Goal: Task Accomplishment & Management: Manage account settings

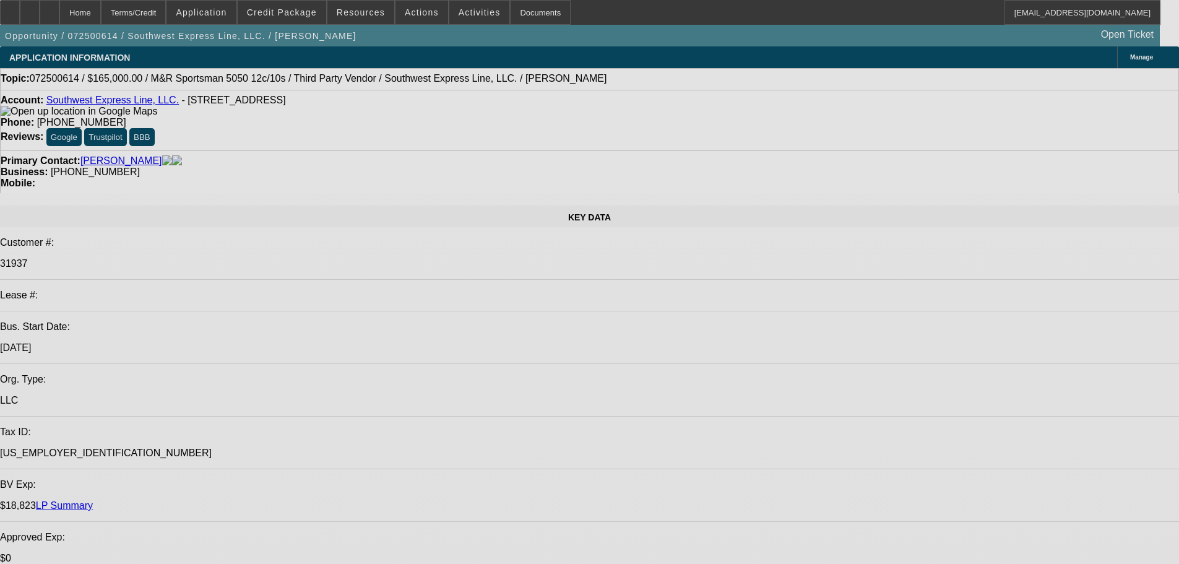
select select "0"
select select "2"
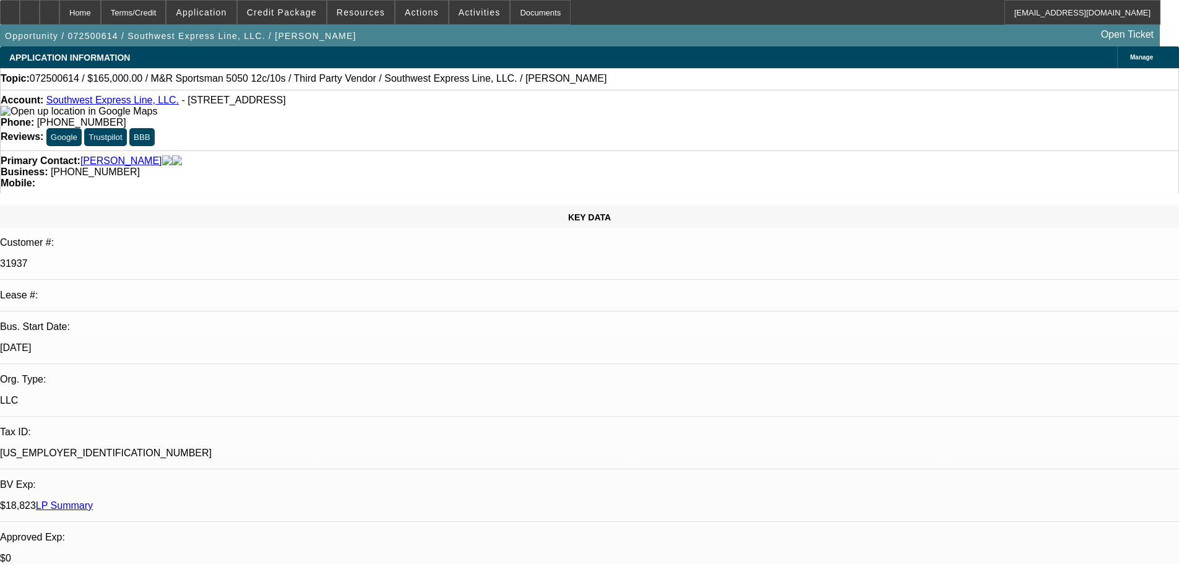
select select "2"
select select "0.1"
select select "4"
select select "0"
select select "2"
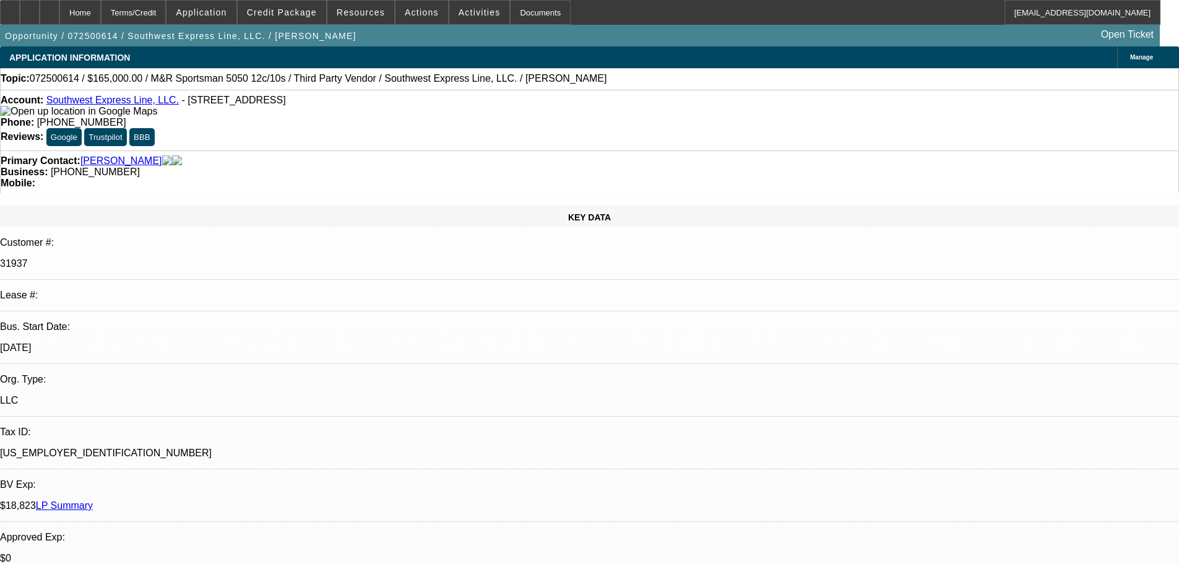
select select "2"
select select "0.1"
select select "4"
select select "0"
select select "2"
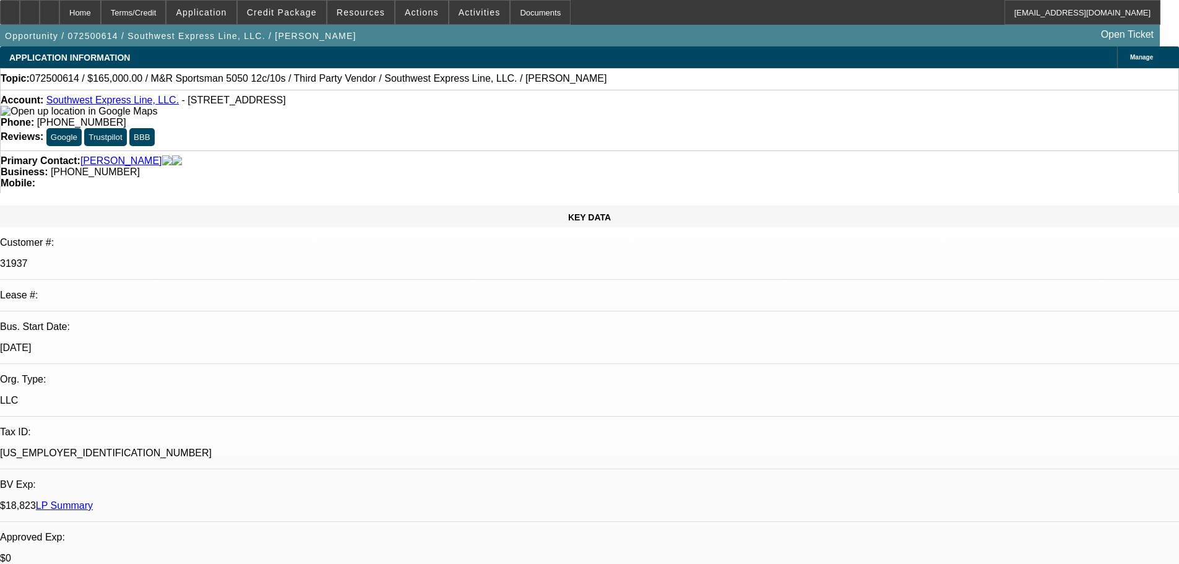
select select "2"
select select "0.1"
select select "4"
select select "0"
select select "2"
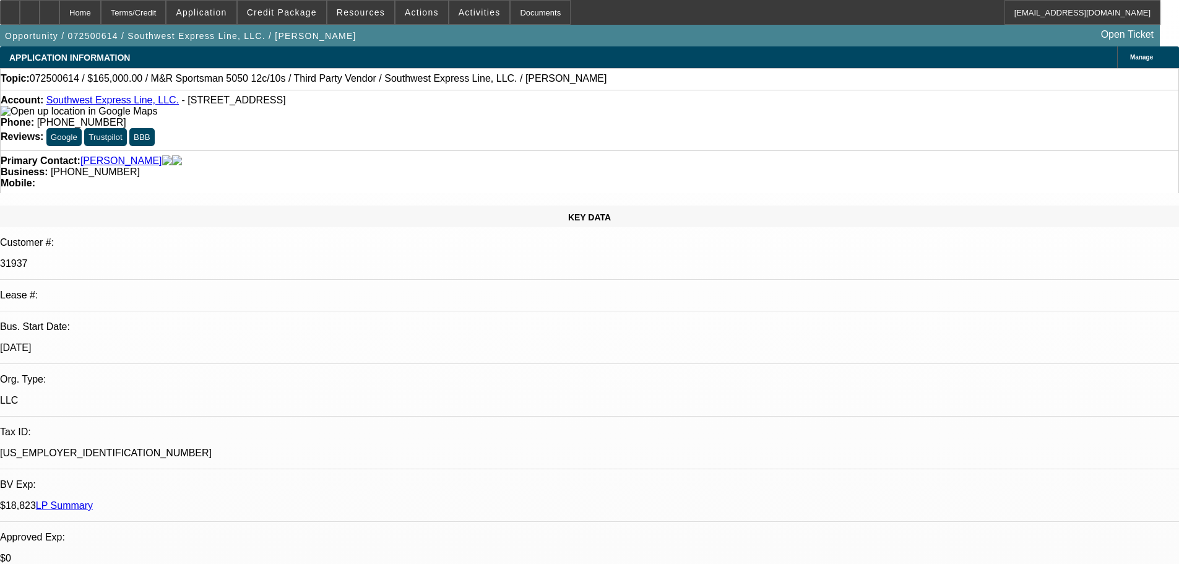
select select "2"
select select "0.1"
select select "4"
click at [919, 155] on span "Reply All" at bounding box center [934, 154] width 33 height 9
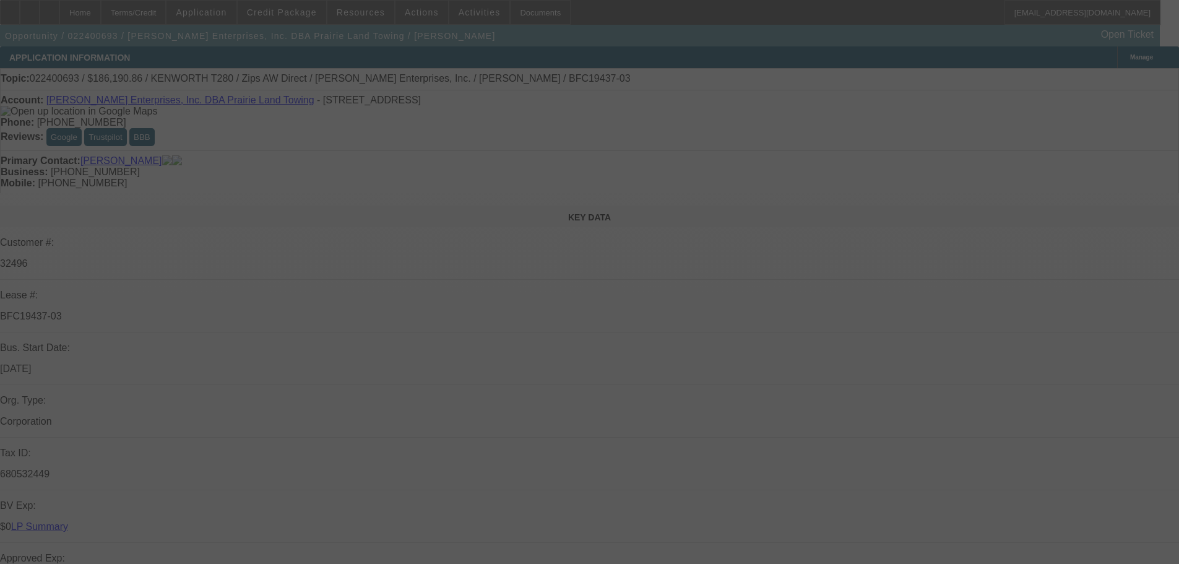
select select "0"
select select "3"
select select "0"
select select "6"
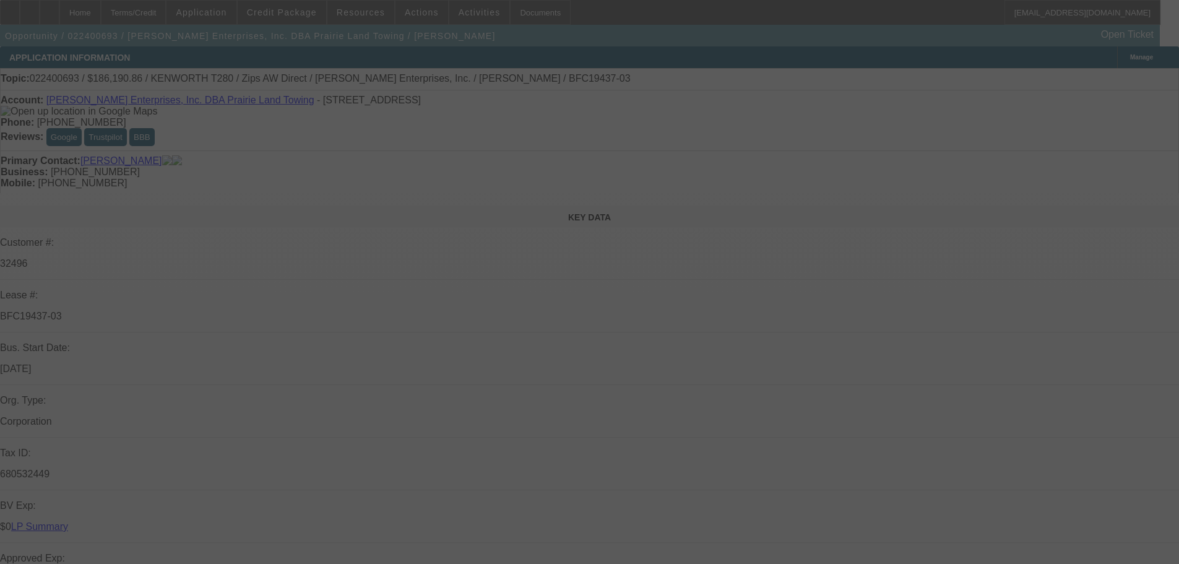
select select "0"
select select "3"
select select "0"
select select "6"
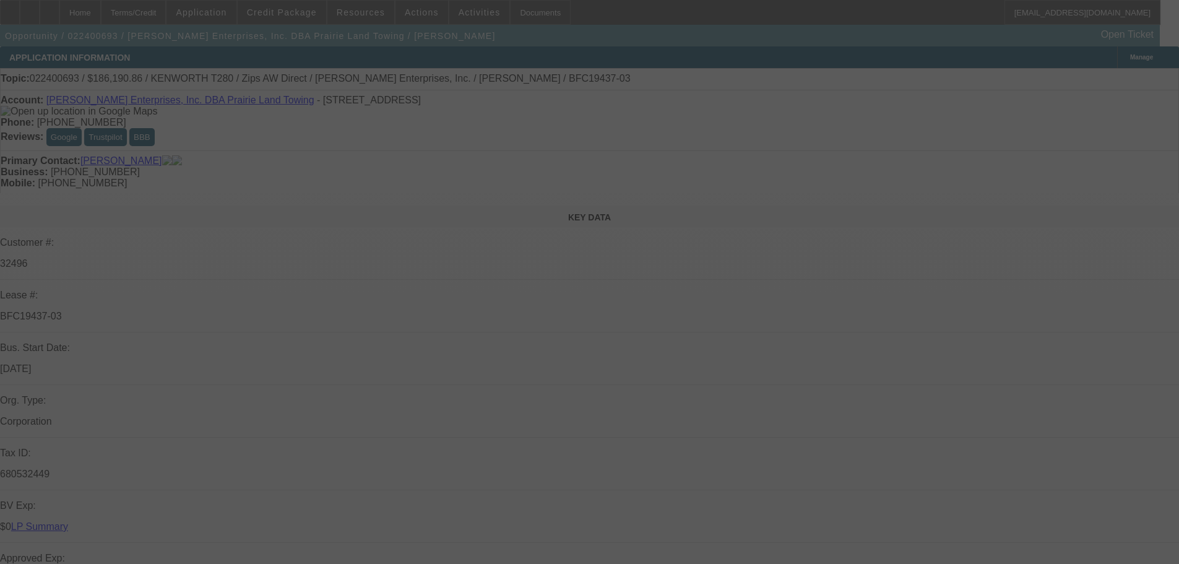
select select "0"
select select "3"
select select "0"
select select "6"
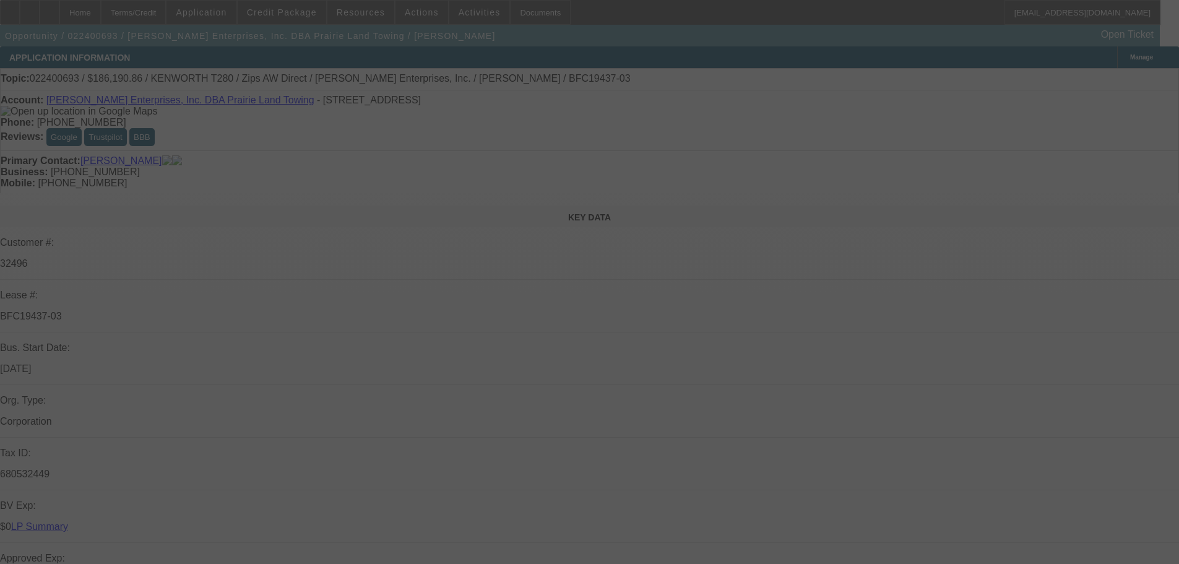
select select "0"
select select "6"
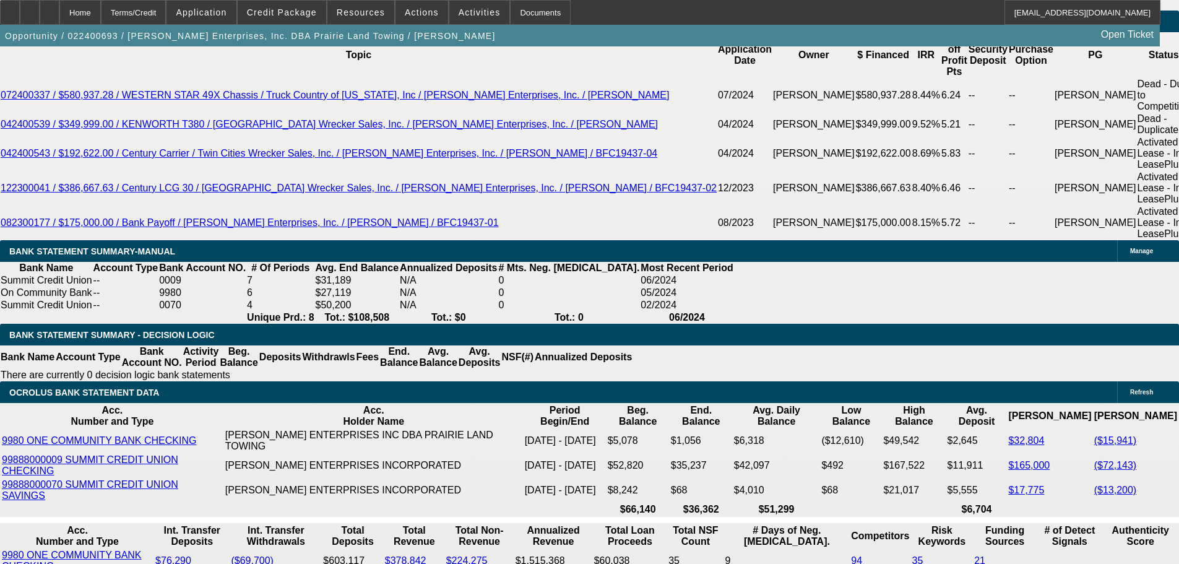
scroll to position [2289, 0]
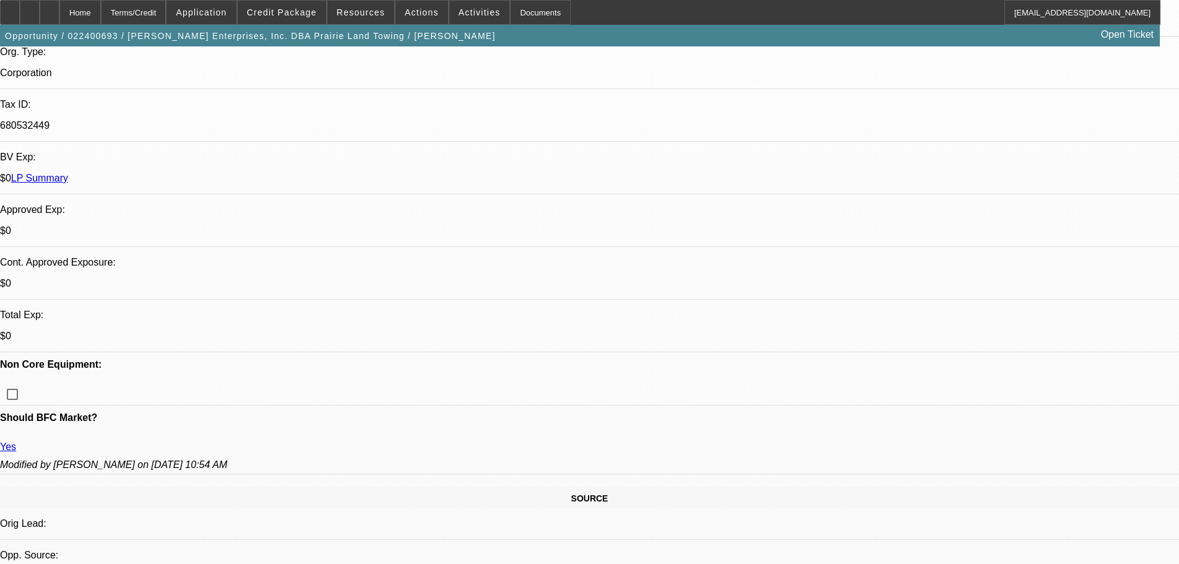
scroll to position [186, 0]
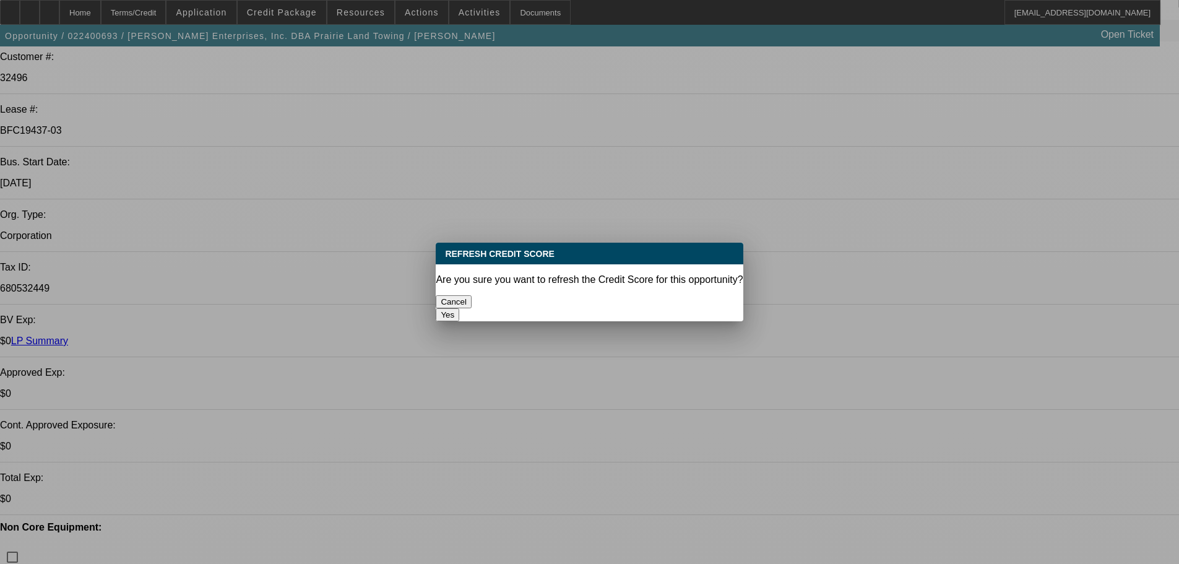
scroll to position [0, 0]
click at [459, 308] on button "Yes" at bounding box center [448, 314] width 24 height 13
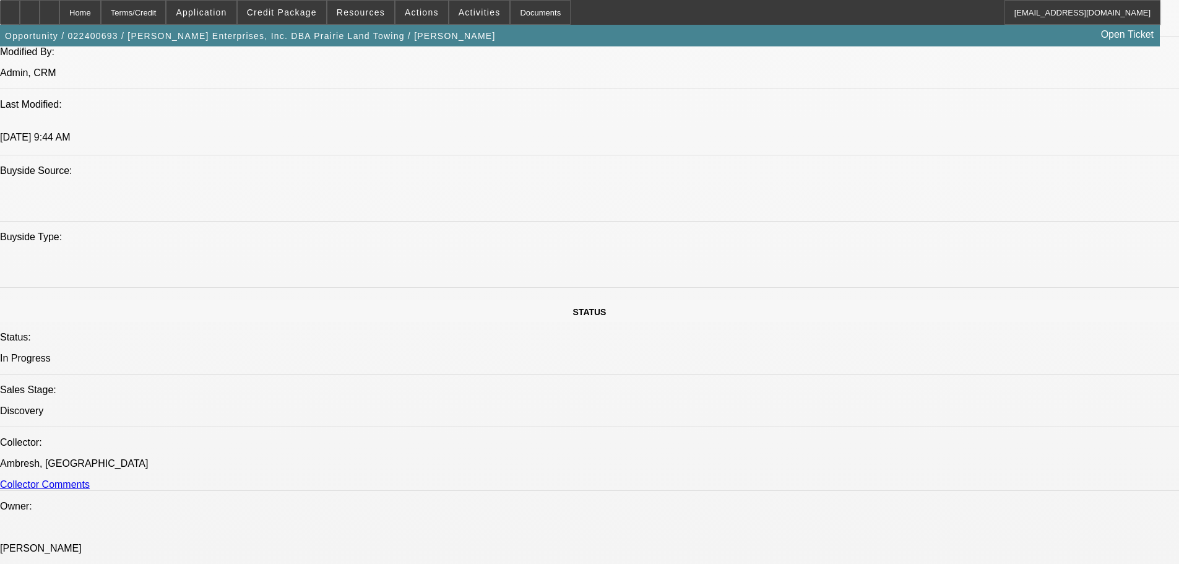
scroll to position [1176, 0]
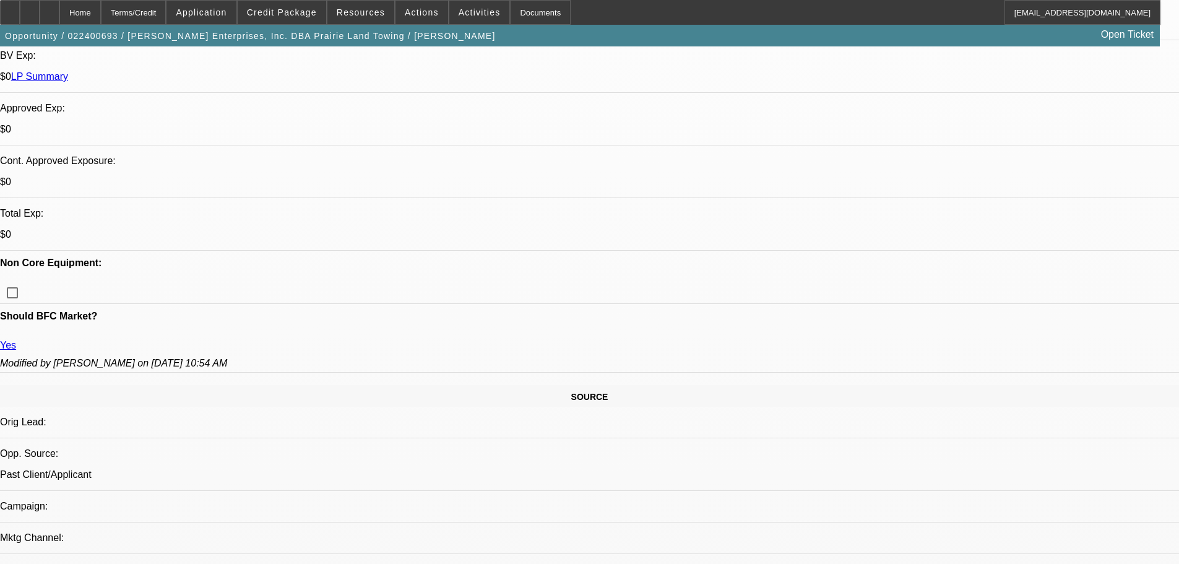
scroll to position [247, 0]
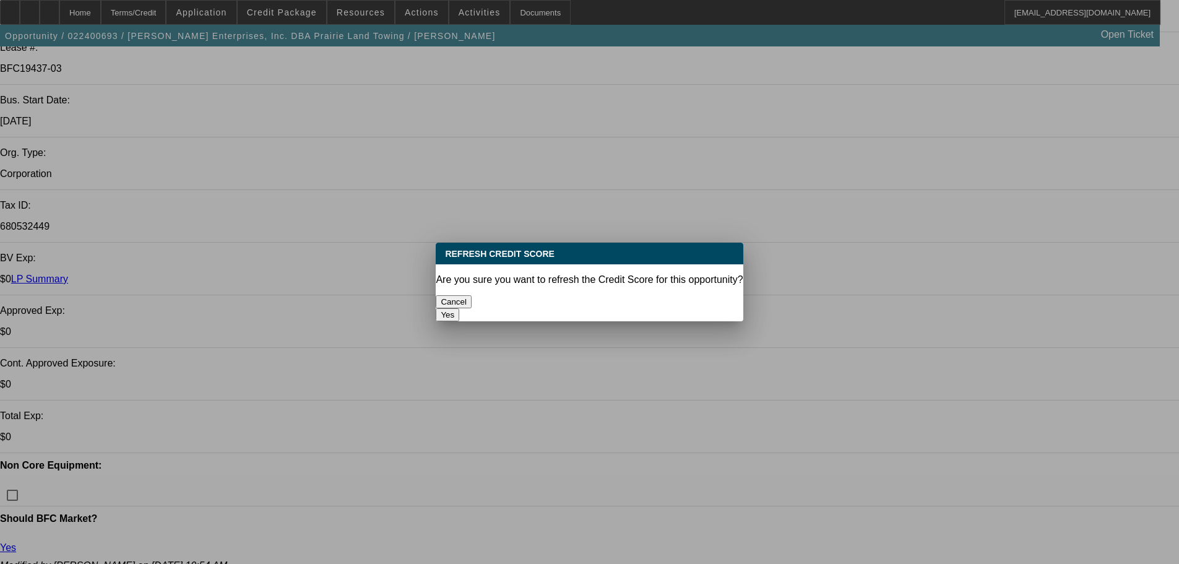
click at [459, 308] on button "Yes" at bounding box center [448, 314] width 24 height 13
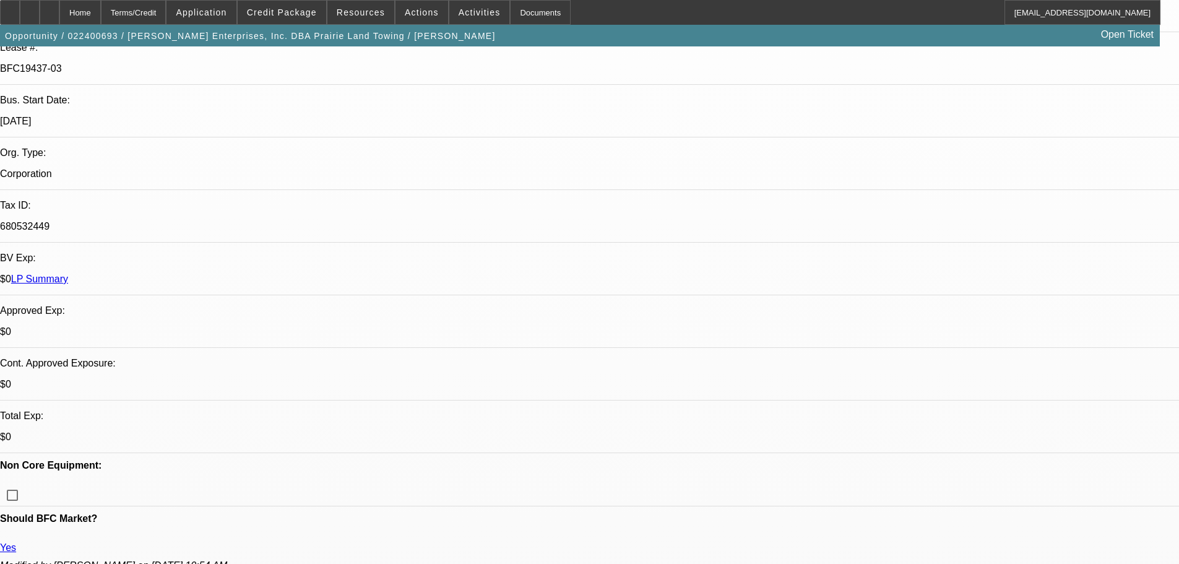
scroll to position [247, 0]
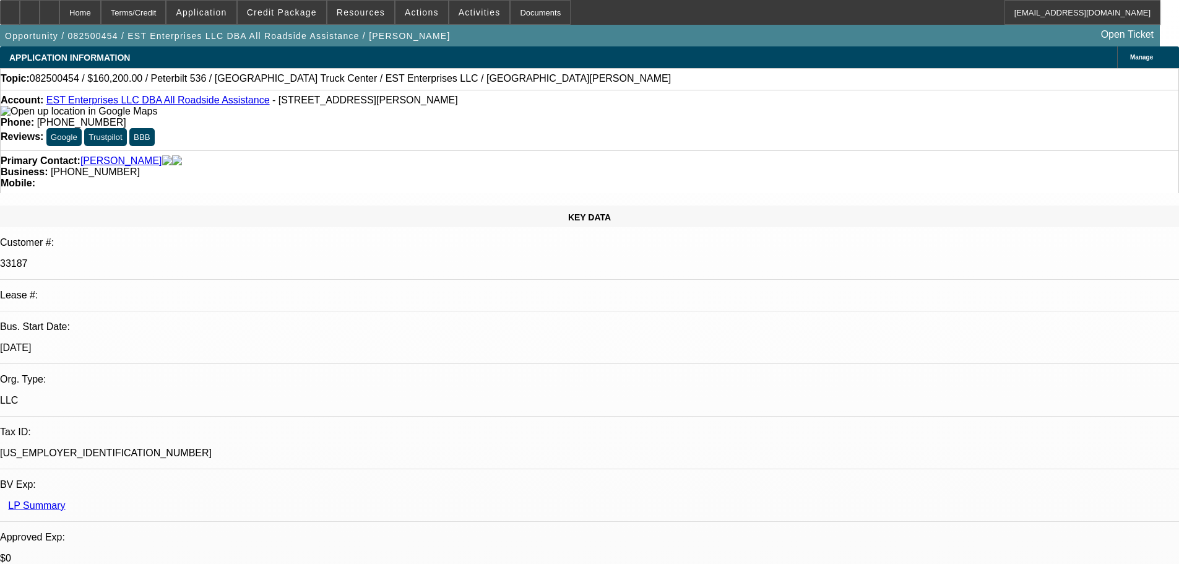
select select "0.1"
select select "2"
select select "0.1"
select select "4"
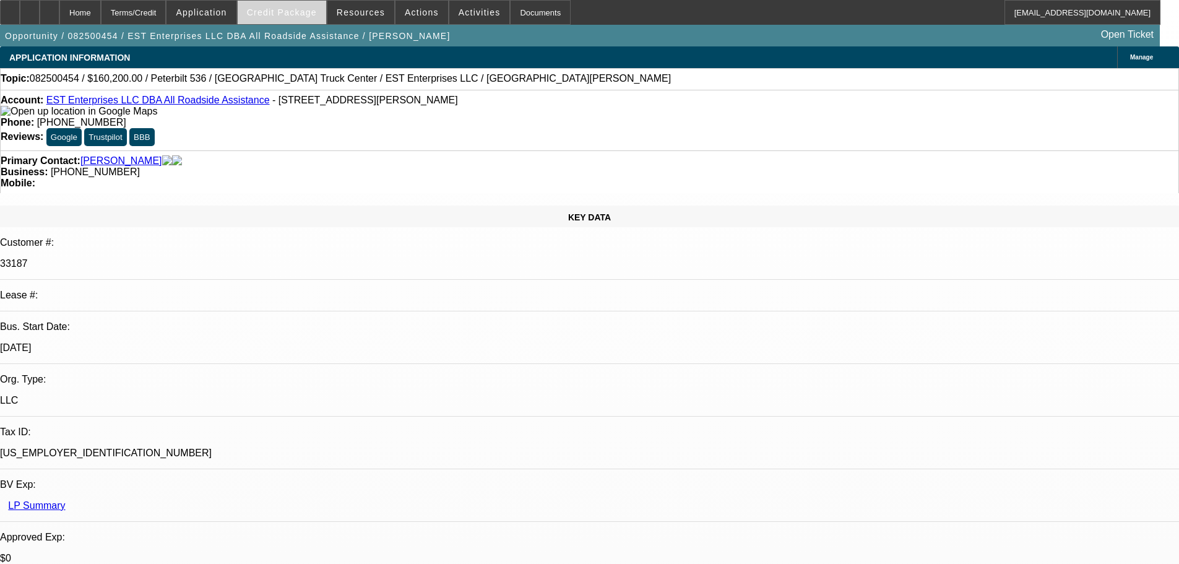
click at [314, 19] on span at bounding box center [282, 13] width 88 height 30
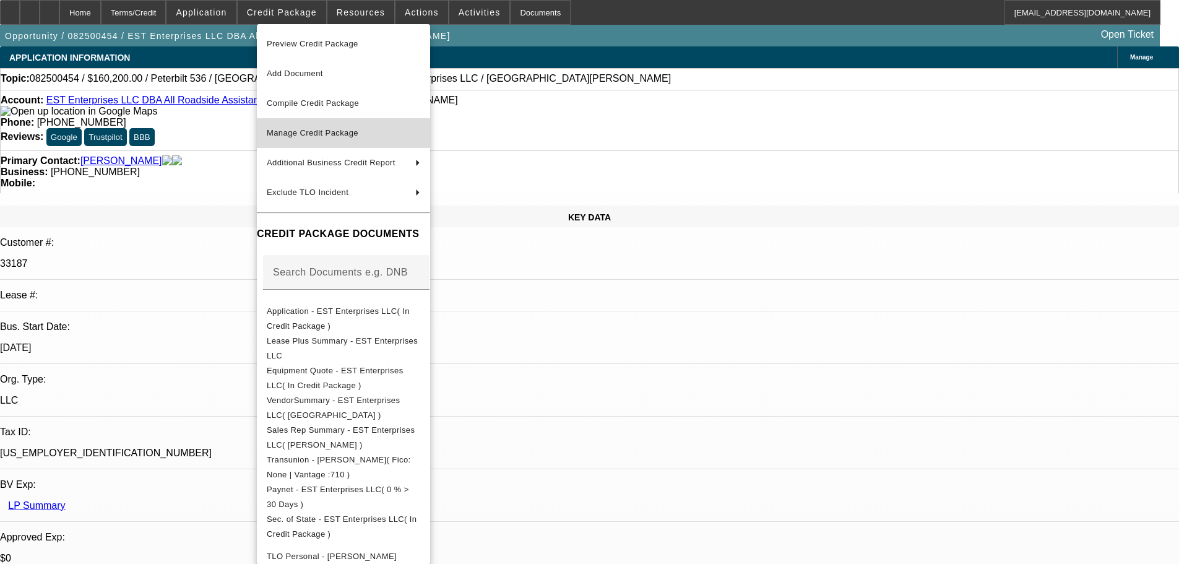
click at [336, 136] on span "Manage Credit Package" at bounding box center [313, 132] width 92 height 9
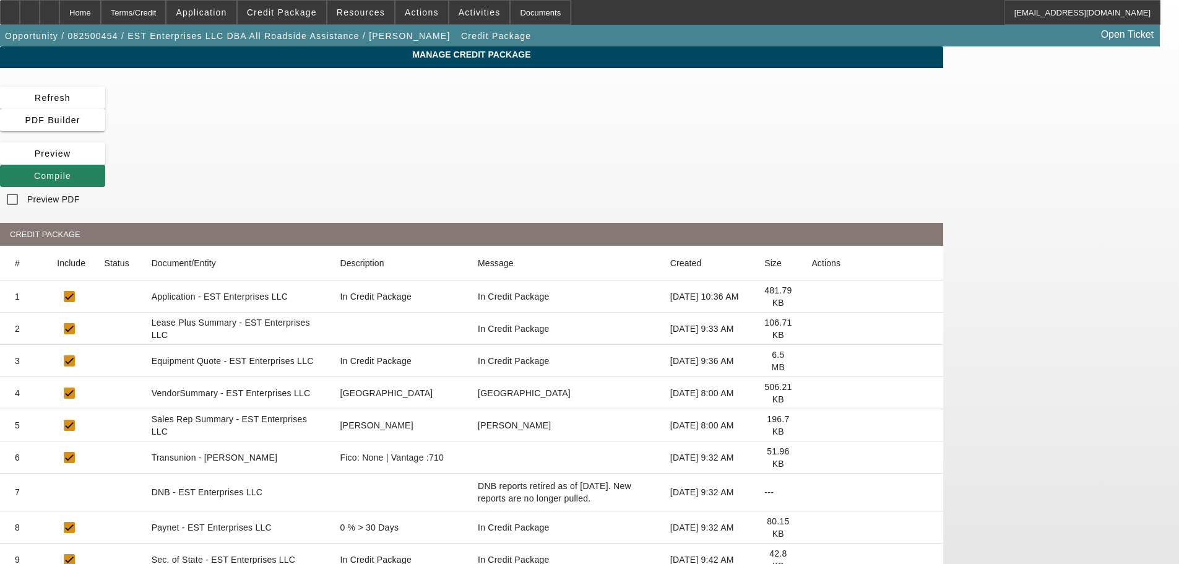
click at [811, 329] on icon at bounding box center [811, 329] width 0 height 0
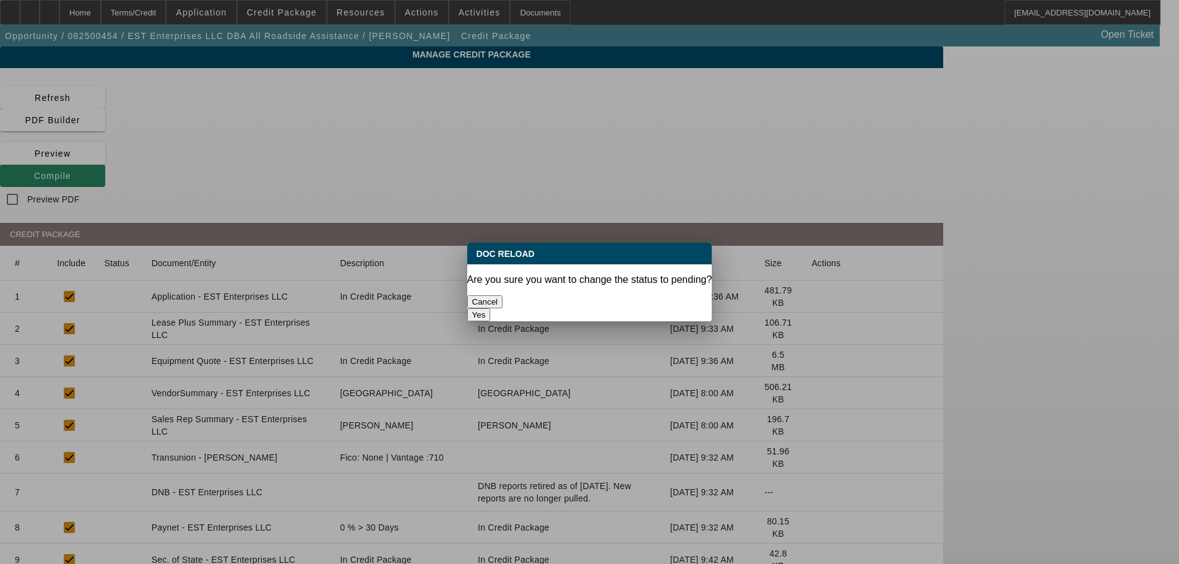
click at [491, 308] on button "Yes" at bounding box center [479, 314] width 24 height 13
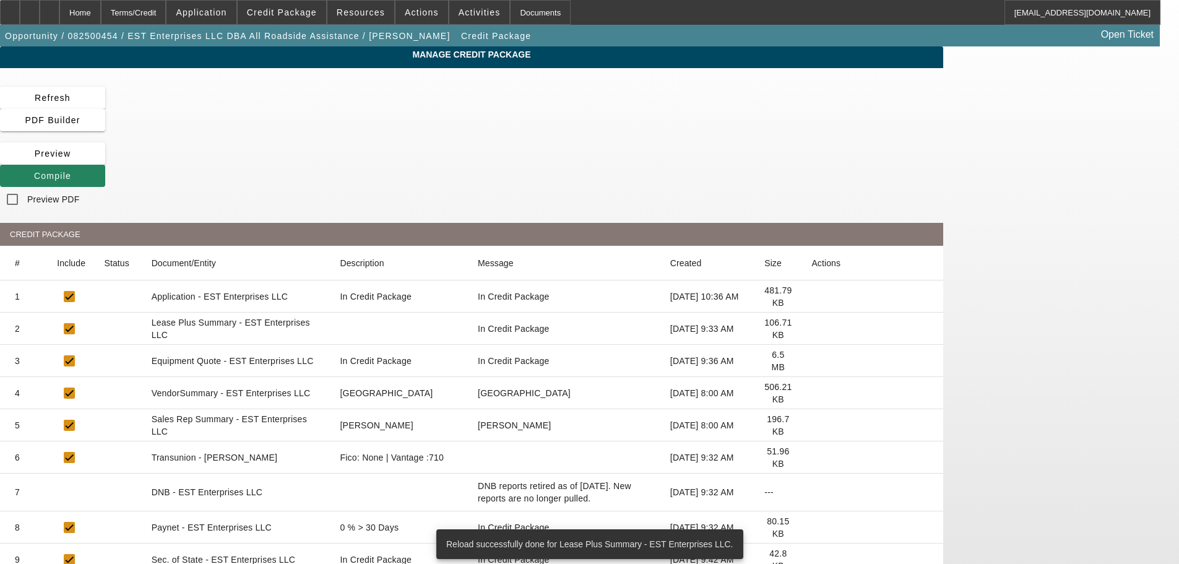
click at [811, 393] on icon at bounding box center [811, 393] width 0 height 0
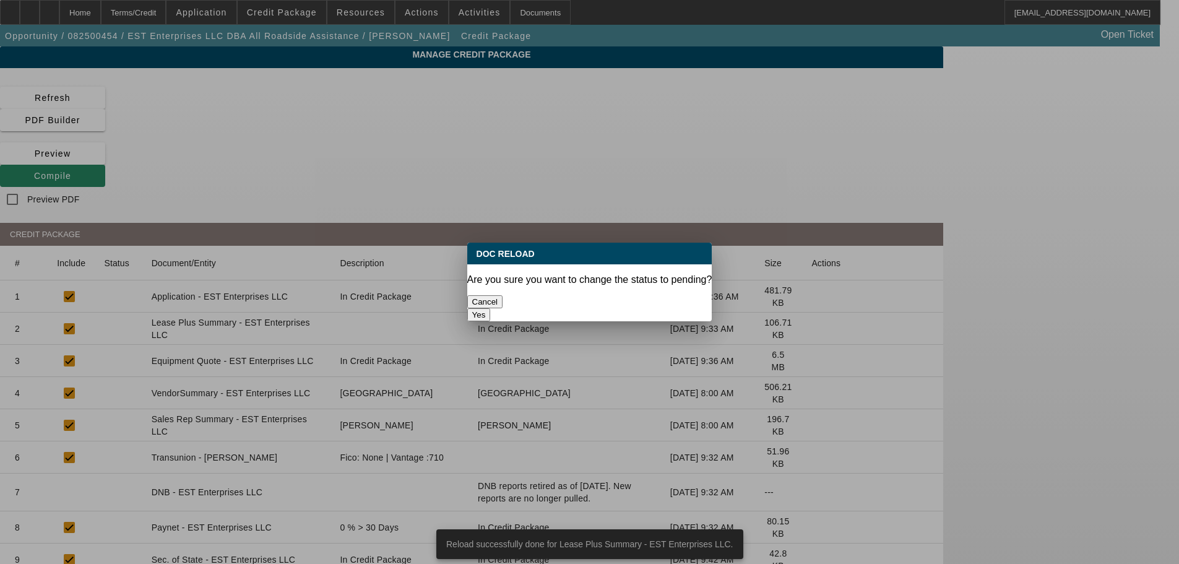
click at [491, 308] on button "Yes" at bounding box center [479, 314] width 24 height 13
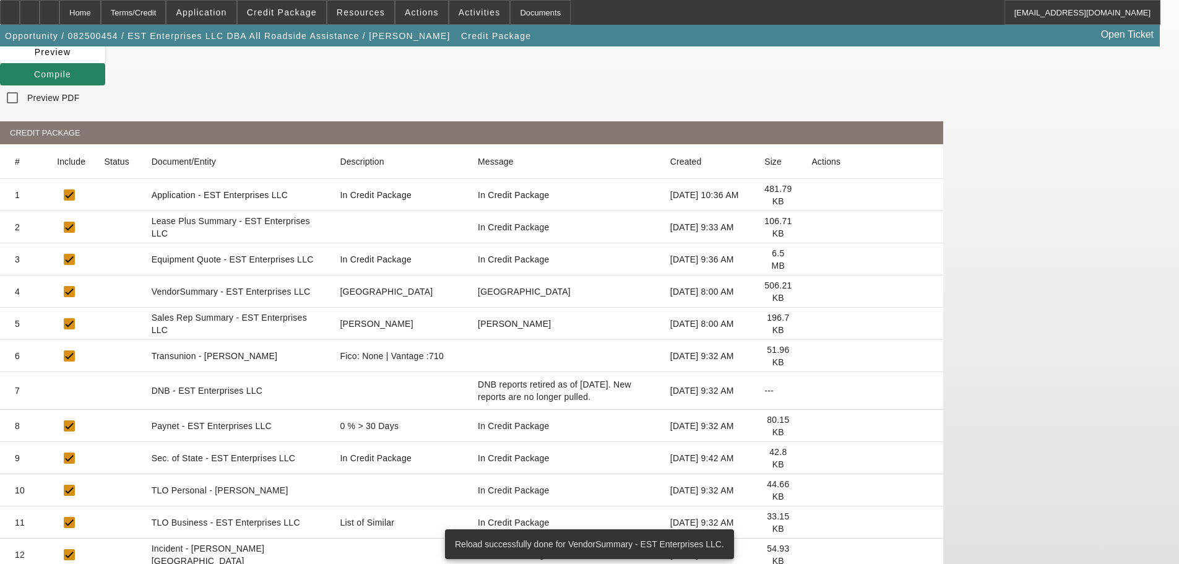
scroll to position [124, 0]
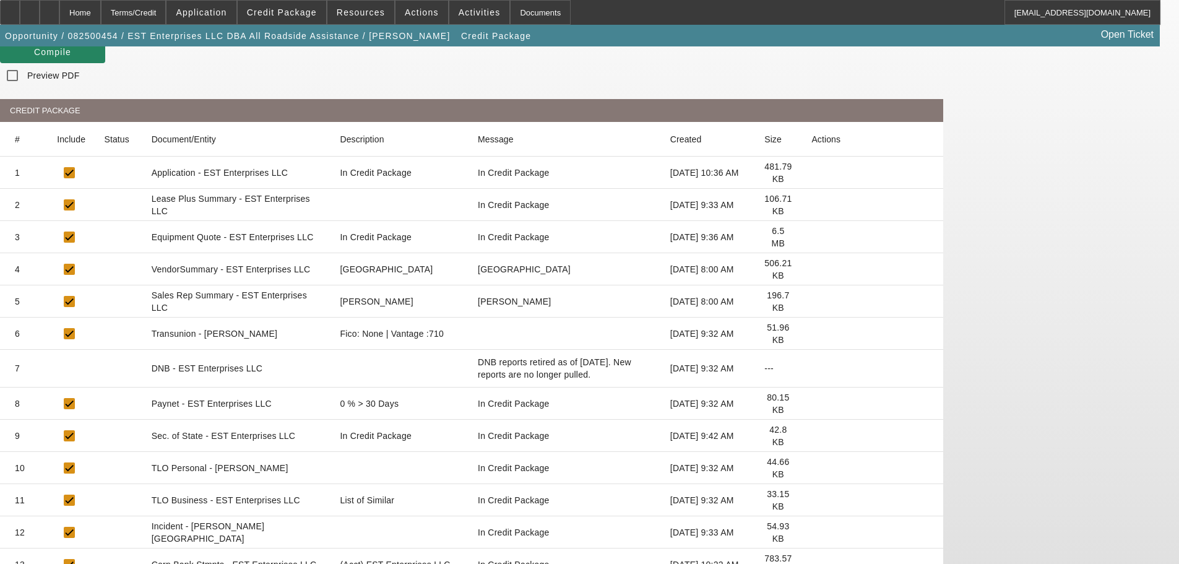
click at [811, 500] on icon at bounding box center [811, 500] width 0 height 0
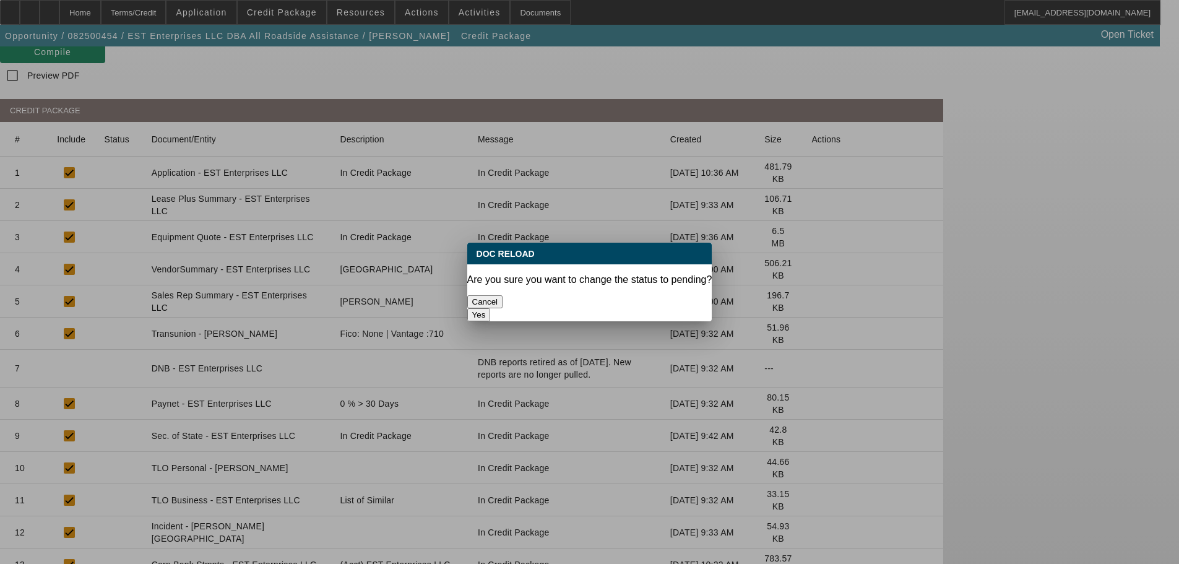
click at [491, 308] on button "Yes" at bounding box center [479, 314] width 24 height 13
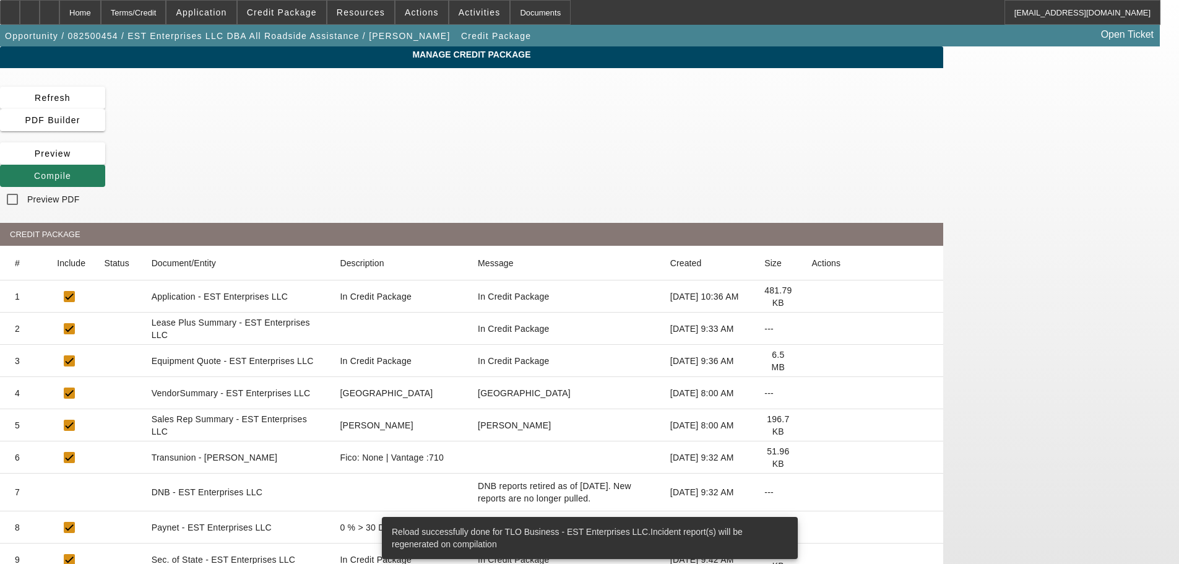
click at [71, 171] on span "Compile" at bounding box center [52, 176] width 37 height 10
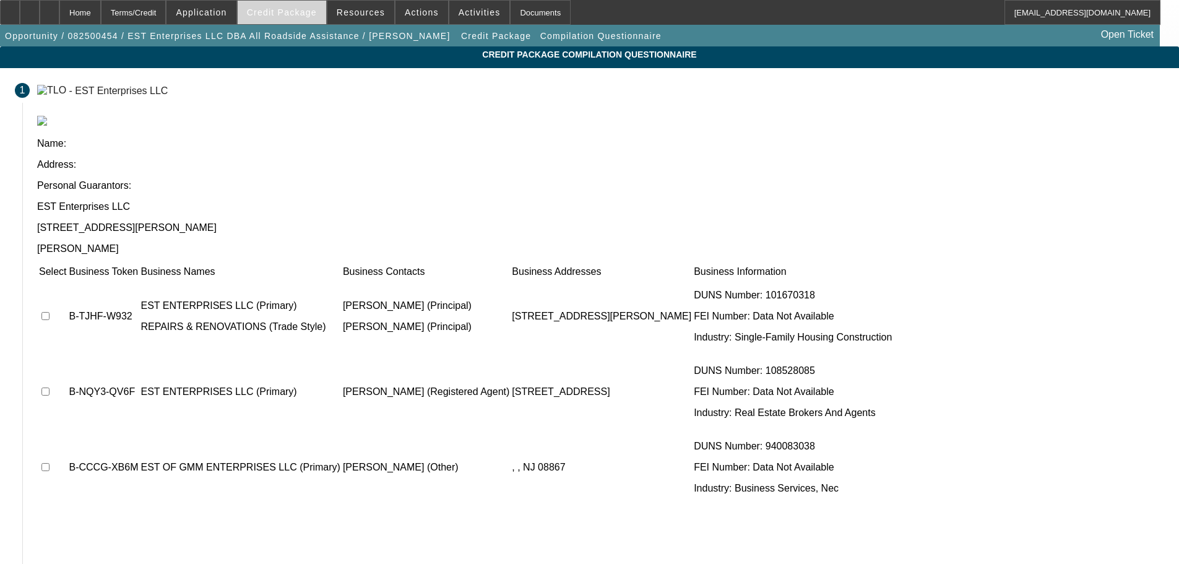
click at [312, 9] on span "Credit Package" at bounding box center [282, 12] width 70 height 10
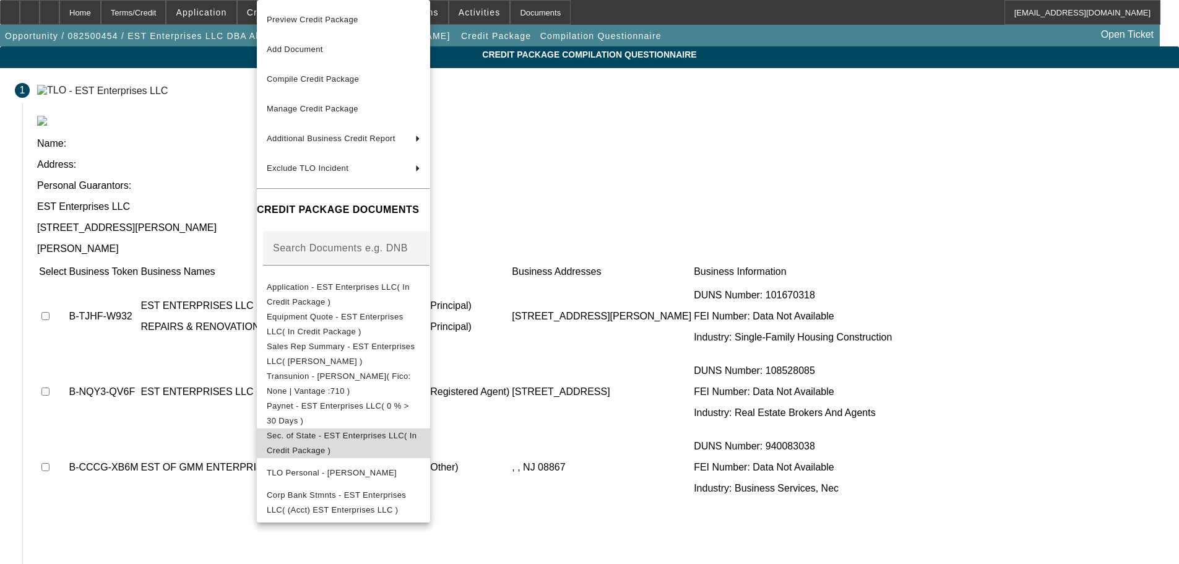
click at [322, 442] on span "Sec. of State - EST Enterprises LLC( In Credit Package )" at bounding box center [342, 443] width 150 height 24
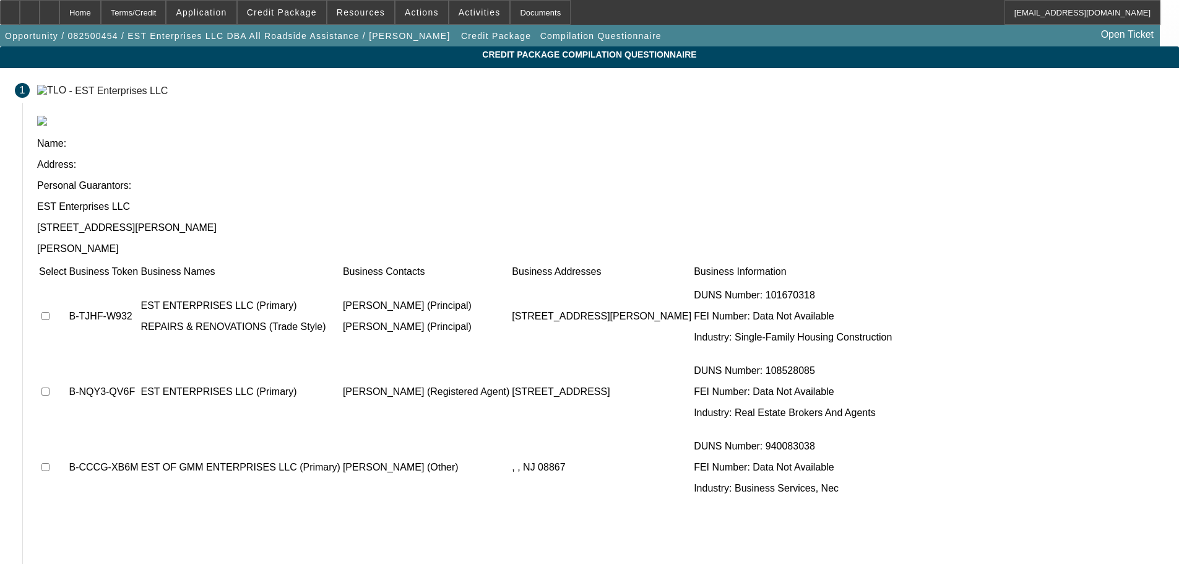
click at [49, 387] on input "checkbox" at bounding box center [45, 391] width 8 height 8
checkbox input "true"
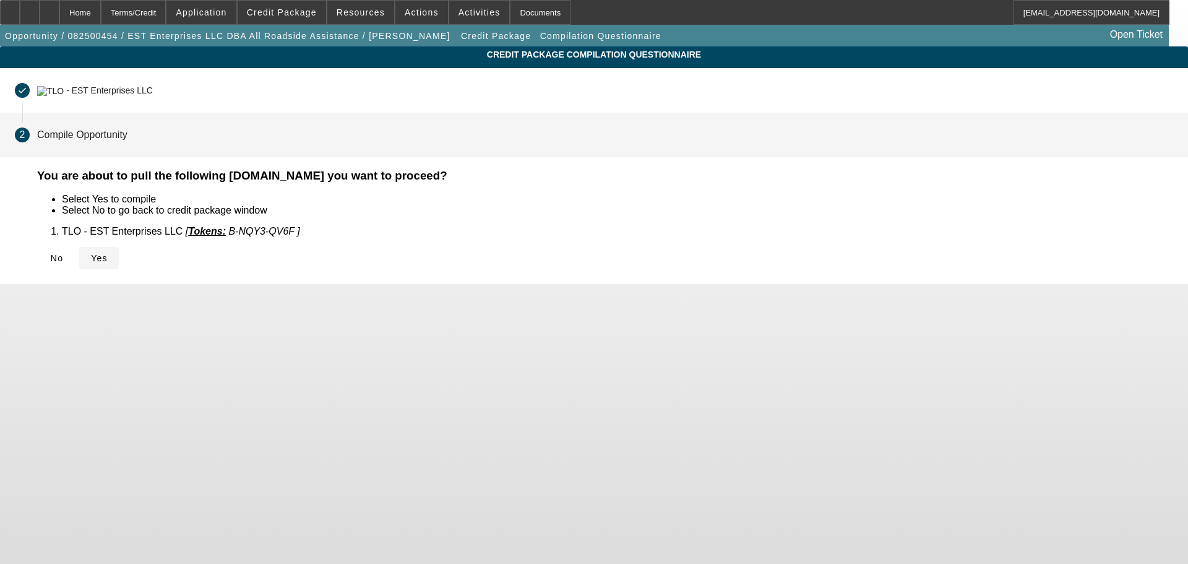
click at [108, 253] on span "Yes" at bounding box center [99, 258] width 17 height 10
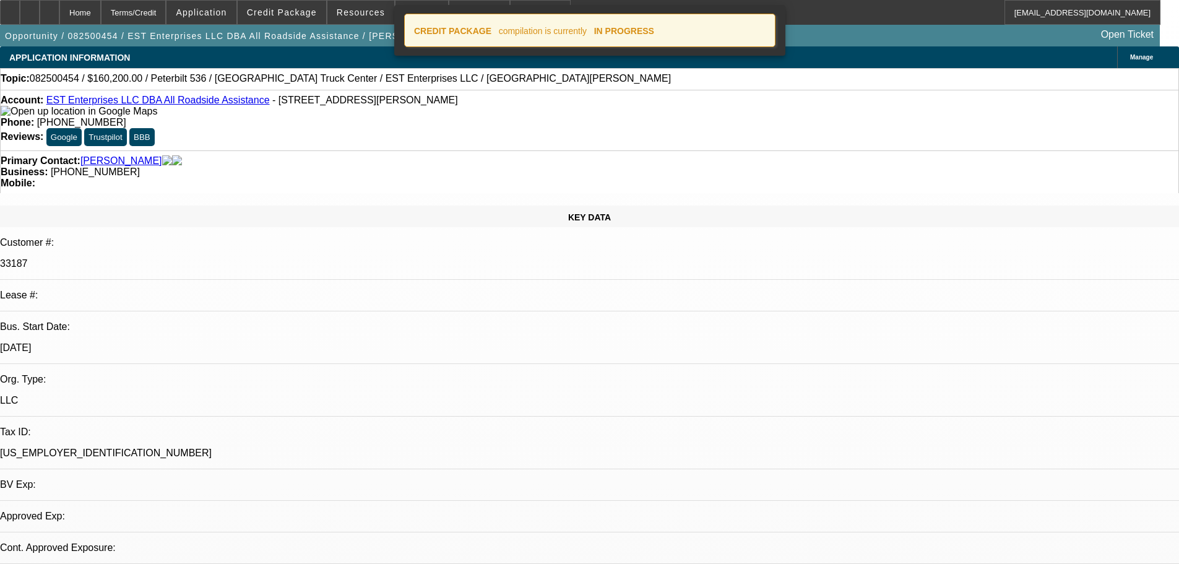
select select "0.1"
select select "2"
select select "0.1"
select select "4"
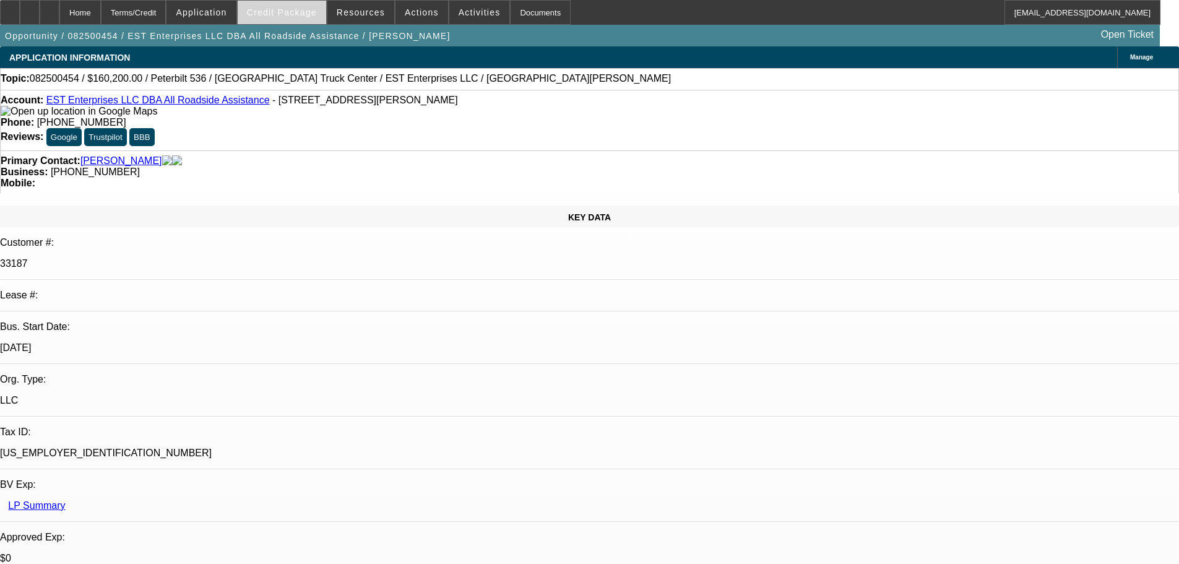
click at [288, 11] on span "Credit Package" at bounding box center [282, 12] width 70 height 10
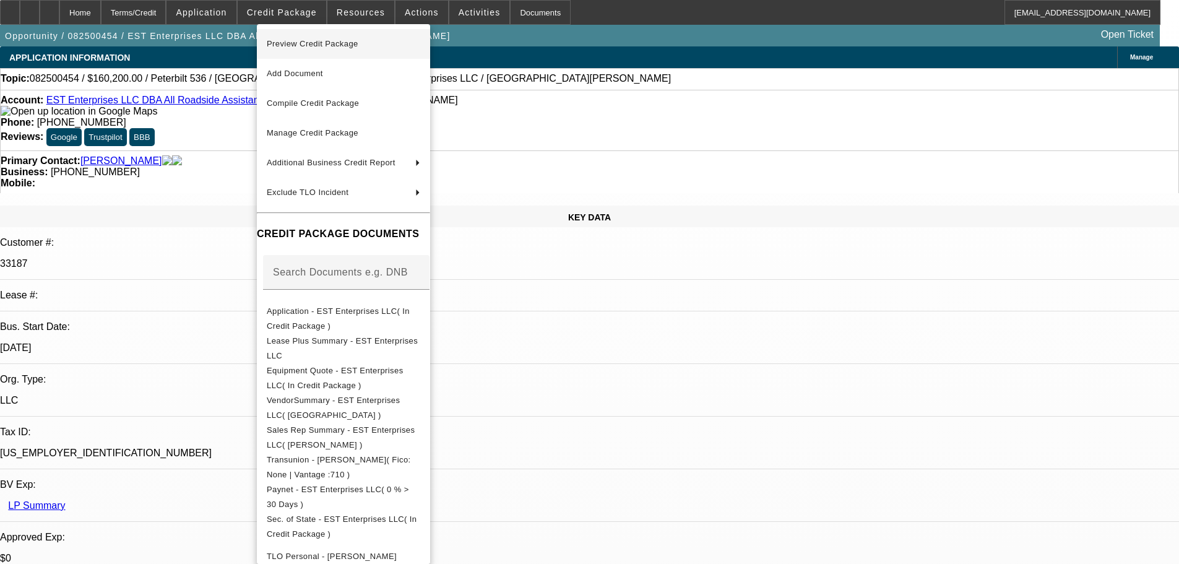
click at [301, 41] on span "Preview Credit Package" at bounding box center [313, 43] width 92 height 9
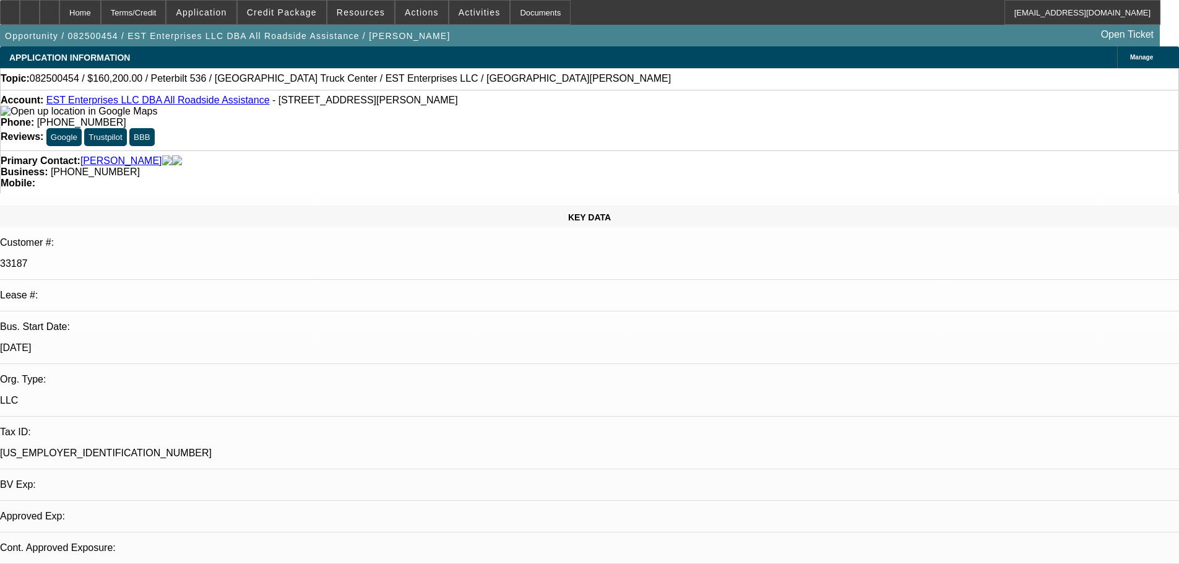
select select "0.1"
select select "2"
select select "0.1"
select select "4"
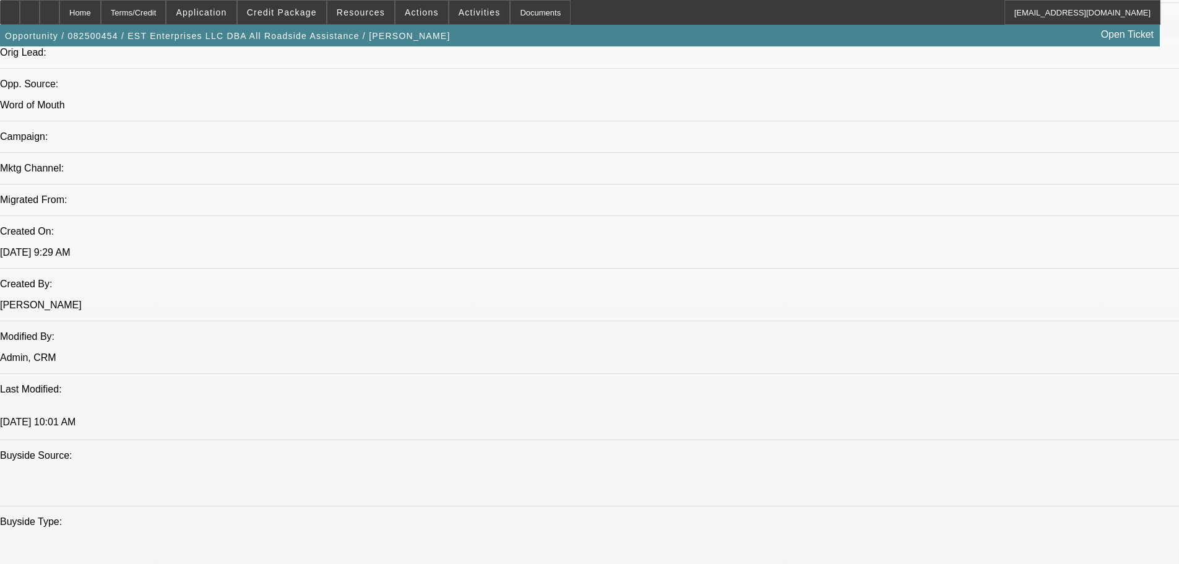
scroll to position [990, 0]
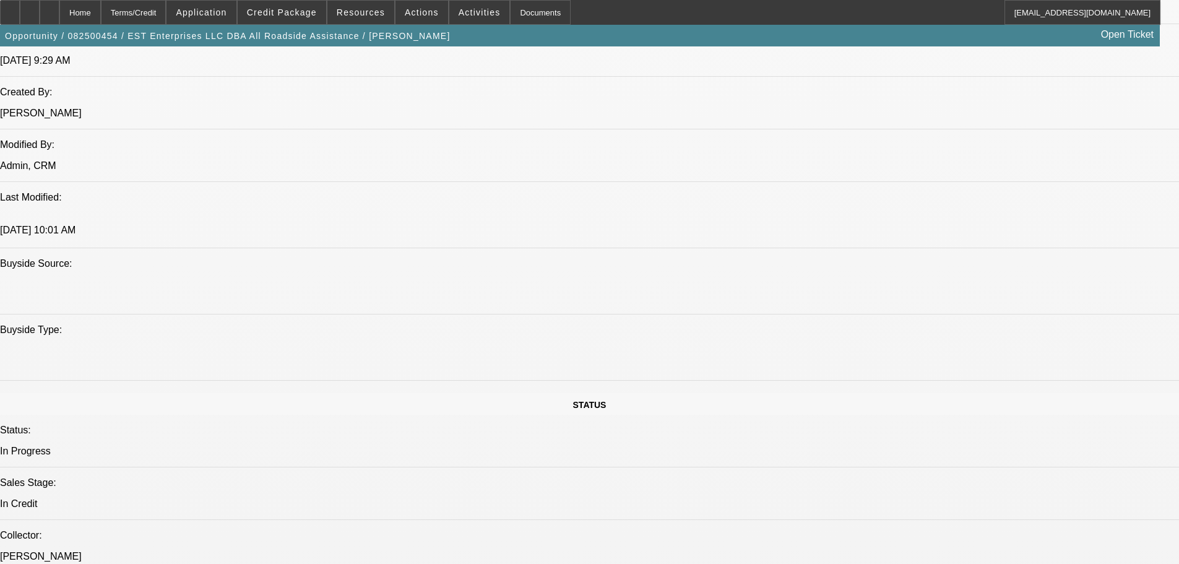
paste textarea "HIGH PRICED 2026 PETERBILT TRUCK; NEWER TIB; ELIJAH = NON HOMEOWNER; SOMEWHAT L…"
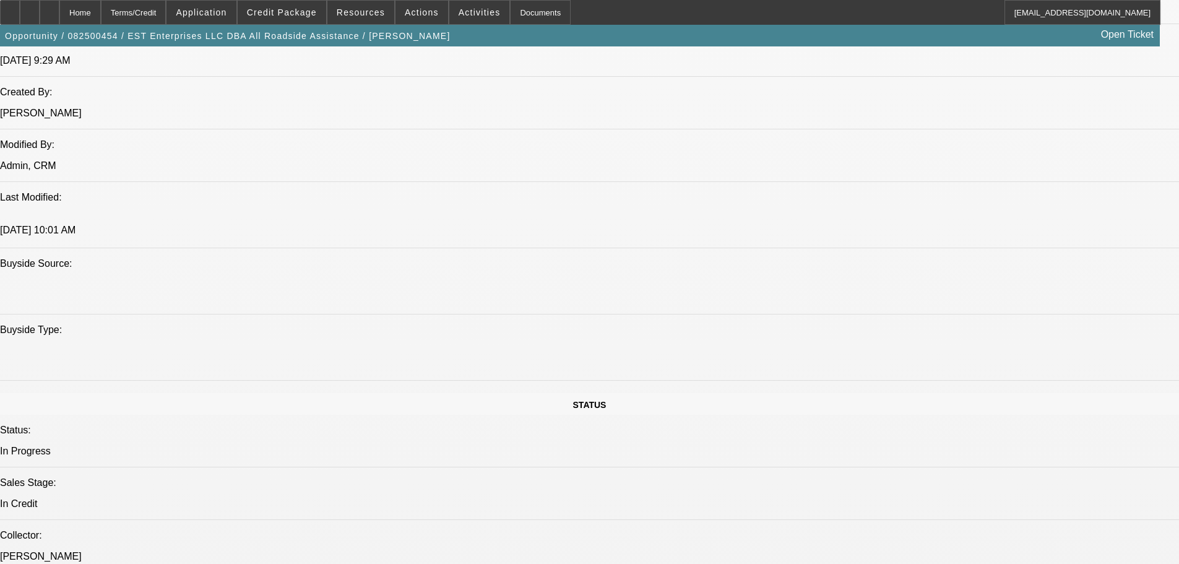
scroll to position [71, 0]
type textarea "HIGH PRICED 2026 PETERBILT TRUCK; NEWER TIB; ELIJAH = NON HOMEOWNER; SOMEWHAT L…"
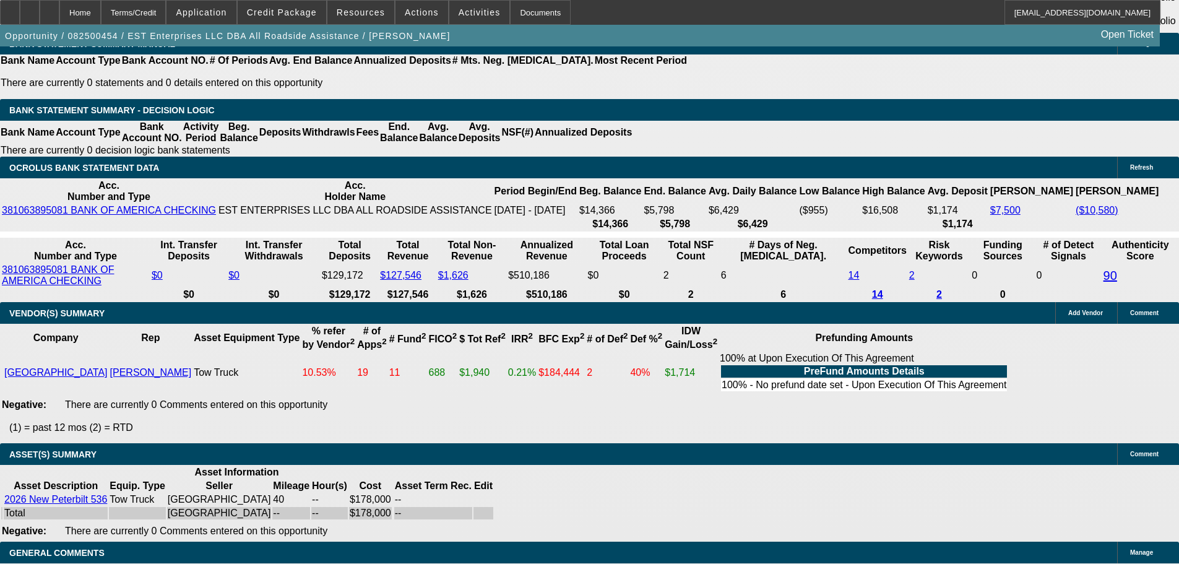
scroll to position [2329, 0]
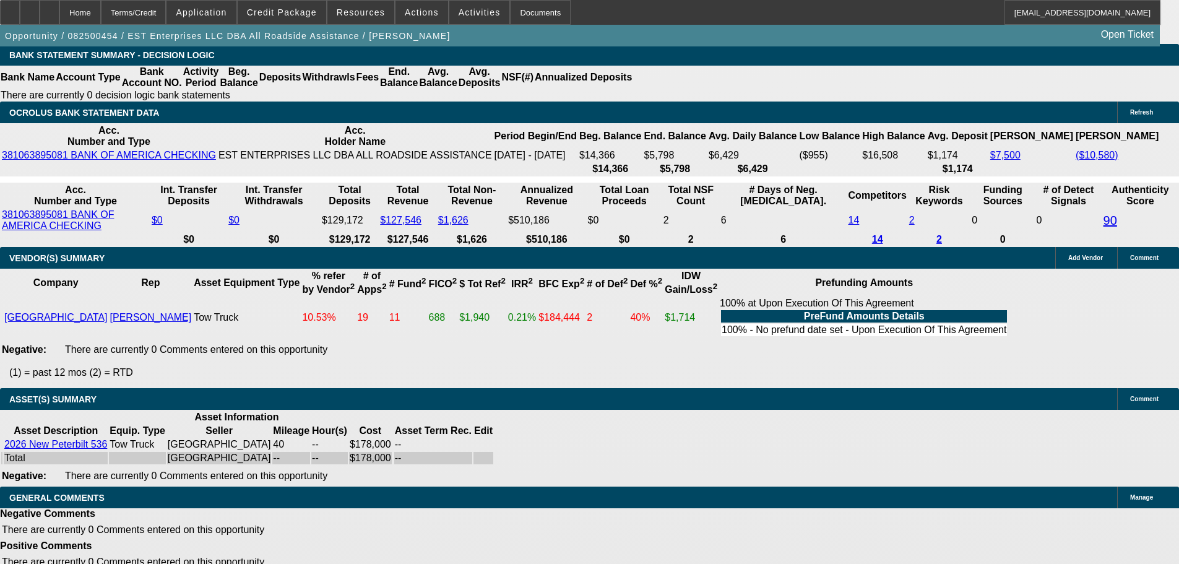
select select "5"
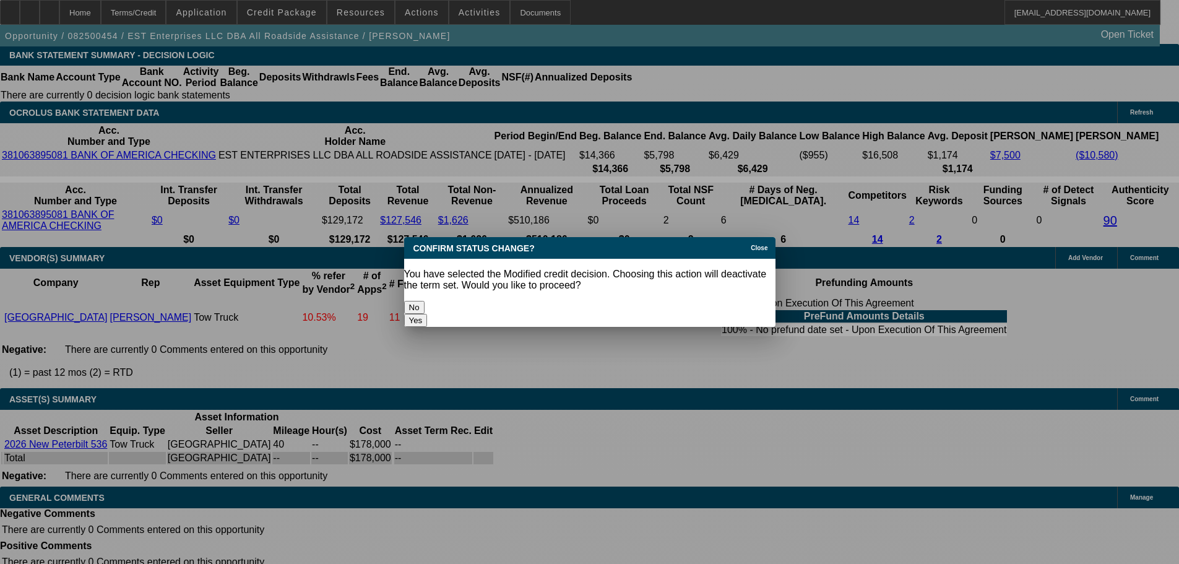
click at [428, 314] on button "Yes" at bounding box center [416, 320] width 24 height 13
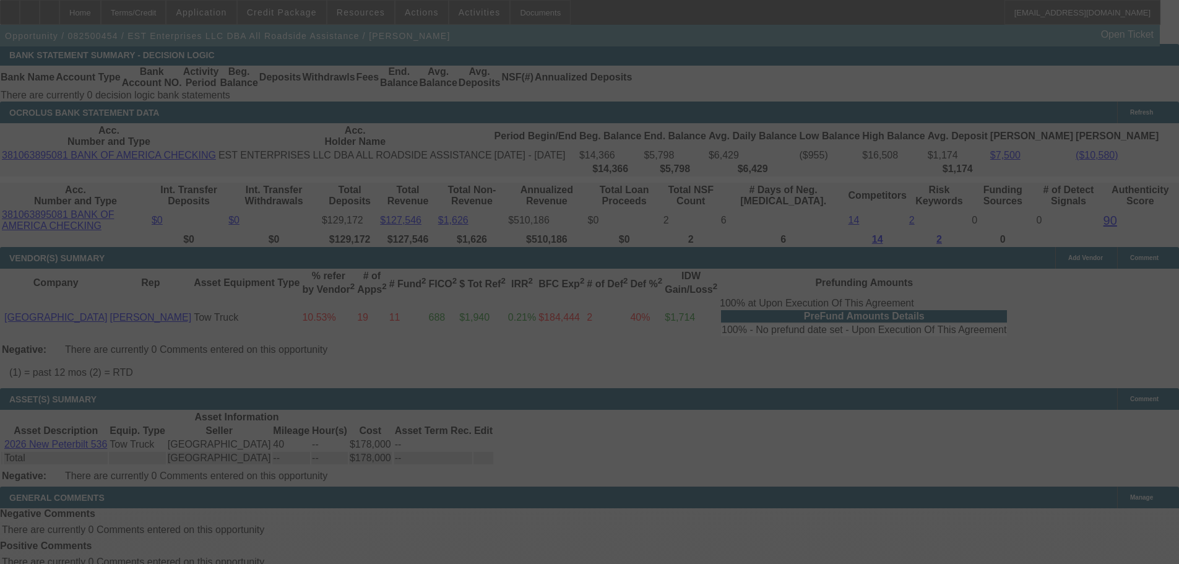
scroll to position [2318, 0]
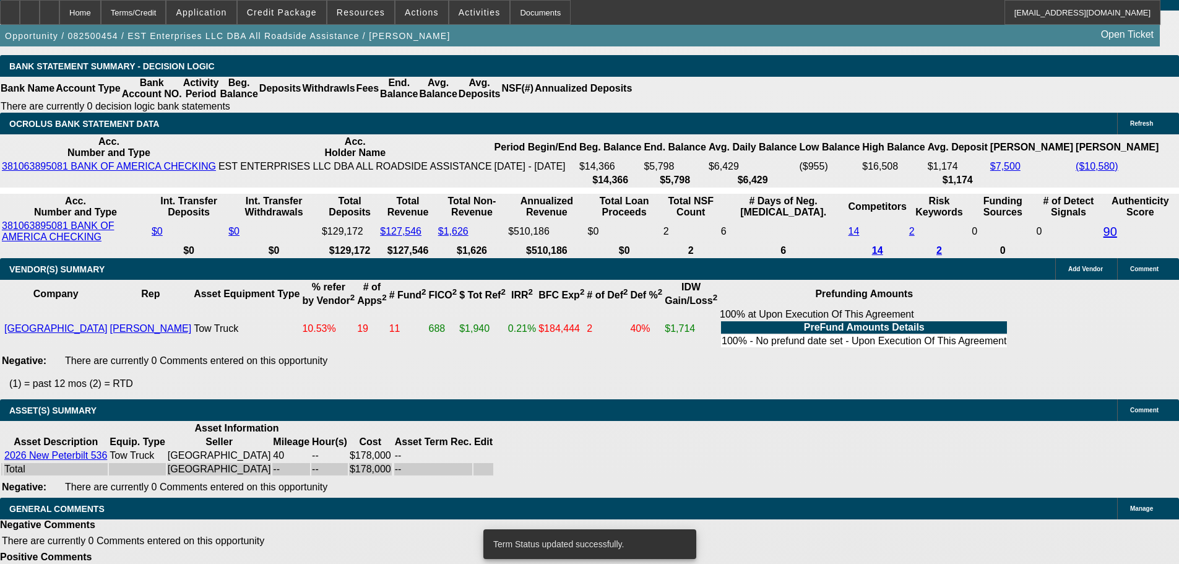
select select "0.1"
select select "2"
select select "0.1"
select select "4"
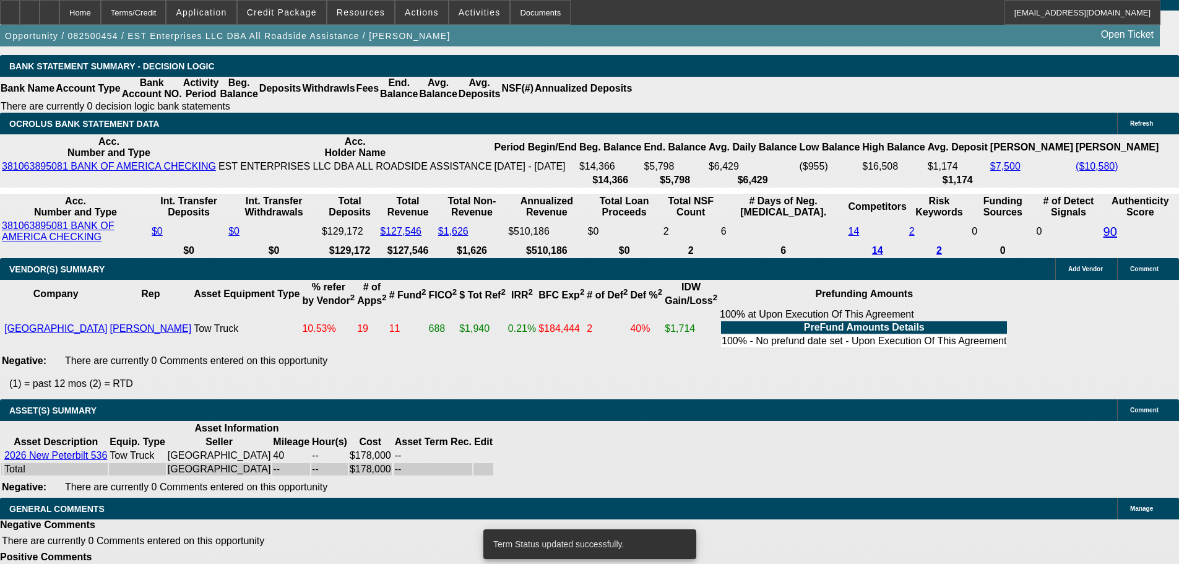
select select "0.1"
select select "2"
select select "0.1"
select select "4"
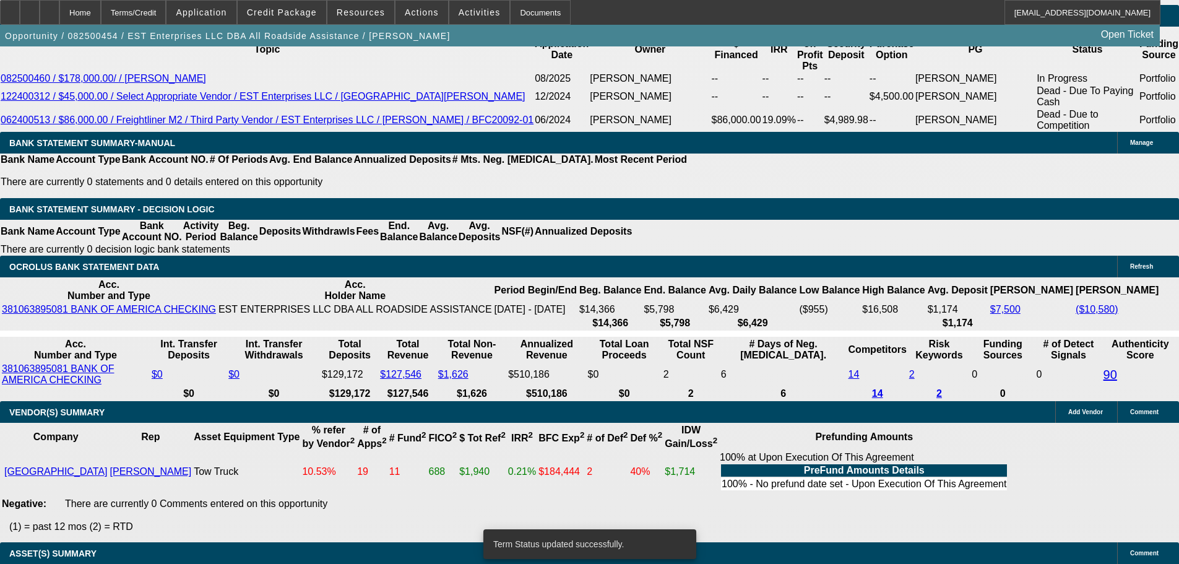
scroll to position [1896, 0]
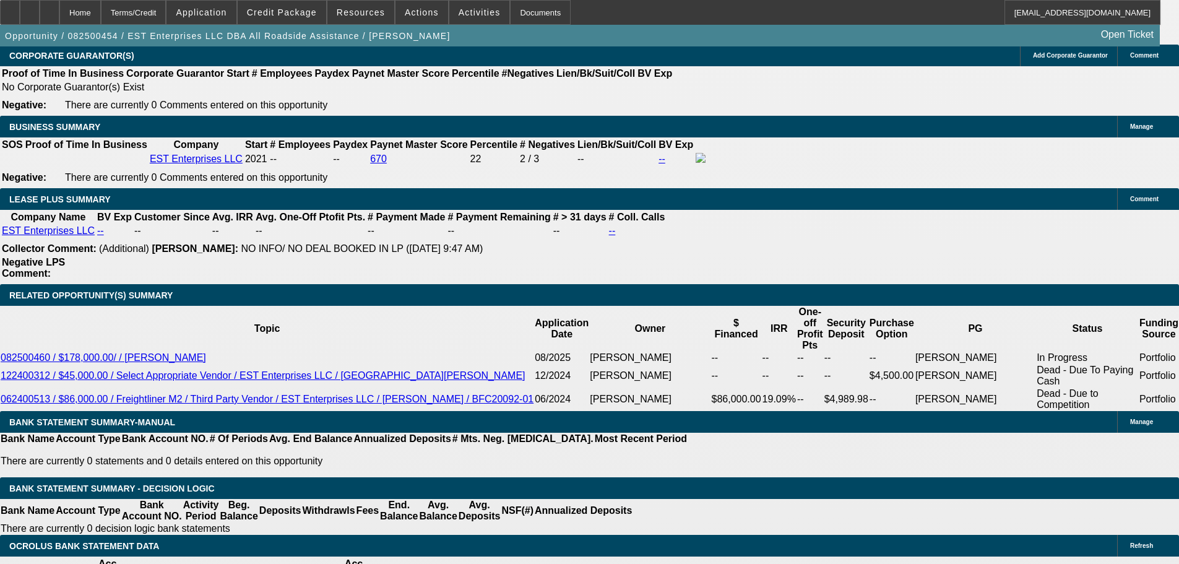
select select "0.15"
type input "$26,700.00"
type input "UNKNOWN"
type input "$3,187.50"
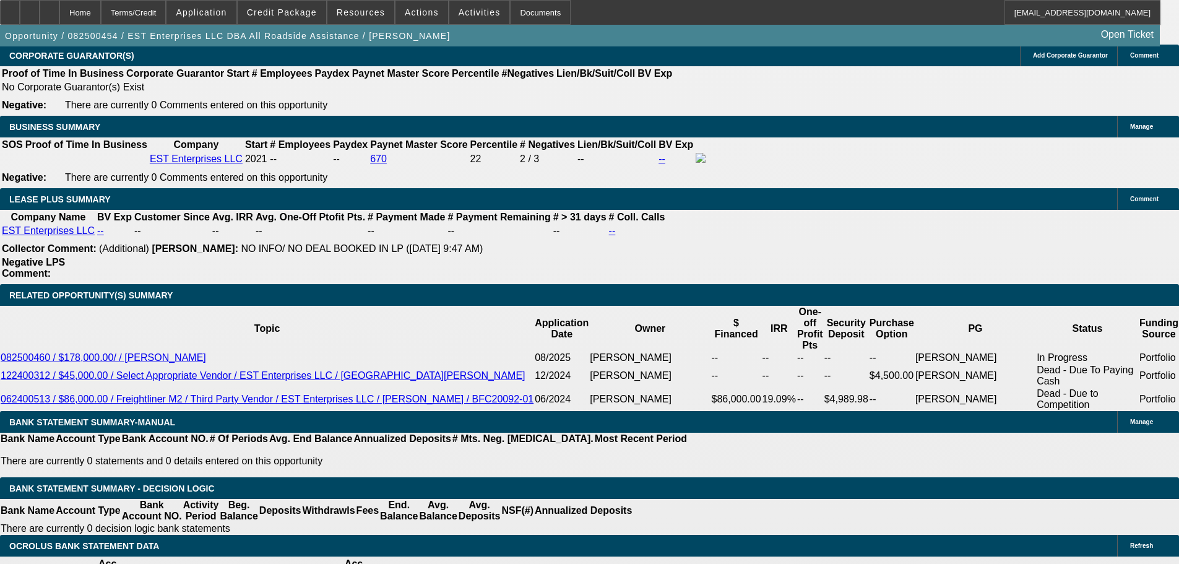
type input "$6,375.00"
drag, startPoint x: 269, startPoint y: 390, endPoint x: 322, endPoint y: 375, distance: 55.2
type input "60"
type input "$3,588.07"
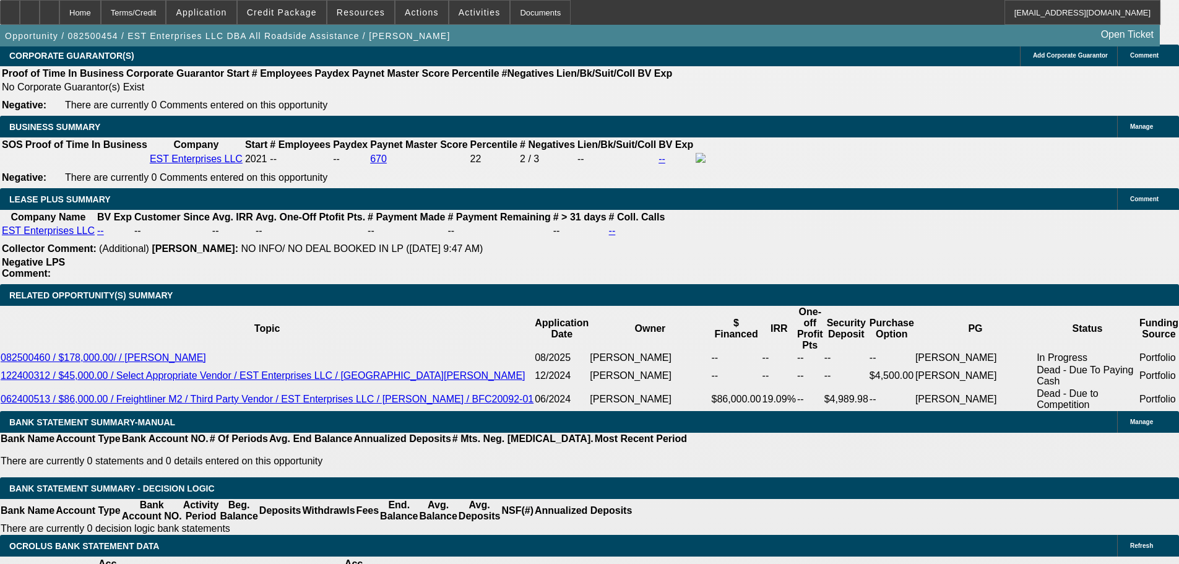
type input "$7,176.14"
type input "$26,320.58"
type input "$52,641.16"
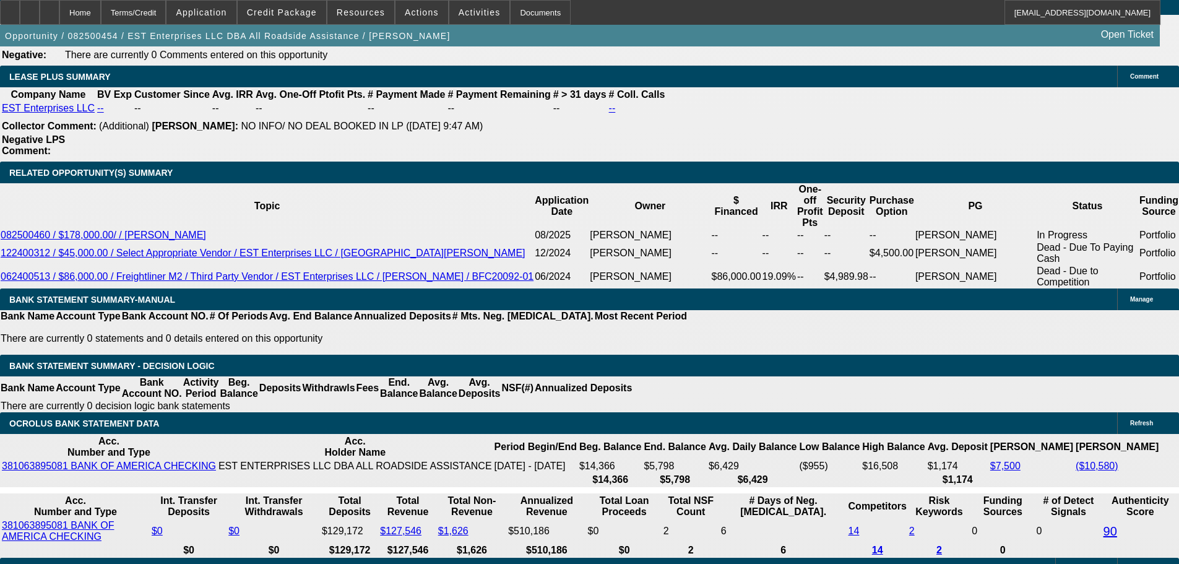
scroll to position [2020, 0]
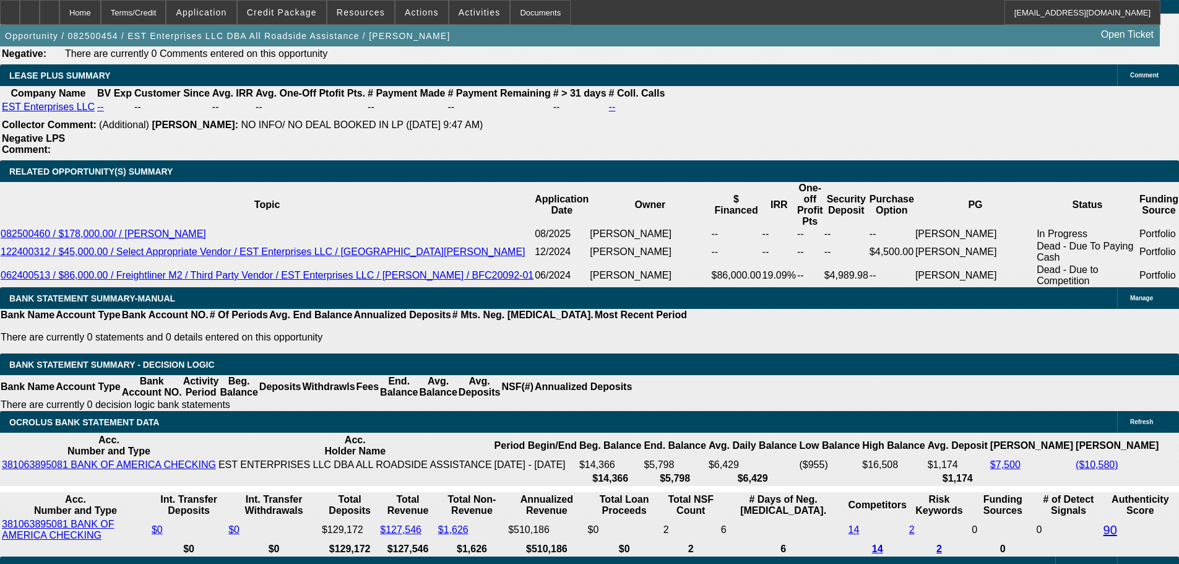
drag, startPoint x: 241, startPoint y: 261, endPoint x: 335, endPoint y: 265, distance: 94.7
type input "60"
type input "$3,588.07"
type input "$7,176.14"
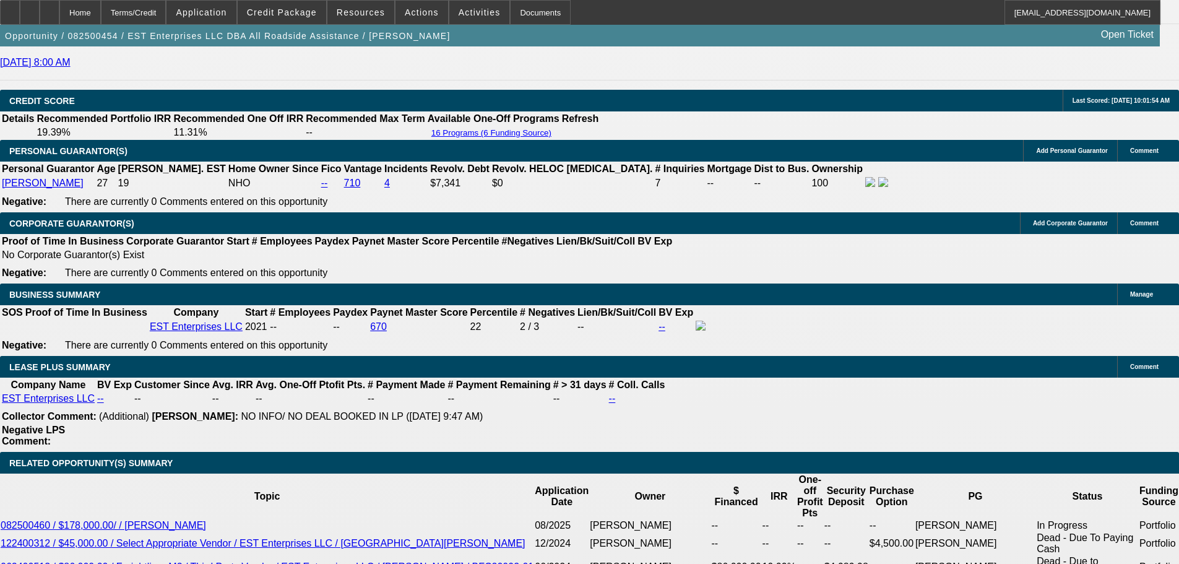
scroll to position [1896, 0]
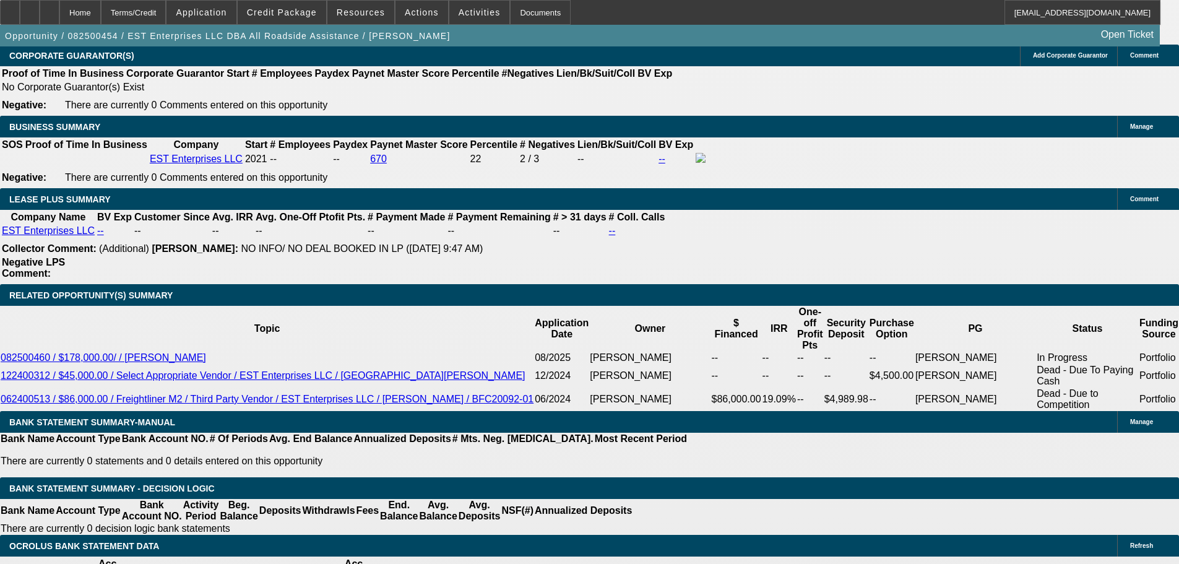
type input "60"
drag, startPoint x: 182, startPoint y: 388, endPoint x: 295, endPoint y: 389, distance: 113.2
type input "36"
type input "$72.00"
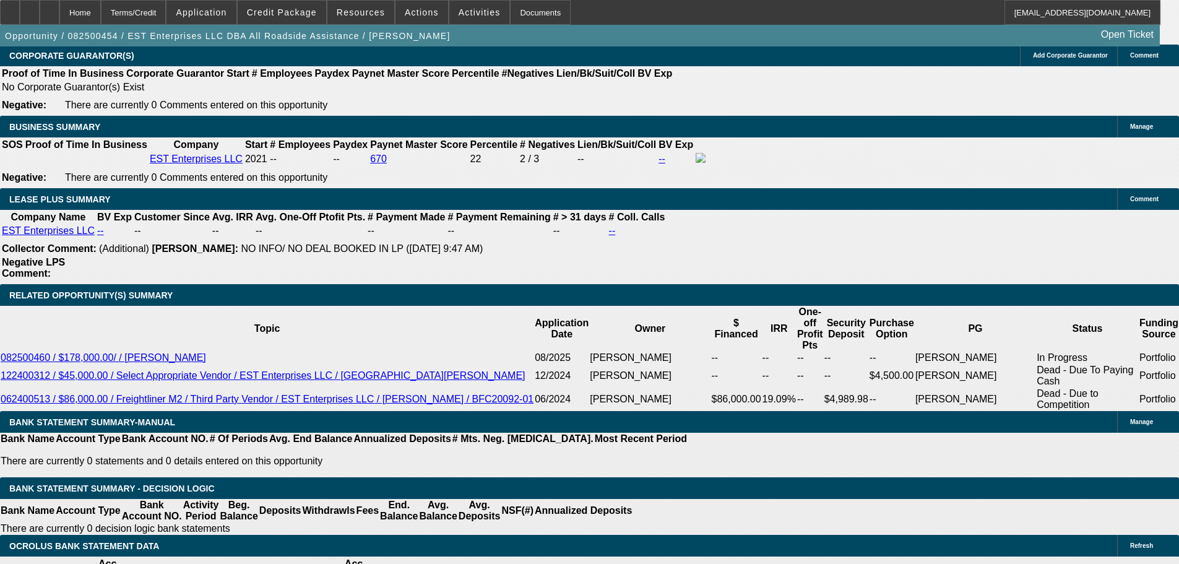
type input "3695"
type input "16.2"
type input "$7,390.00"
type input "$3,695.00"
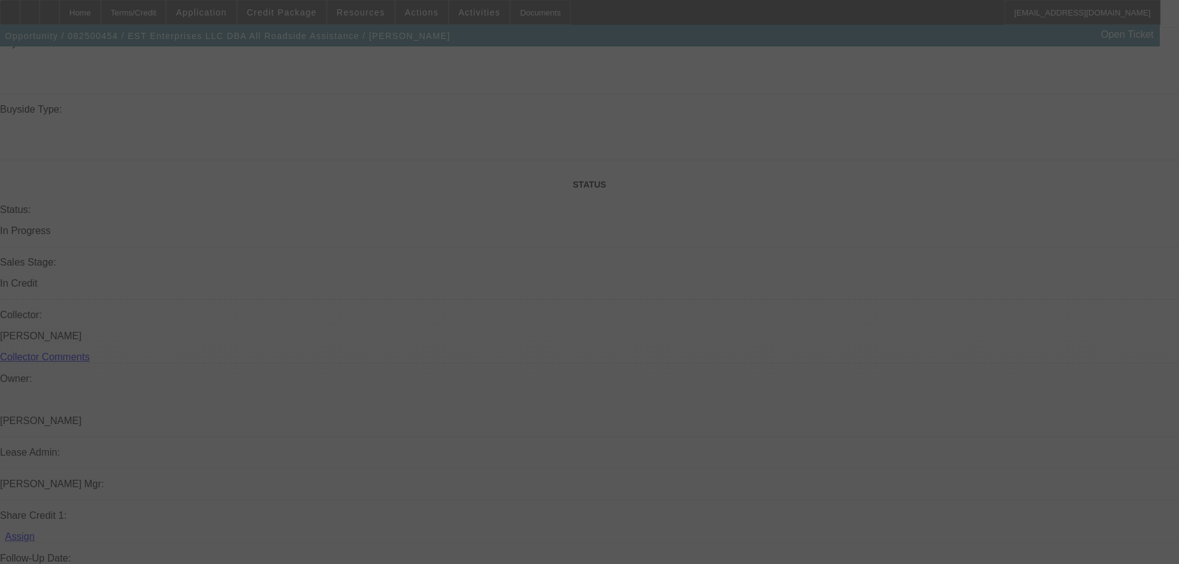
scroll to position [1092, 0]
select select "0.15"
select select "2"
select select "0.1"
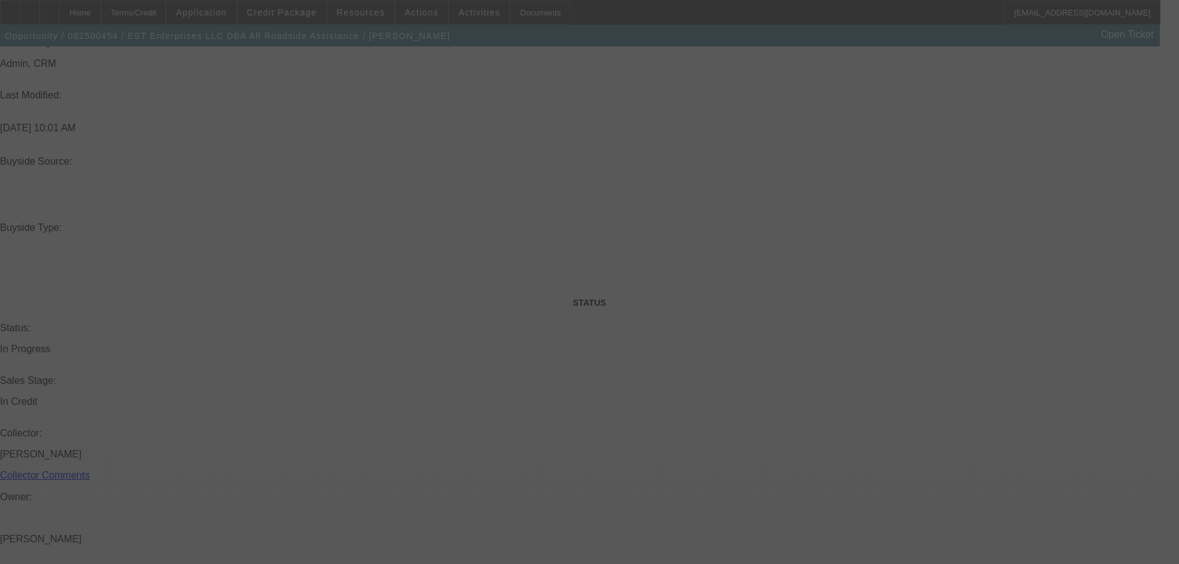
select select "4"
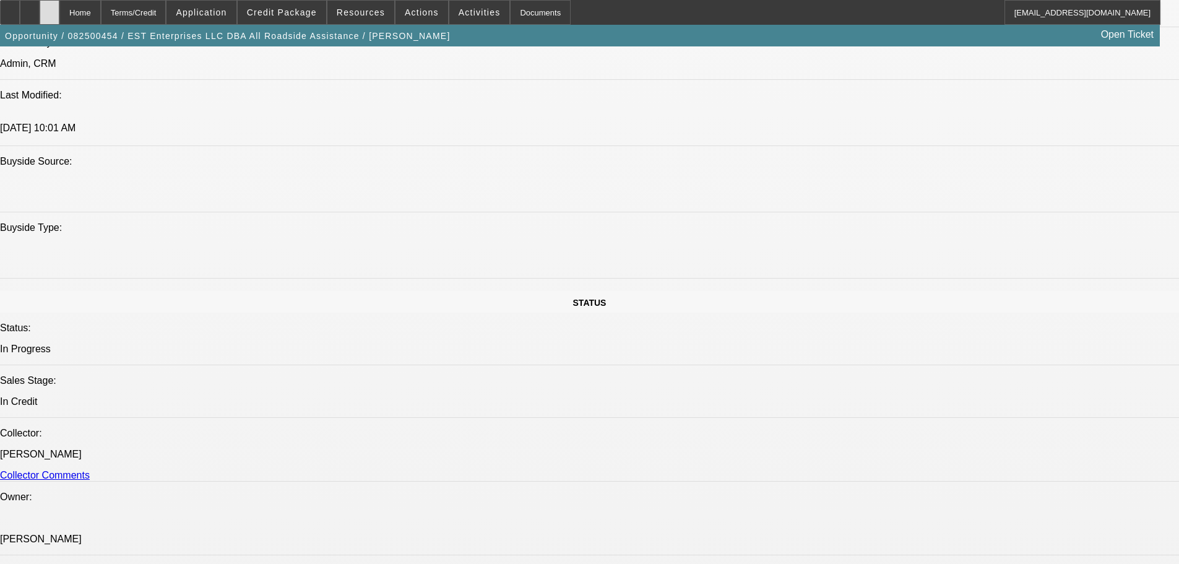
click at [59, 8] on div at bounding box center [50, 12] width 20 height 25
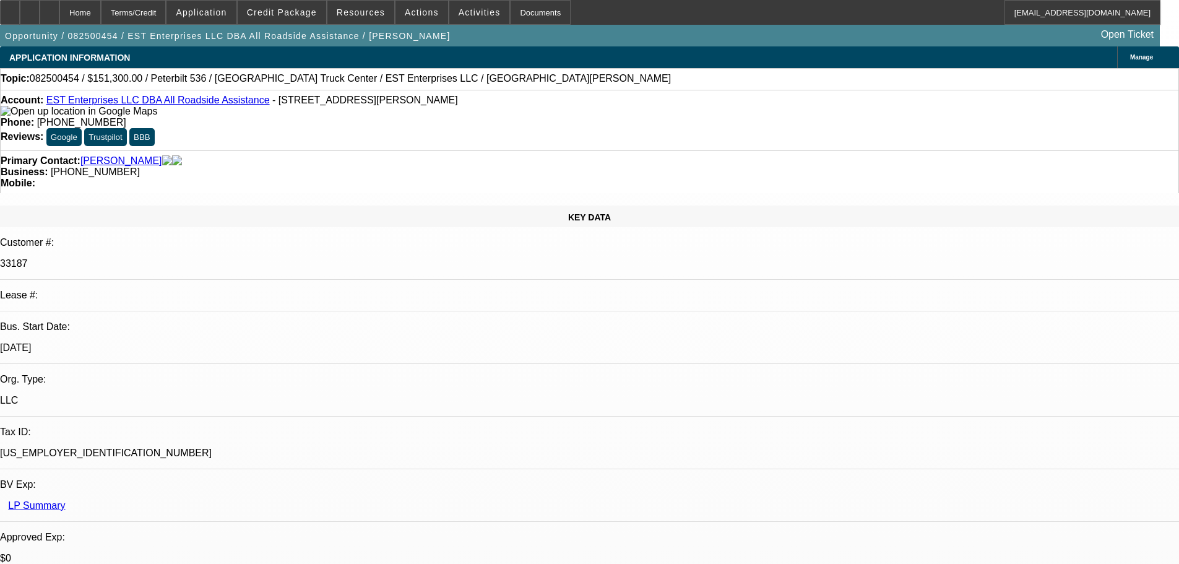
select select "0.15"
select select "2"
select select "0.1"
select select "4"
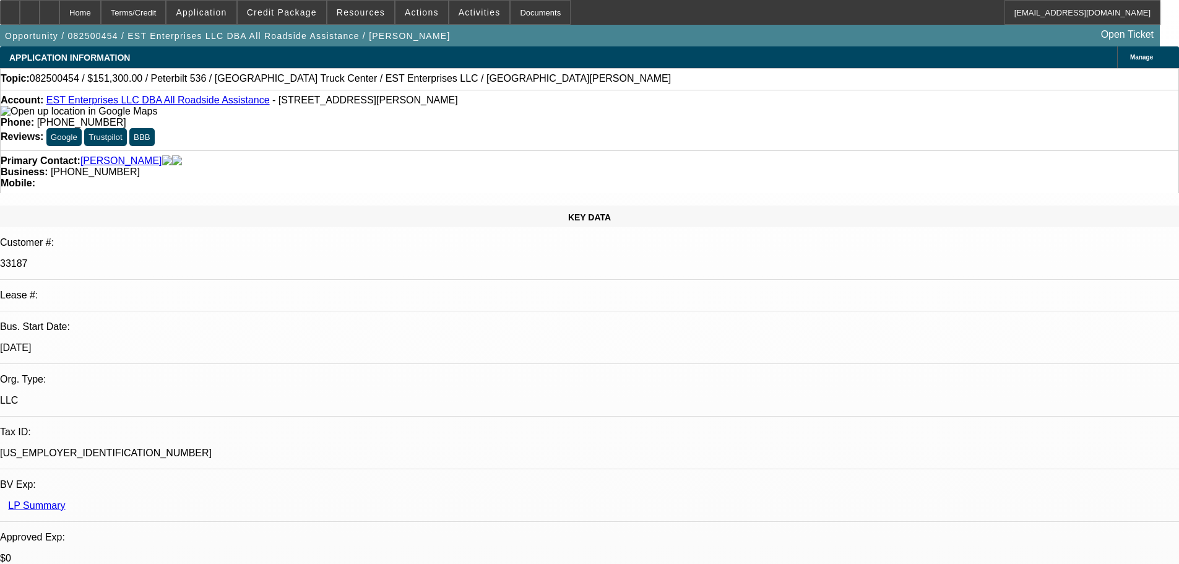
select select "0.1"
select select "2"
select select "0.1"
select select "4"
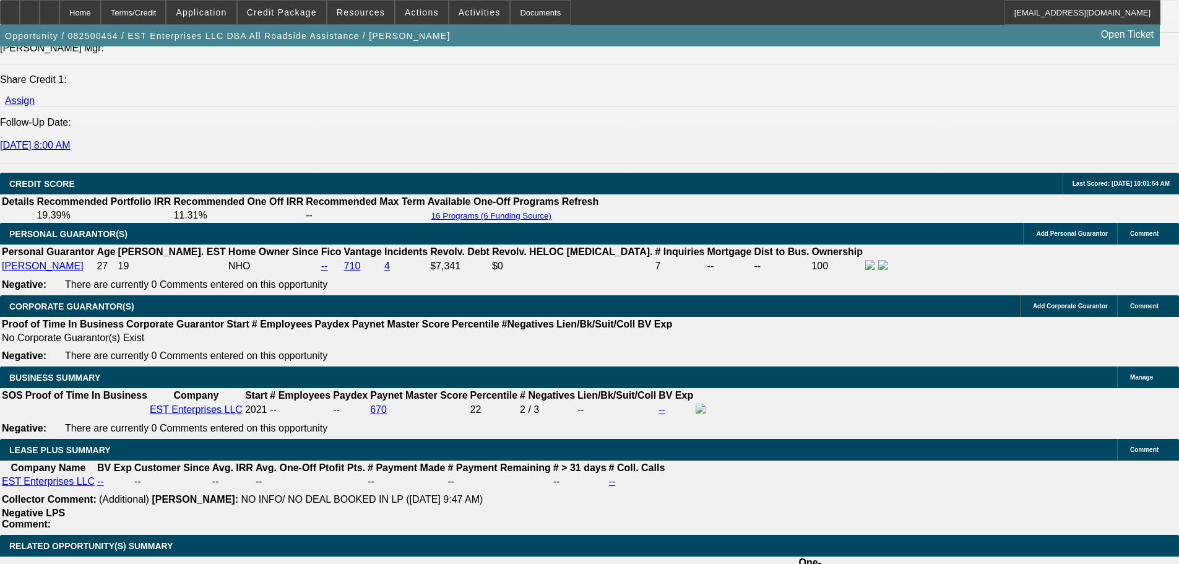
scroll to position [1485, 0]
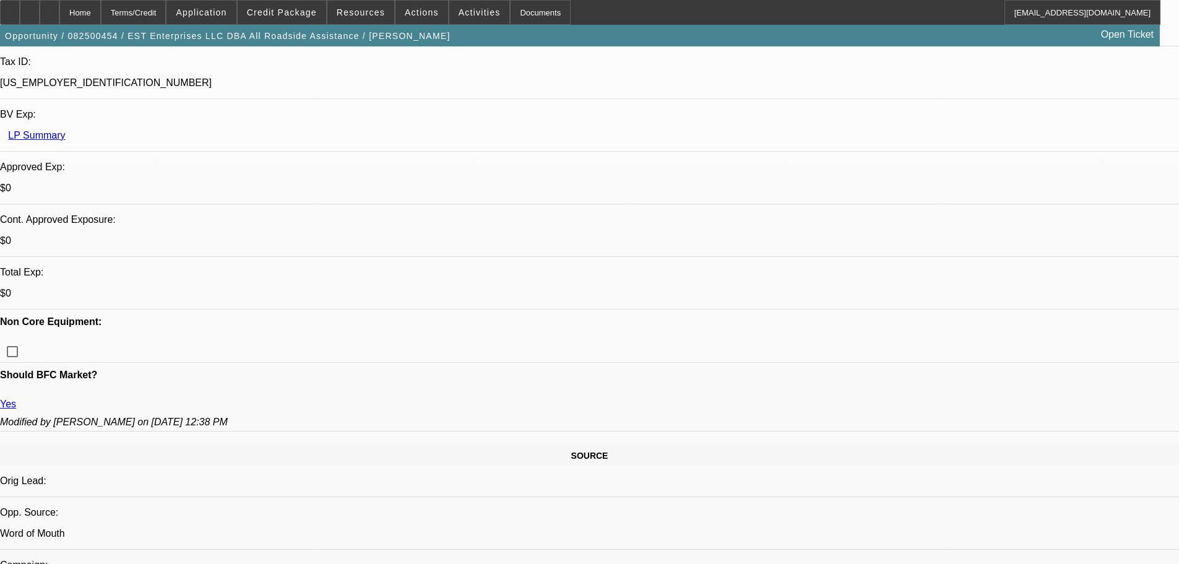
scroll to position [124, 0]
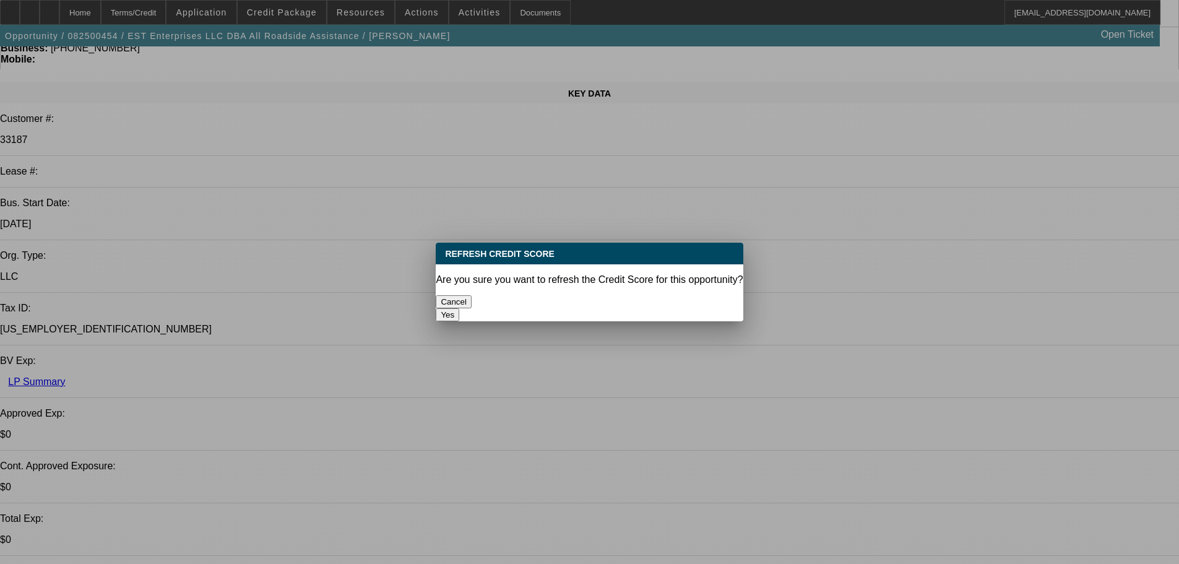
click at [459, 308] on button "Yes" at bounding box center [448, 314] width 24 height 13
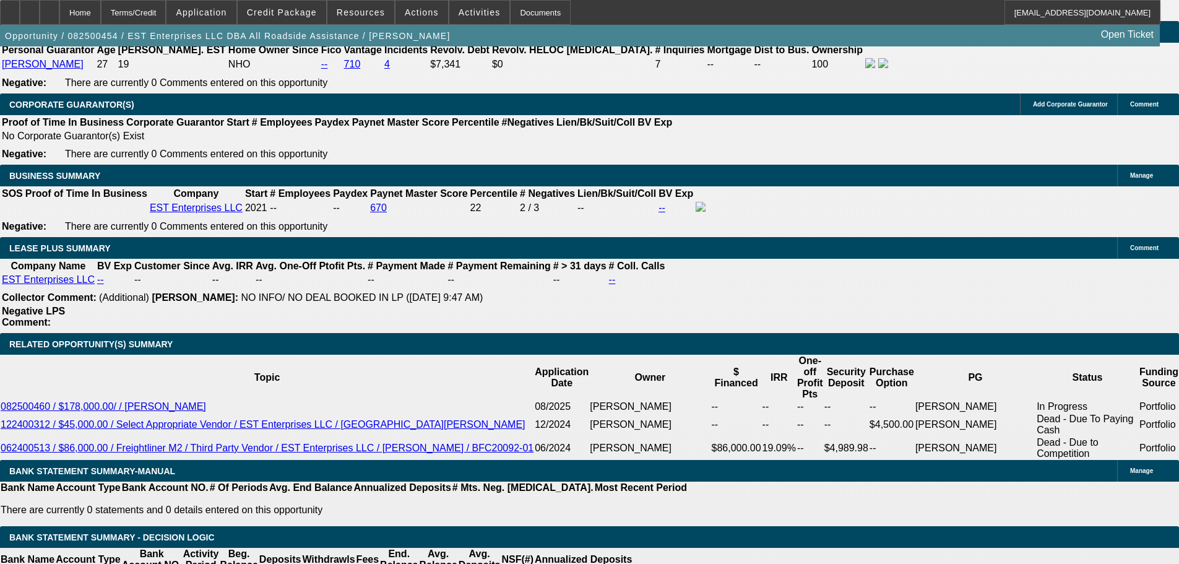
scroll to position [1980, 0]
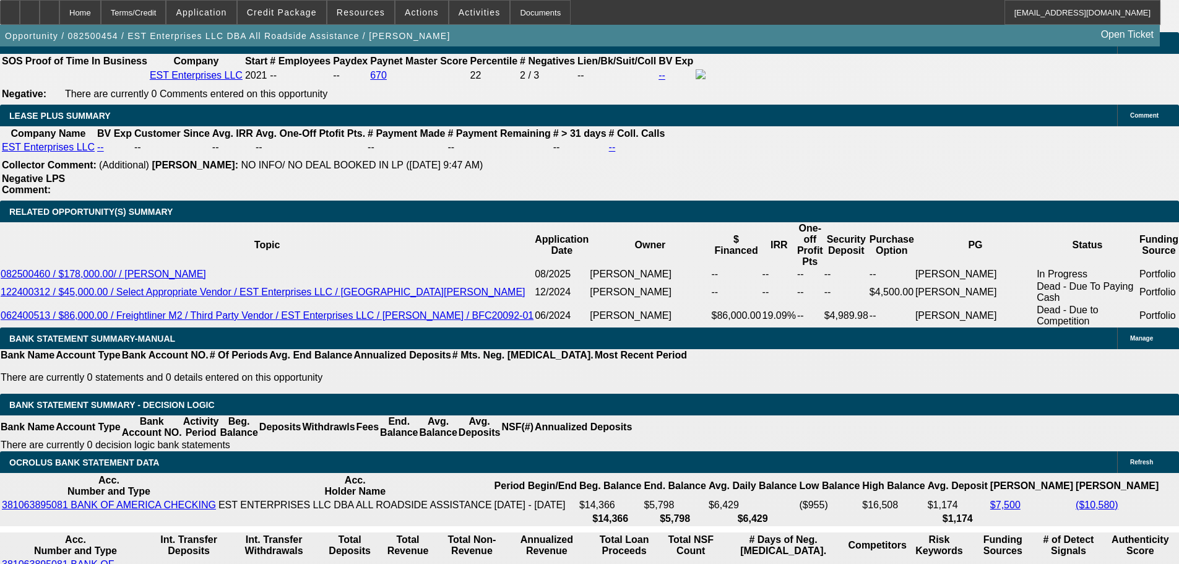
drag, startPoint x: 218, startPoint y: 232, endPoint x: 342, endPoint y: 220, distance: 125.0
type input "$28,000.00"
click at [545, 243] on body "Home Terms/Credit Application Credit Package Resources Actions Activities Docum…" at bounding box center [589, 464] width 1179 height 4889
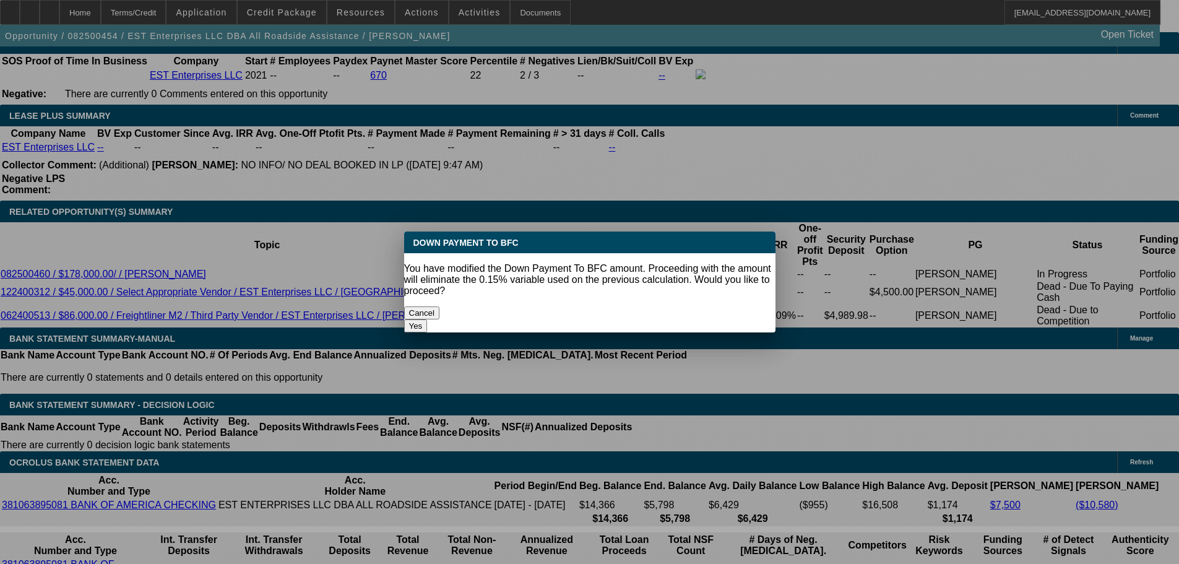
click at [428, 319] on button "Yes" at bounding box center [416, 325] width 24 height 13
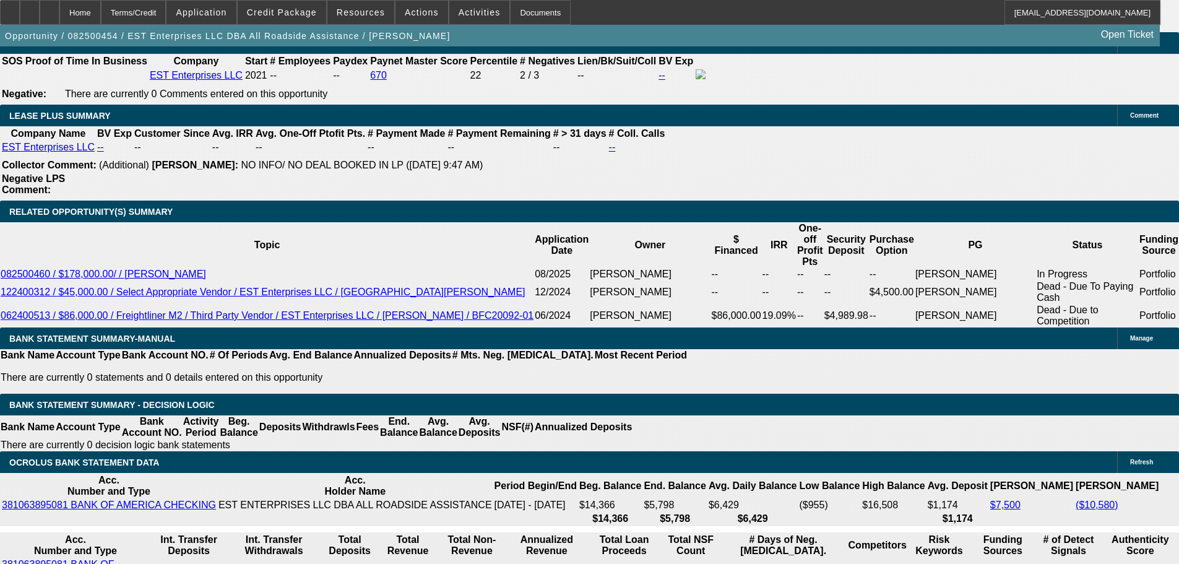
select select "0"
type input "UNKNOWN"
type input "$7,326.54"
drag, startPoint x: 179, startPoint y: 325, endPoint x: 299, endPoint y: 326, distance: 120.0
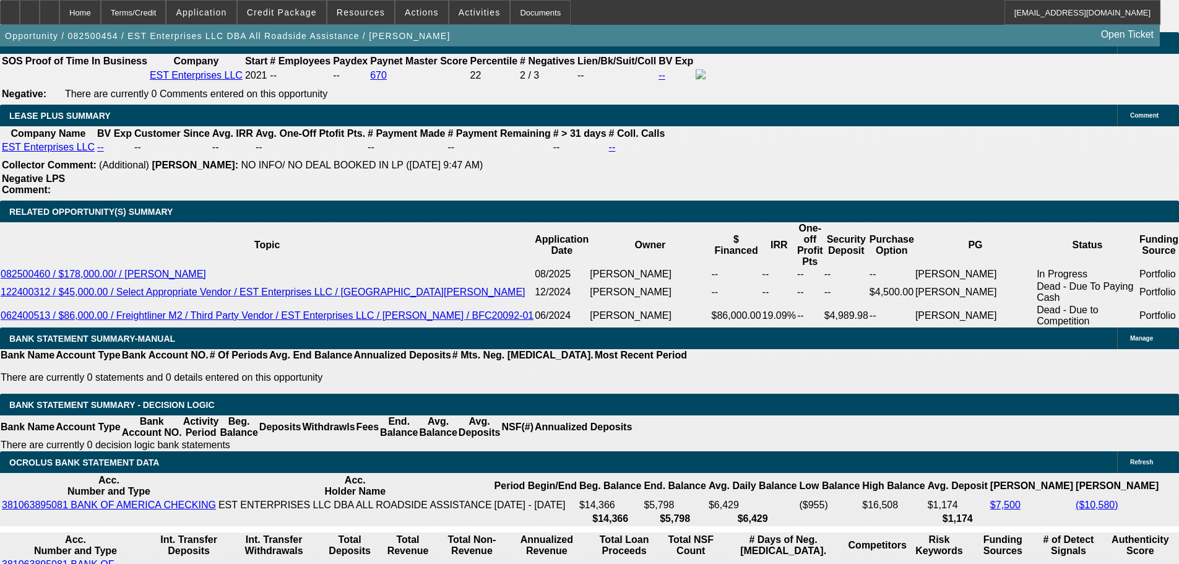
type input "367"
type input "$734.00"
type input "3675"
type input "$7,350.00"
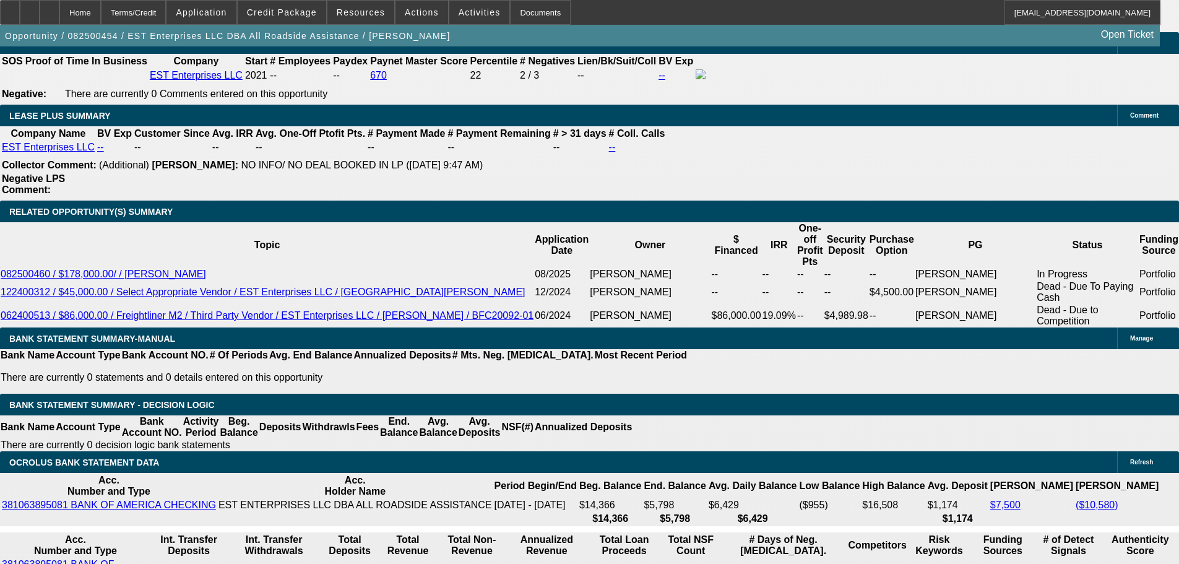
type input "16.3"
drag, startPoint x: 196, startPoint y: 330, endPoint x: 290, endPoint y: 322, distance: 95.0
type input "36"
type input "$72.00"
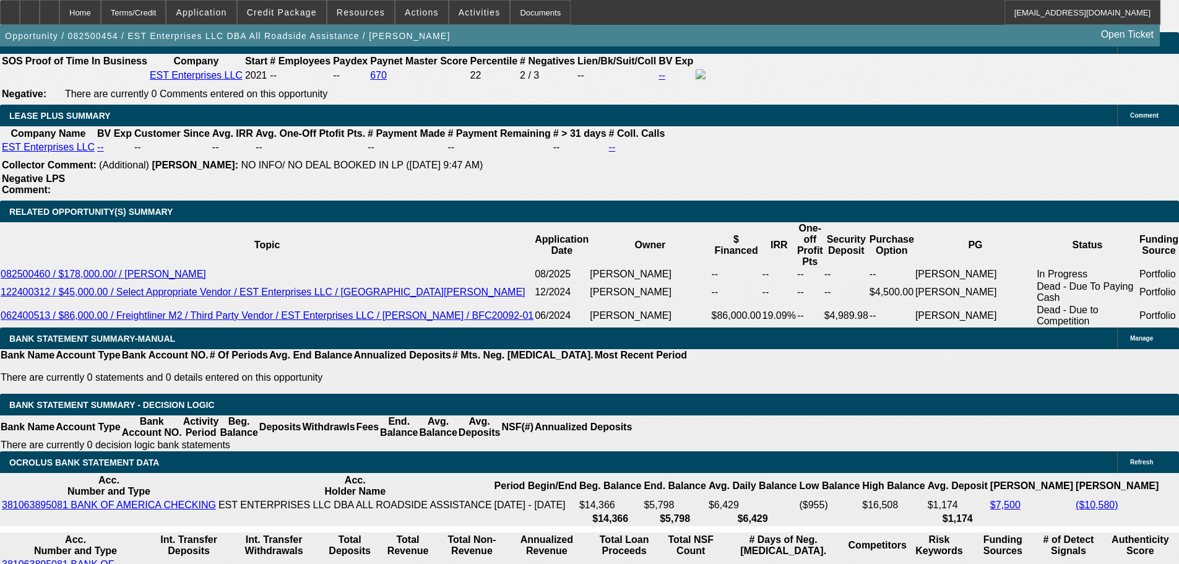
type input "3695"
type input "$7,390.00"
type input "16.6"
type input "$3,695.00"
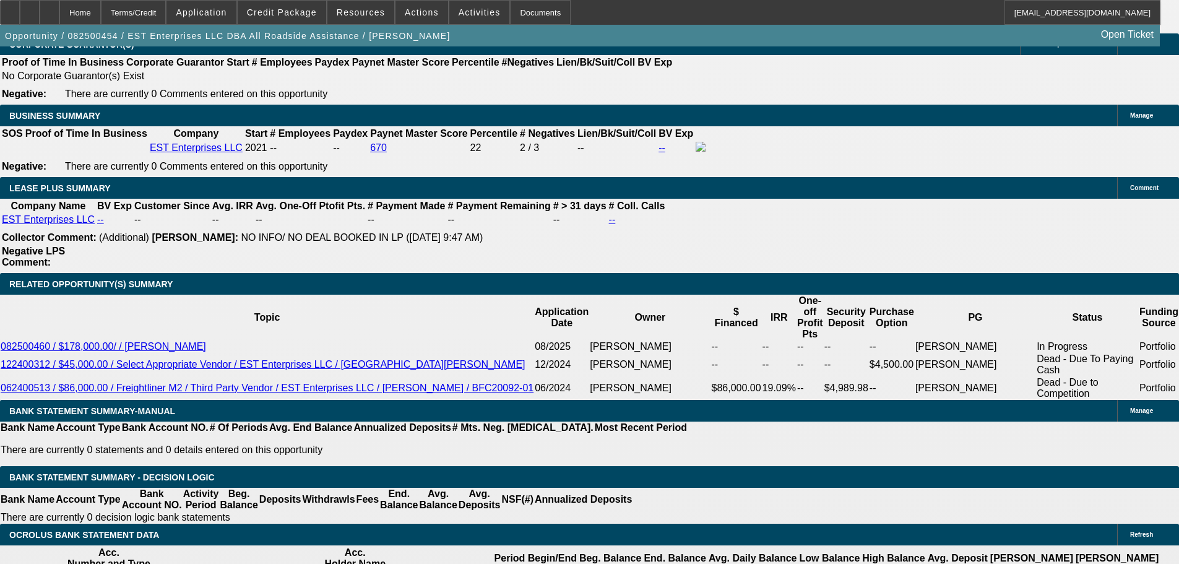
scroll to position [1794, 0]
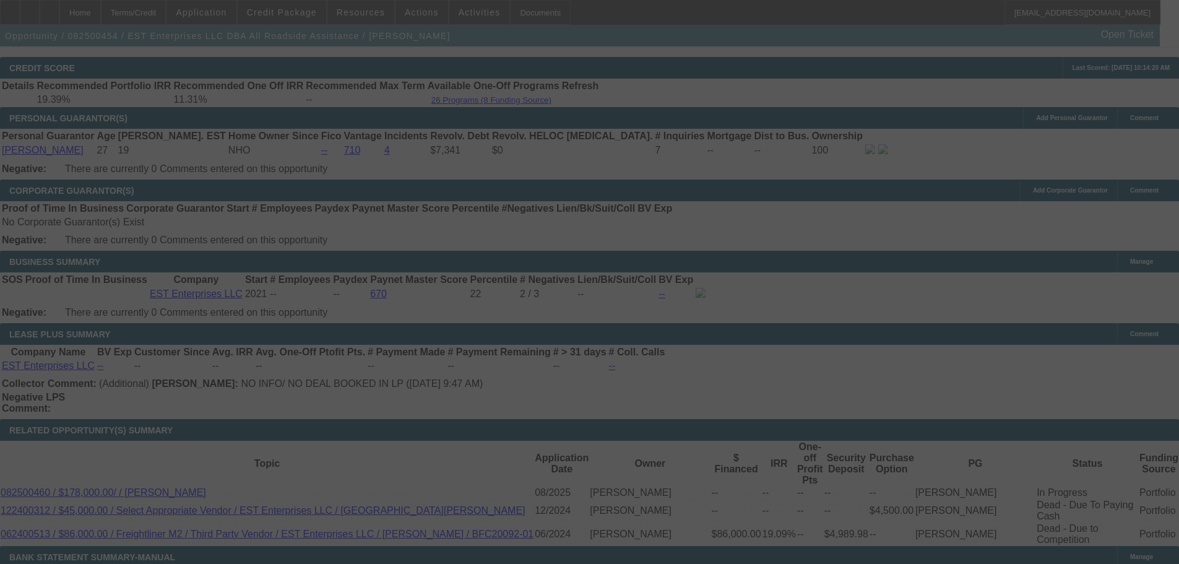
scroll to position [1732, 0]
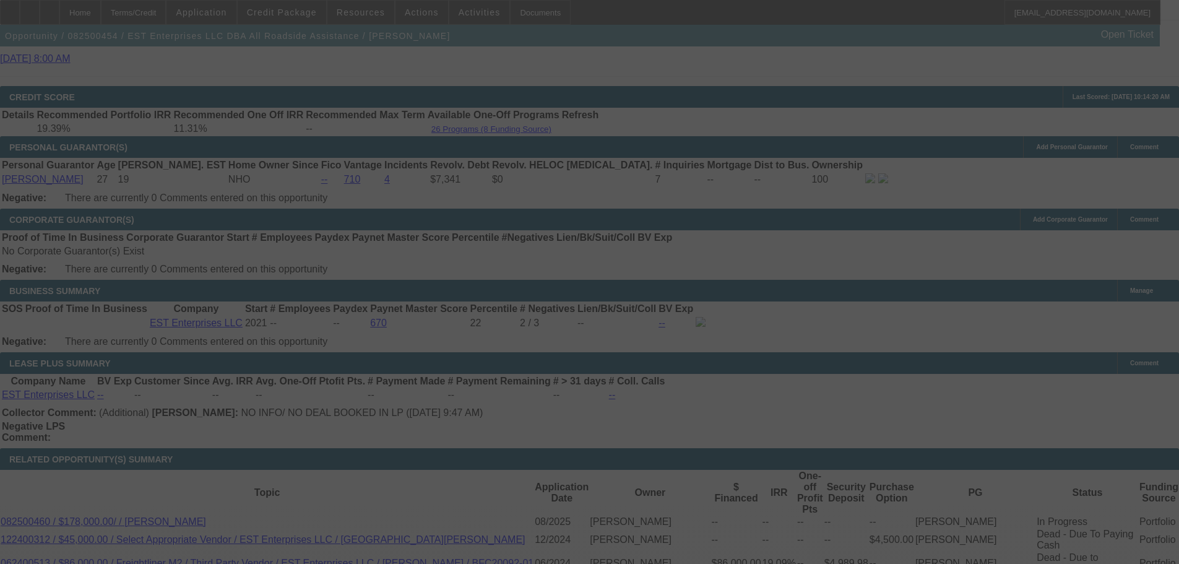
select select "0"
select select "2"
select select "0.1"
select select "4"
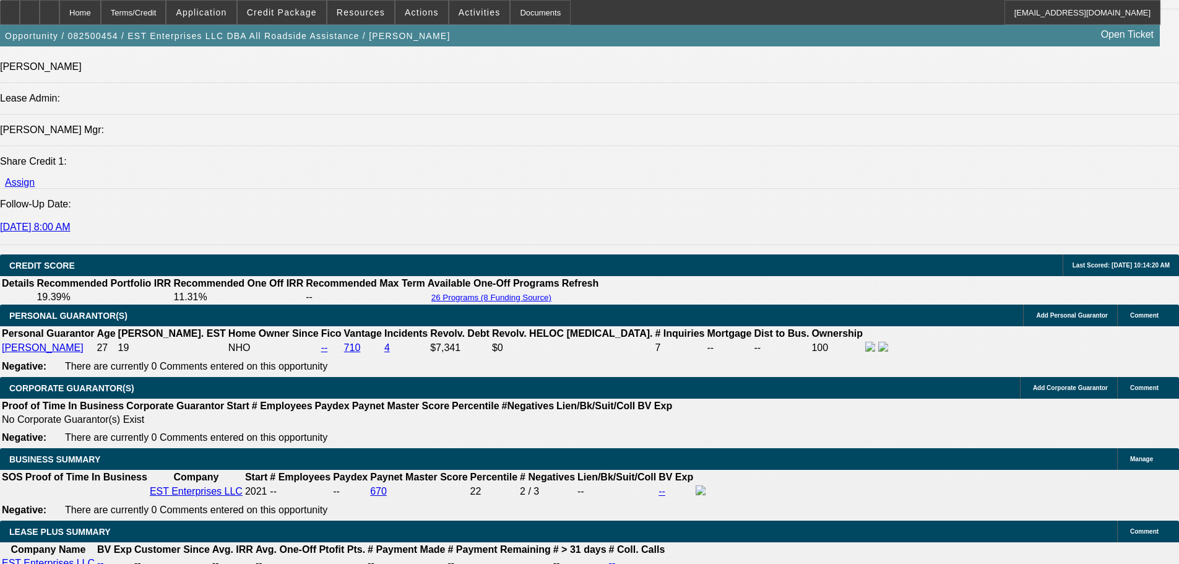
scroll to position [1237, 0]
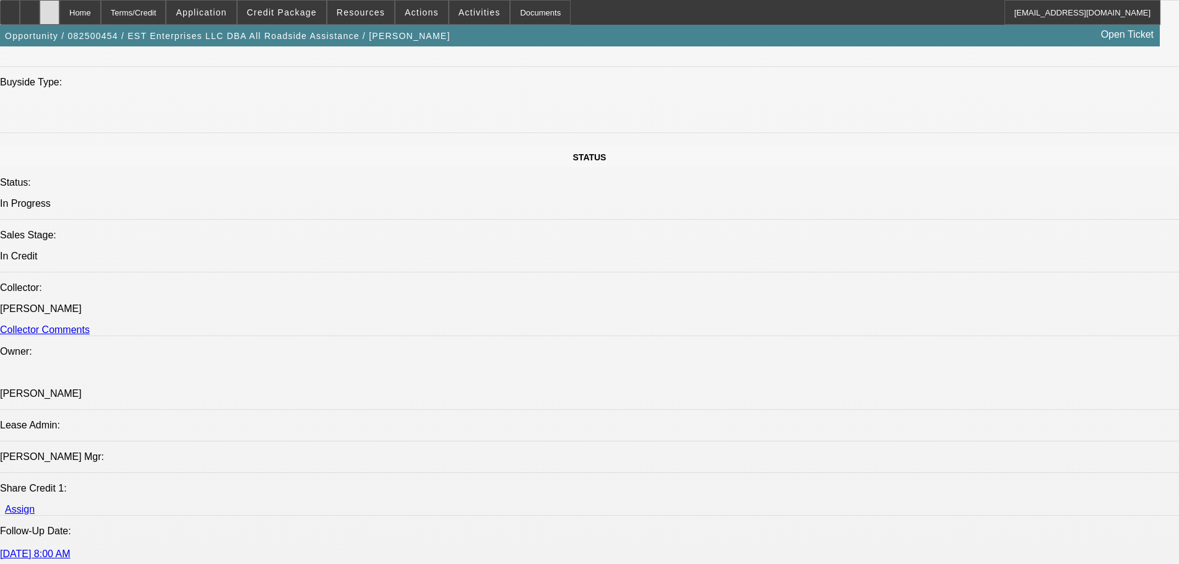
click at [59, 17] on div at bounding box center [50, 12] width 20 height 25
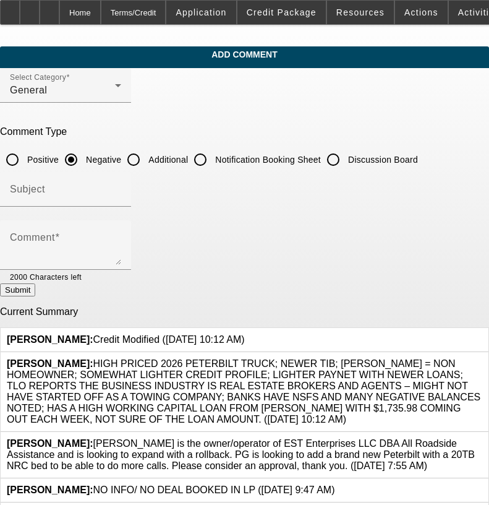
click at [483, 358] on icon at bounding box center [483, 358] width 0 height 0
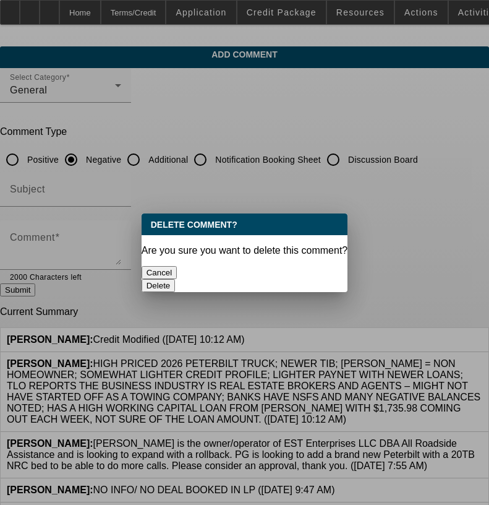
click at [176, 279] on button "Delete" at bounding box center [159, 285] width 34 height 13
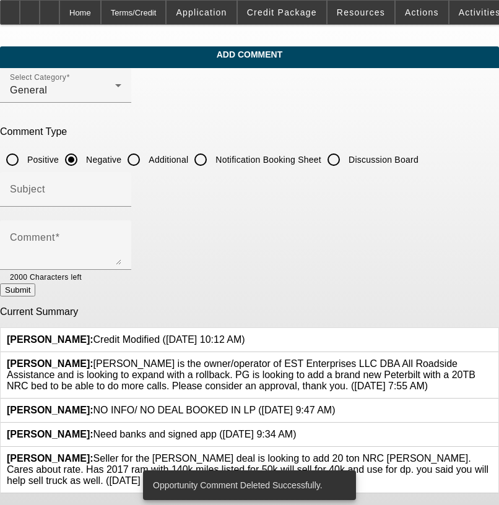
click at [121, 248] on textarea "Comment" at bounding box center [65, 250] width 111 height 30
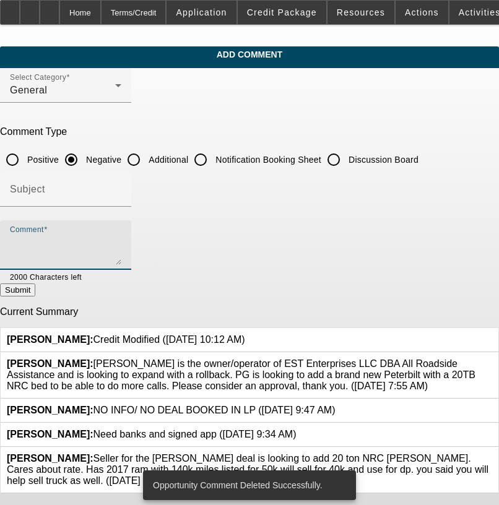
paste textarea "HIGH PRICED 2026 PETERBILT TRUCK; NEWER TIB; ELIJAH = NON HOMEOWNER; SOMEWHAT L…"
type textarea "HIGH PRICED 2026 PETERBILT TRUCK; NEWER TIB; ELIJAH = NON HOMEOWNER; SOMEWHAT L…"
click at [35, 296] on button "Submit" at bounding box center [17, 289] width 35 height 13
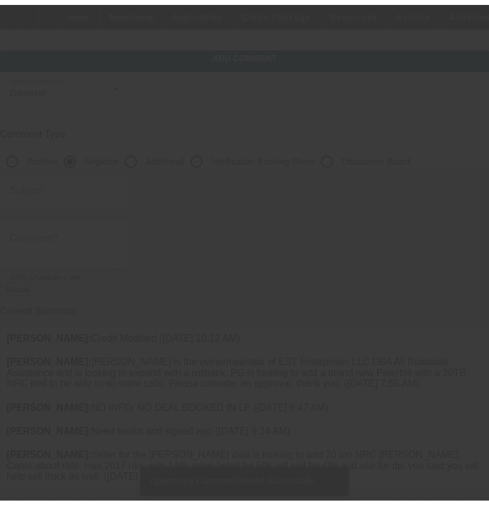
scroll to position [0, 0]
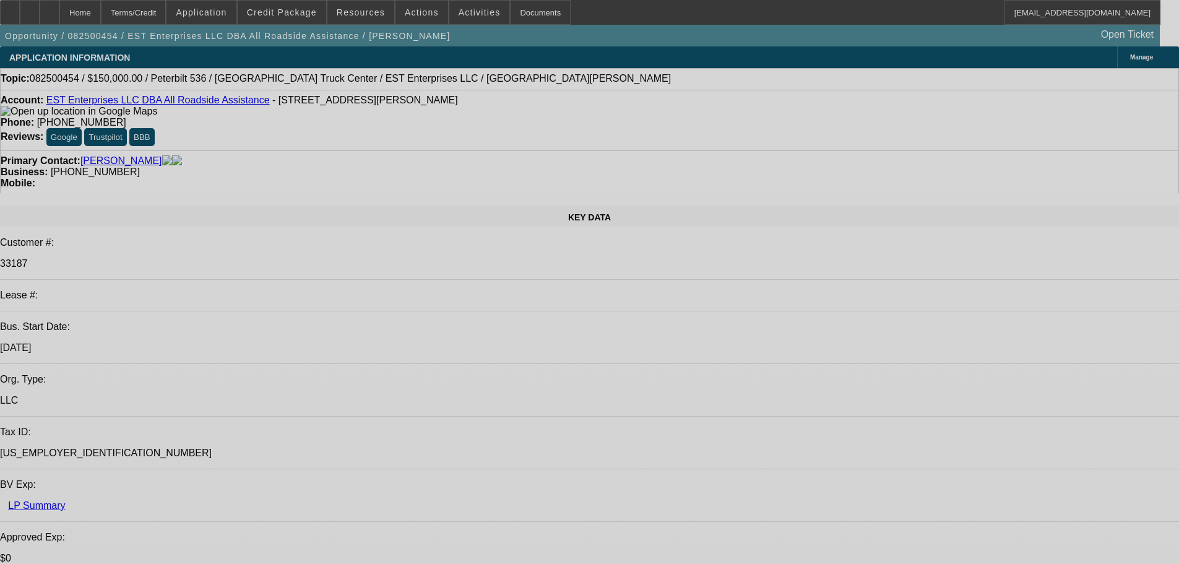
select select "0"
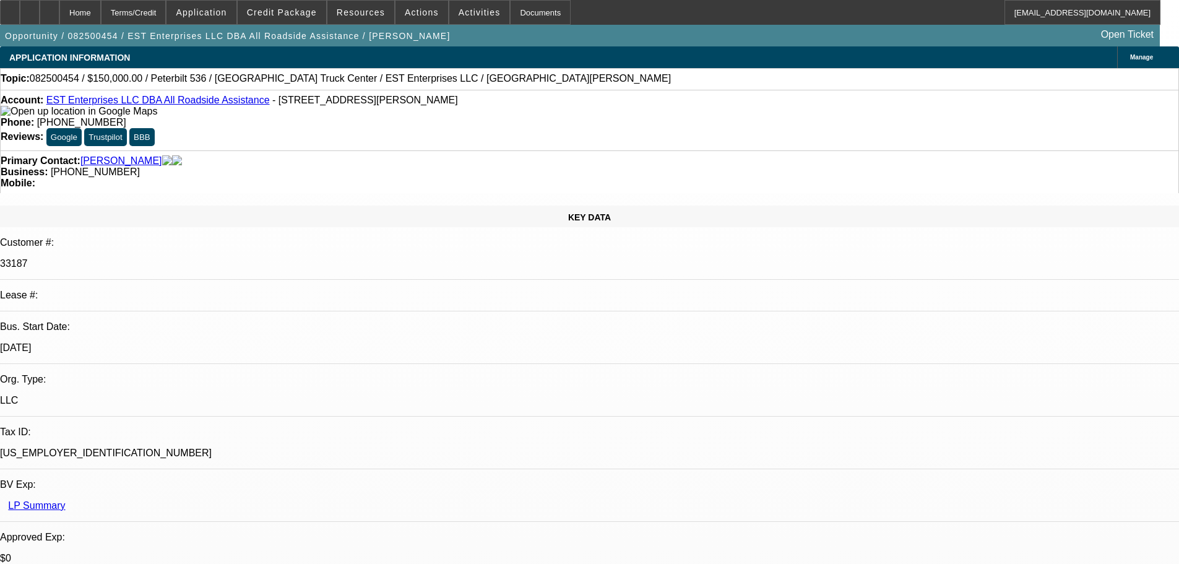
select select "2"
select select "0.1"
select select "4"
select select "0.1"
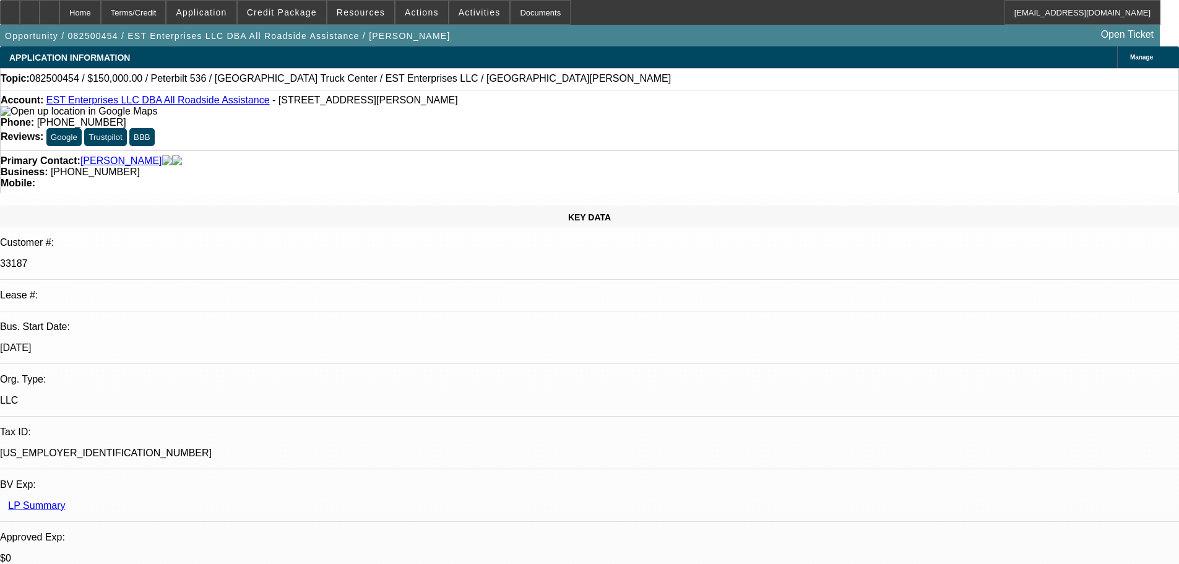
select select "2"
select select "0.1"
select select "4"
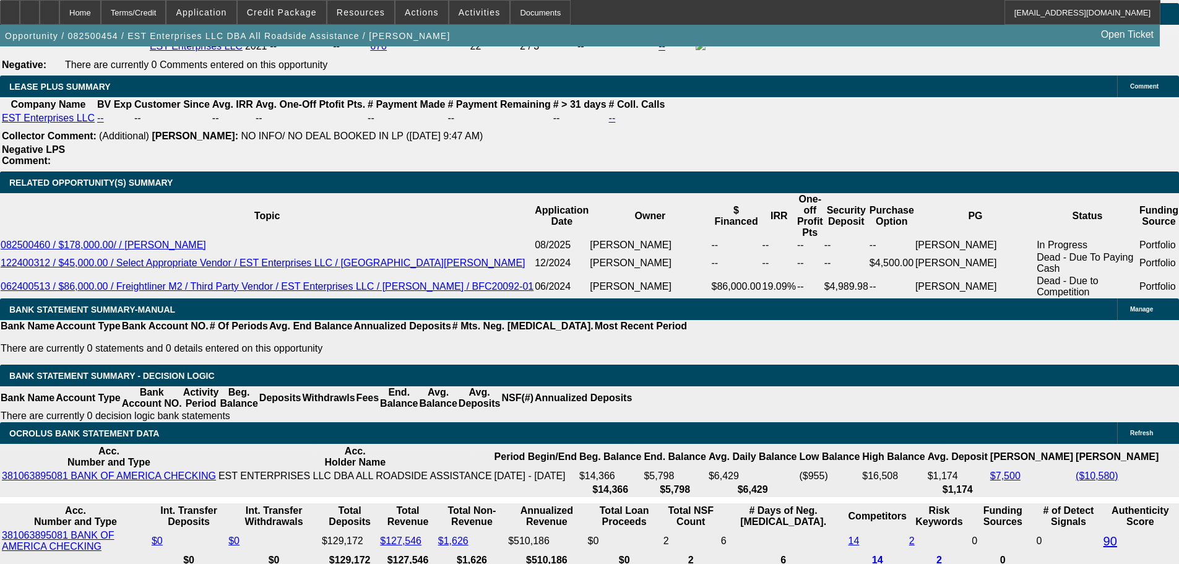
scroll to position [1980, 0]
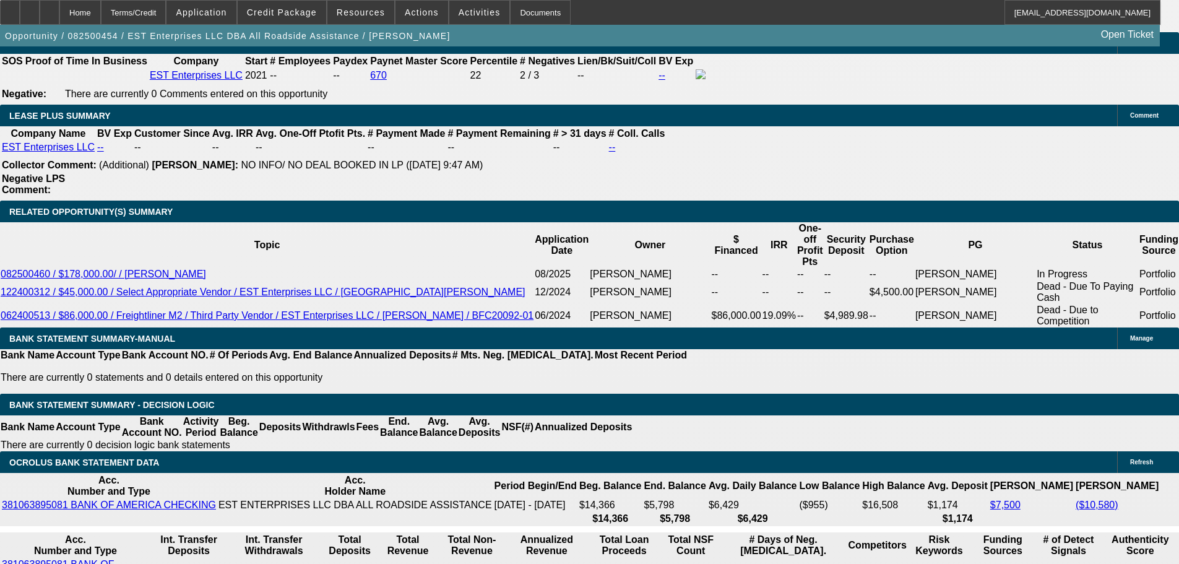
drag, startPoint x: 212, startPoint y: 238, endPoint x: 411, endPoint y: 236, distance: 199.9
type input "$30,000.00"
type input "UNKNOWN"
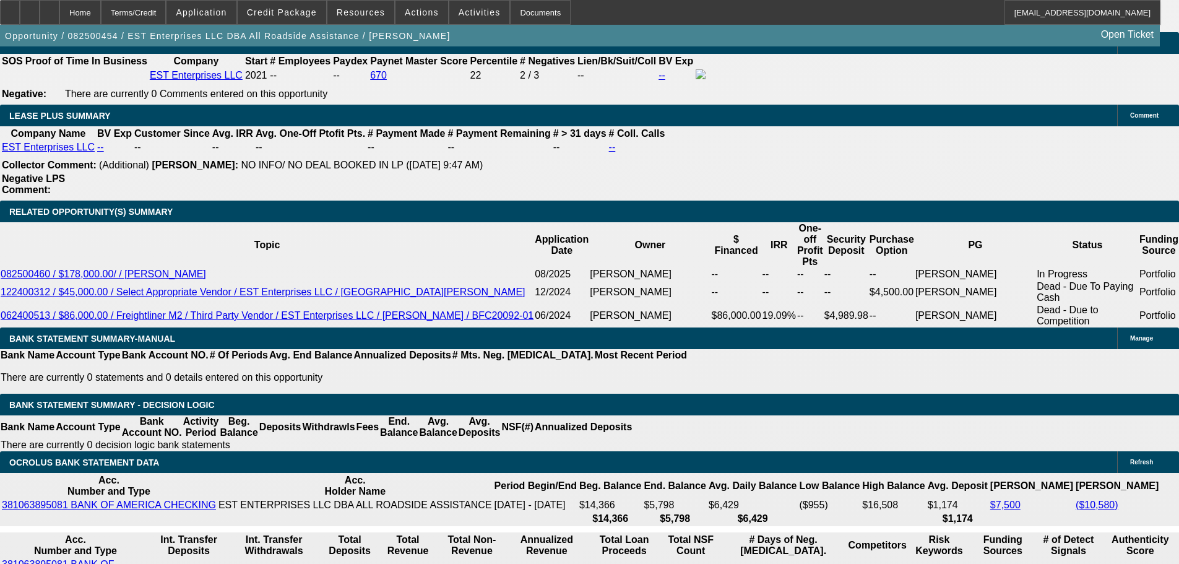
type input "$3,645.71"
type input "$7,291.42"
drag, startPoint x: 174, startPoint y: 340, endPoint x: 294, endPoint y: 329, distance: 120.5
type input "36"
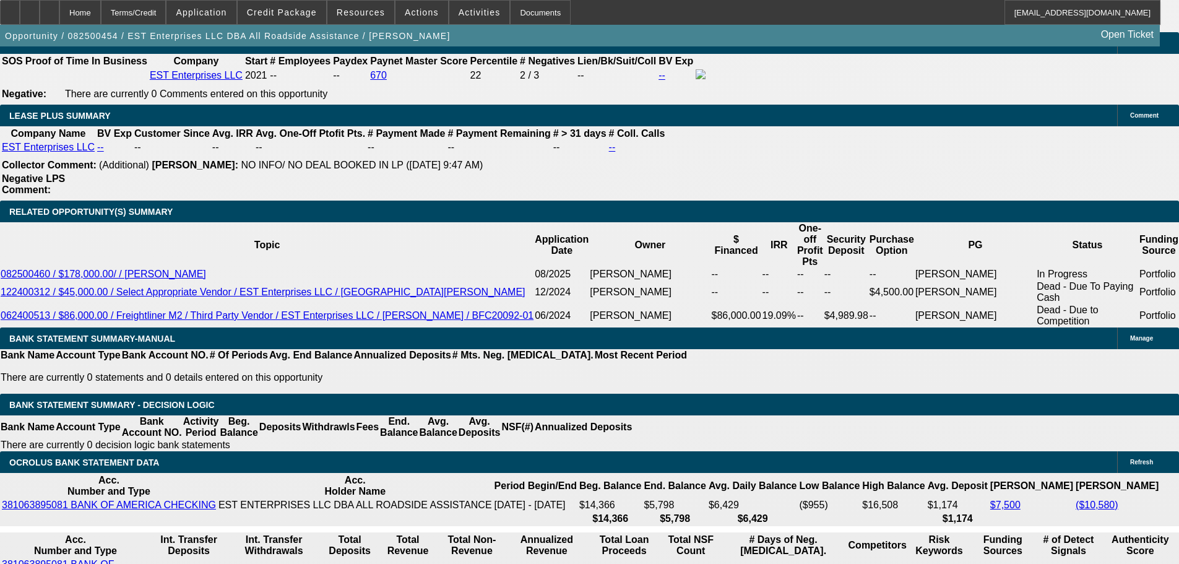
type input "$72.00"
type input "3650"
type input "16.6"
type input "$7,300.00"
type input "$3,650.00"
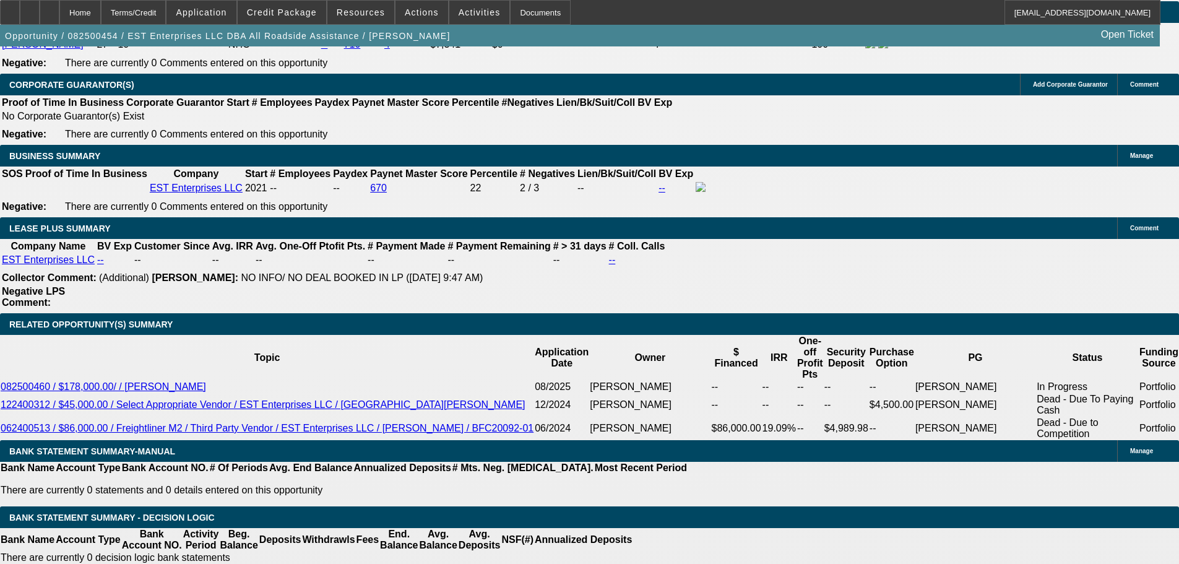
scroll to position [1732, 0]
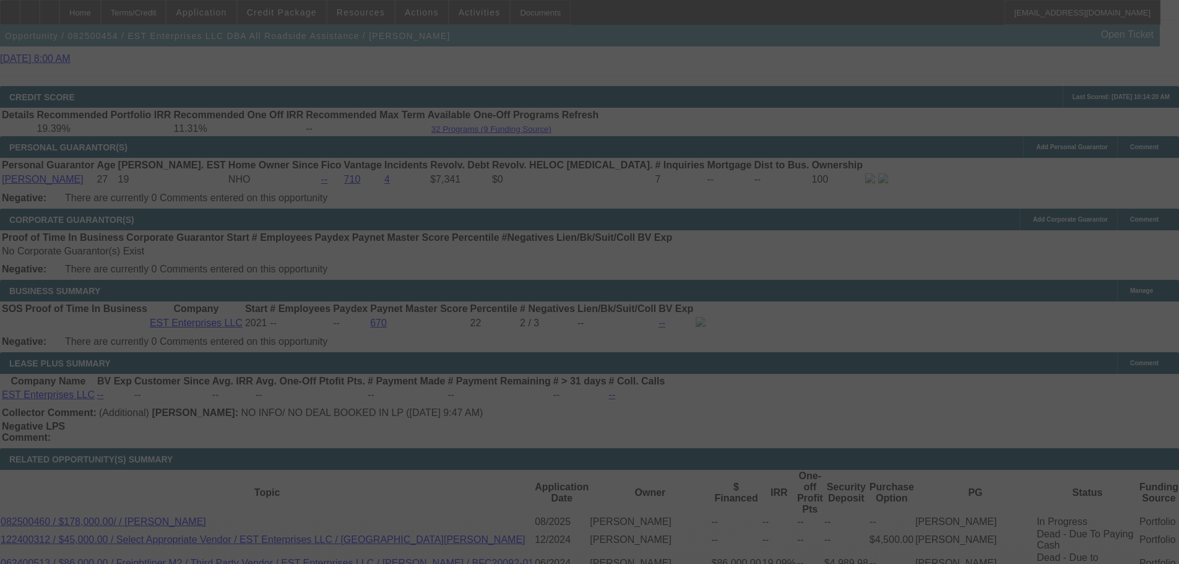
select select "0"
select select "2"
select select "0.1"
select select "4"
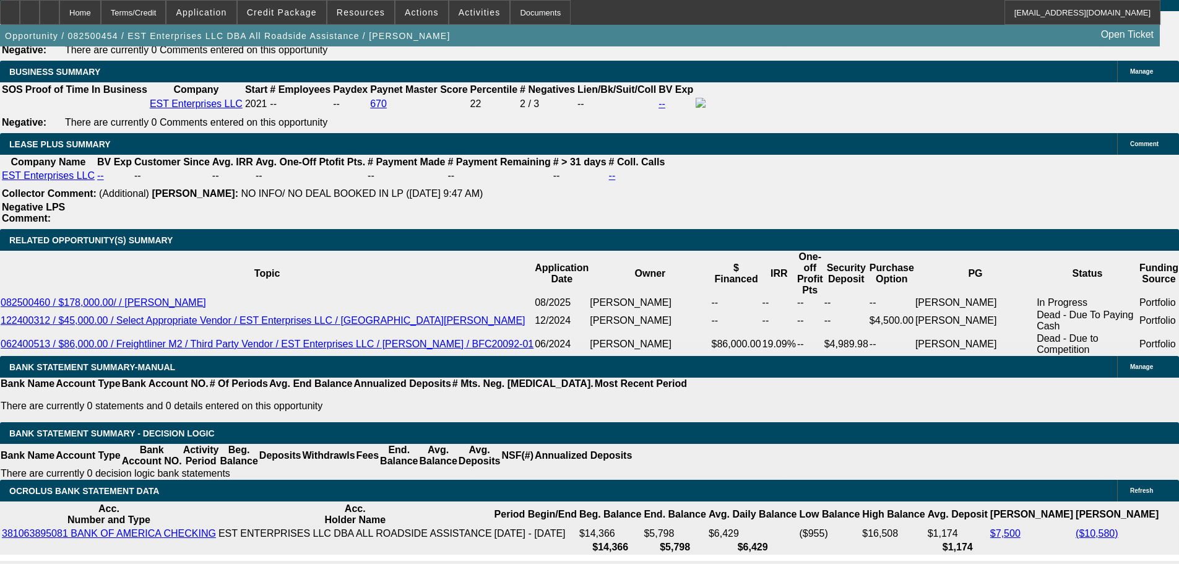
scroll to position [1980, 0]
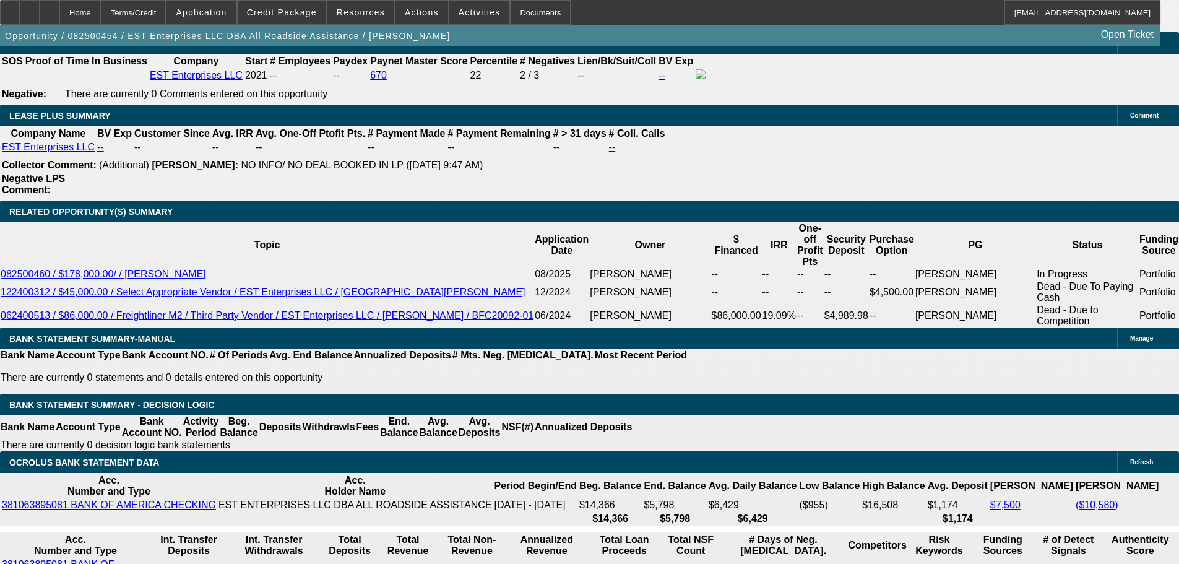
drag, startPoint x: 283, startPoint y: 245, endPoint x: 320, endPoint y: 245, distance: 37.1
type input "$35,000.00"
type input "UNKNOWN"
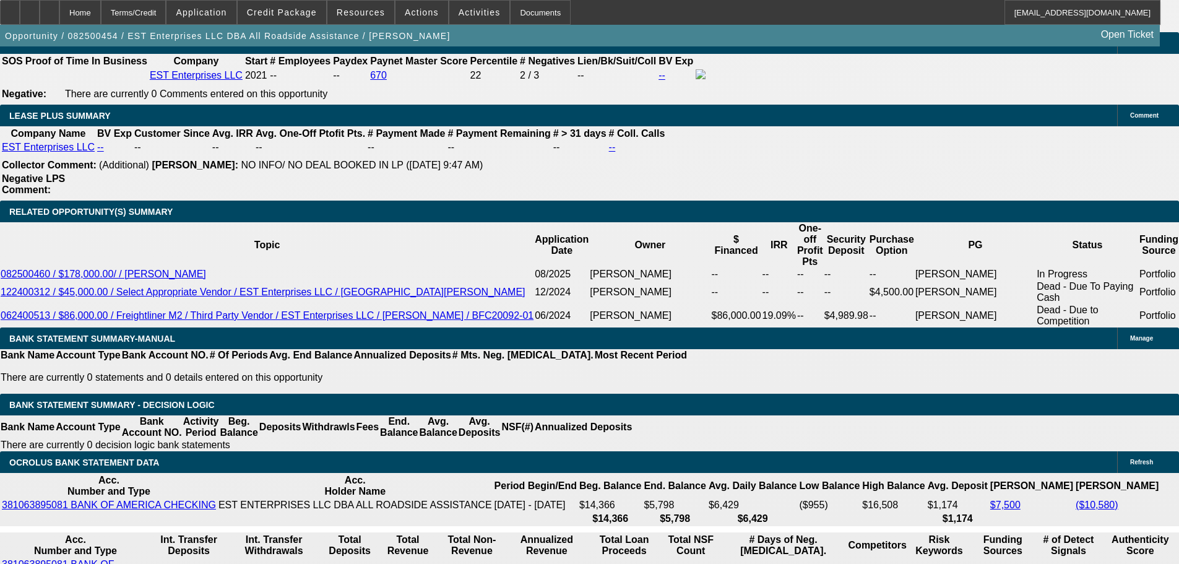
type input "$7,053.36"
drag, startPoint x: 230, startPoint y: 344, endPoint x: 368, endPoint y: 340, distance: 138.0
type input "3"
type input "$6.00"
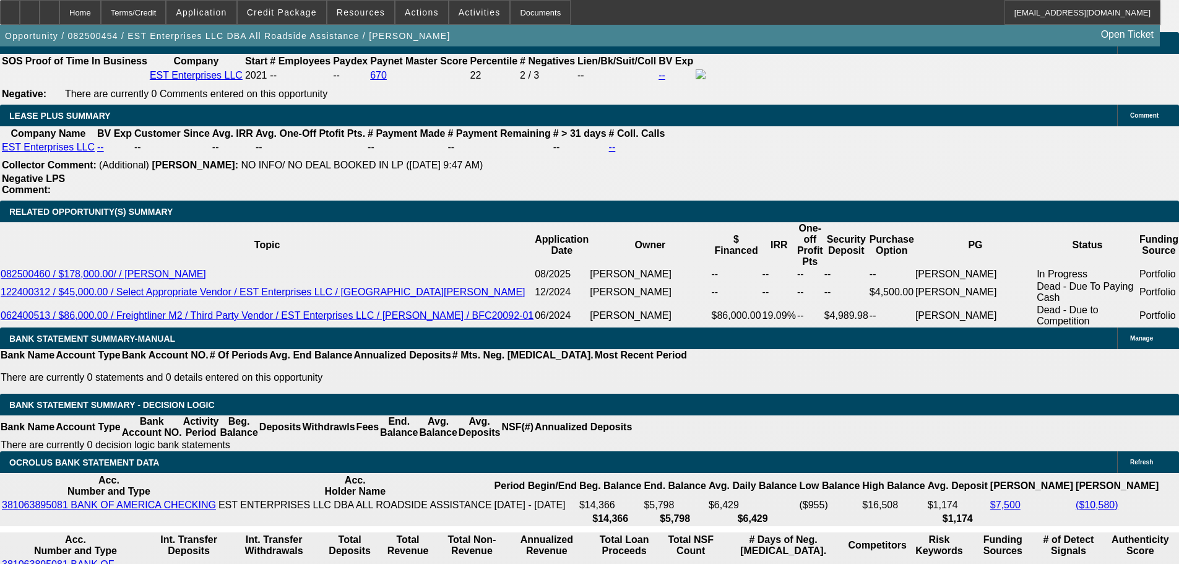
type input "3525"
type input "$7,050.00"
type input "16.6"
type input "$3,525.00"
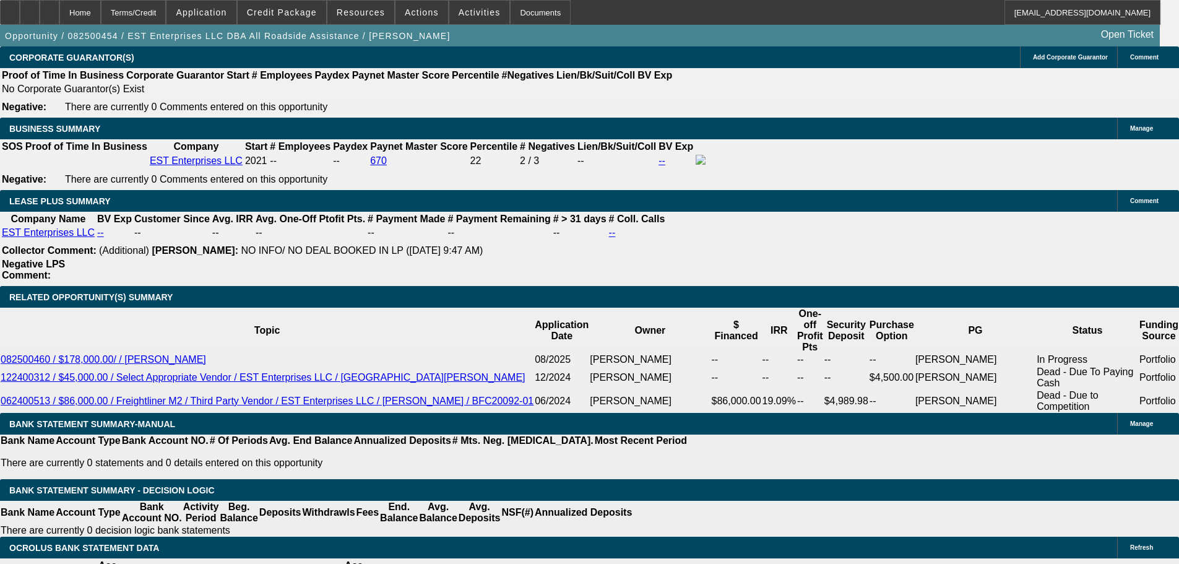
scroll to position [1794, 0]
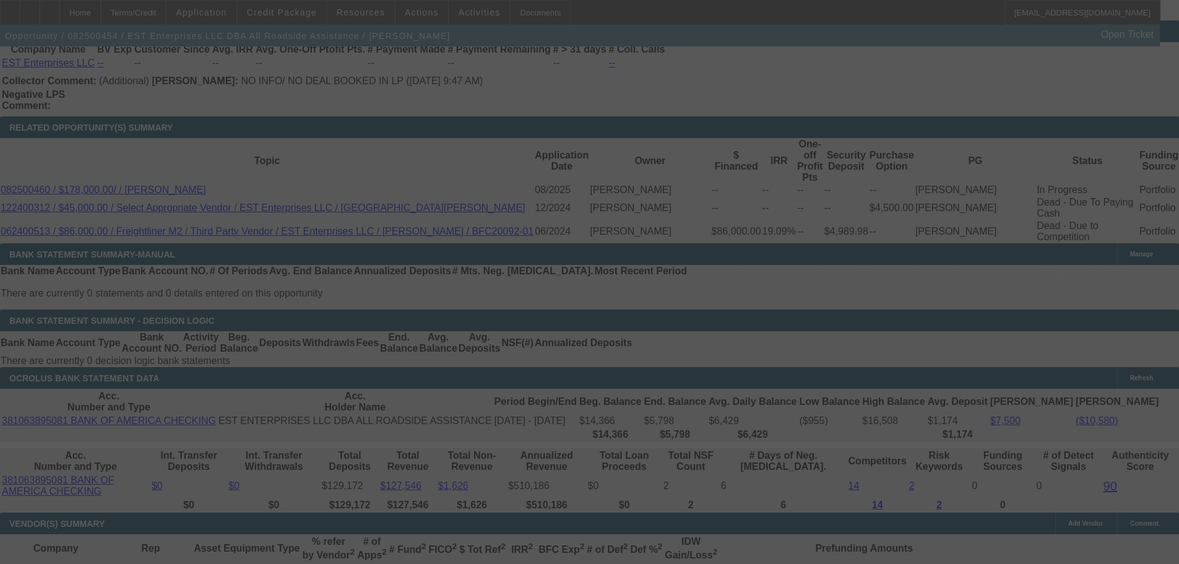
scroll to position [2042, 0]
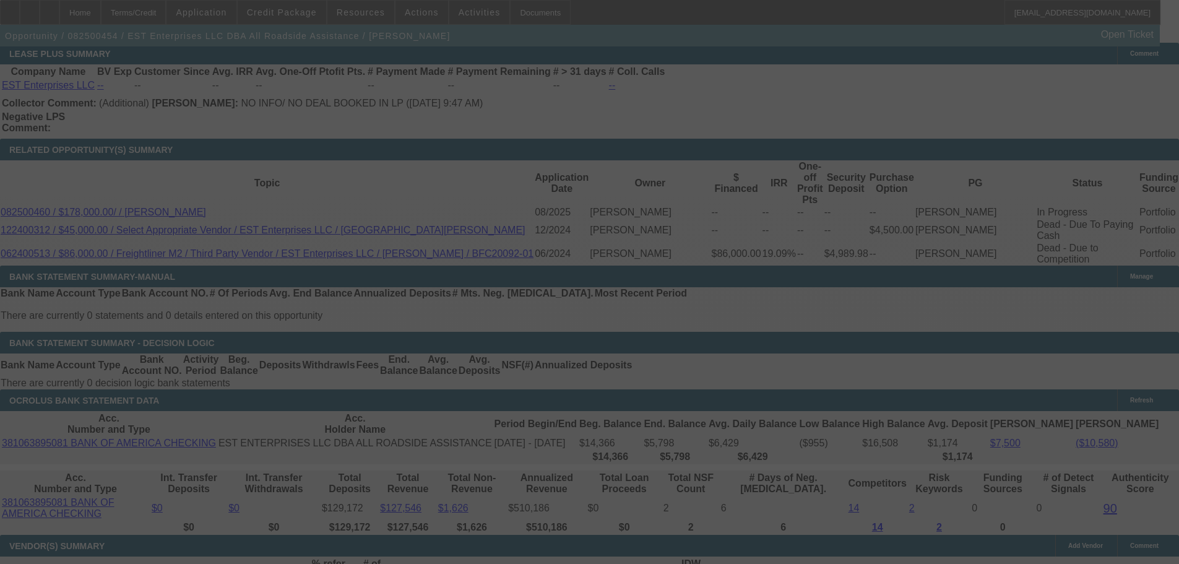
select select "0"
select select "2"
select select "0.1"
select select "4"
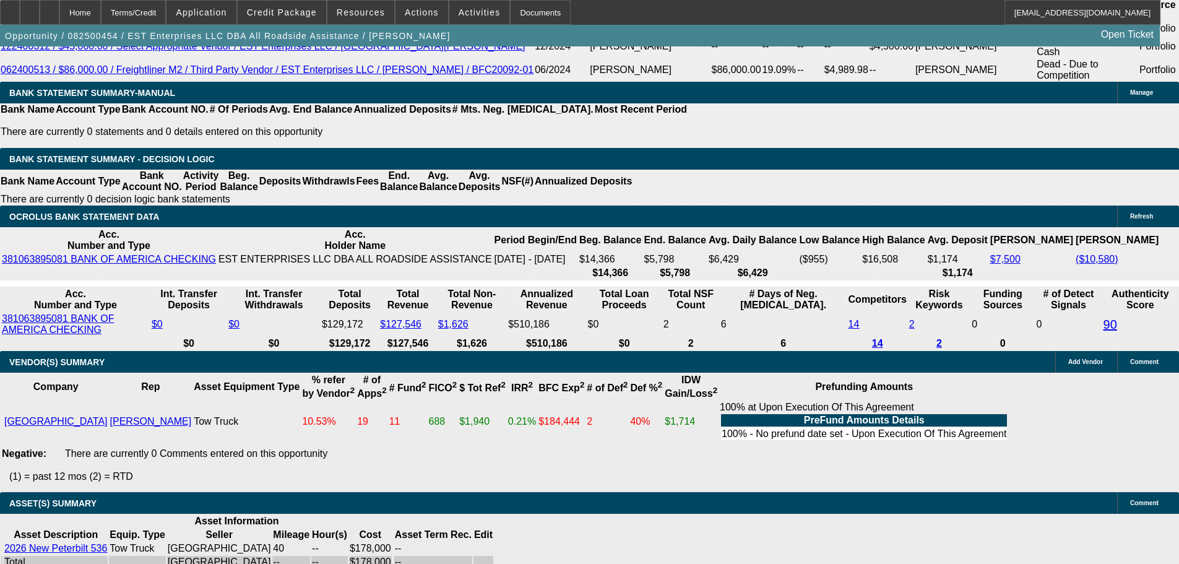
scroll to position [2363, 0]
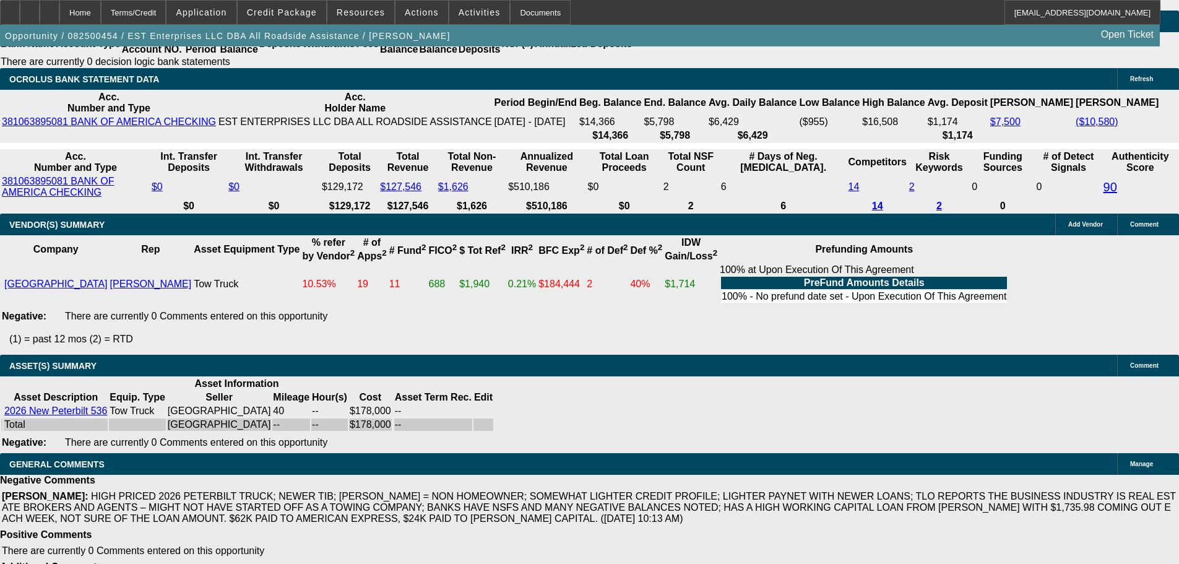
select select "3"
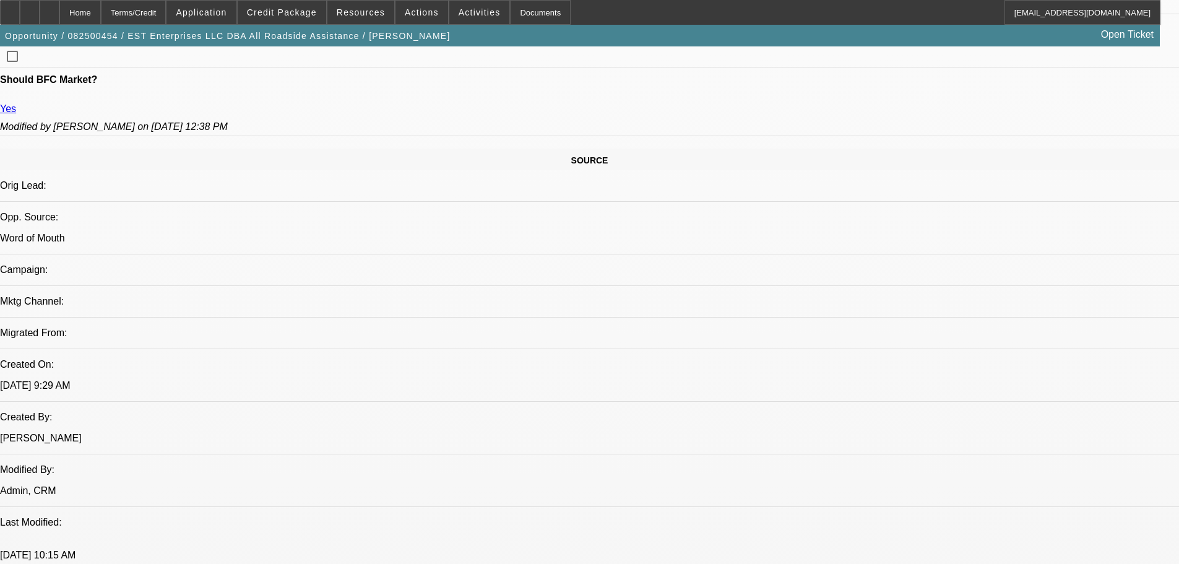
scroll to position [681, 0]
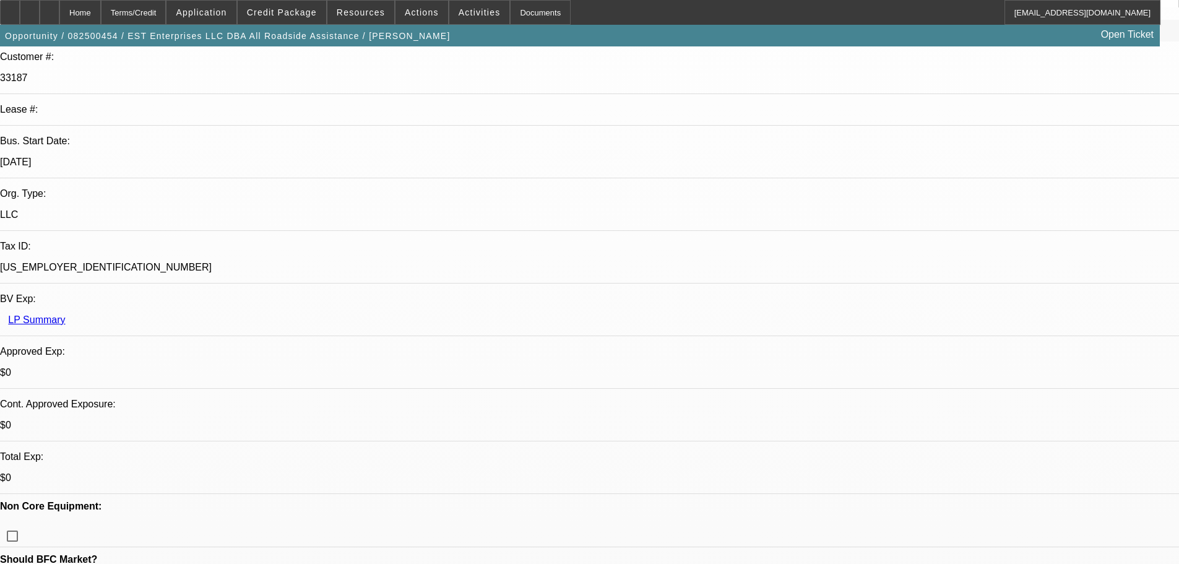
paste textarea "THIS IS A BIG PURCHASE FOR THE BUSINESS CONSIDERING THE LIGHTER / NEWER PERSONA…"
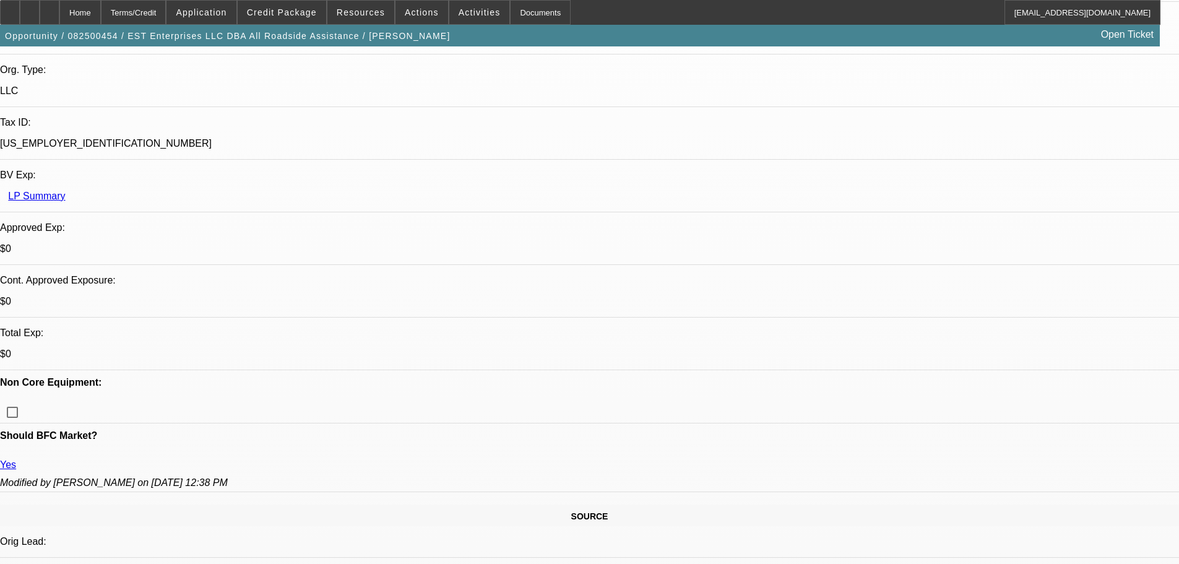
scroll to position [0, 0]
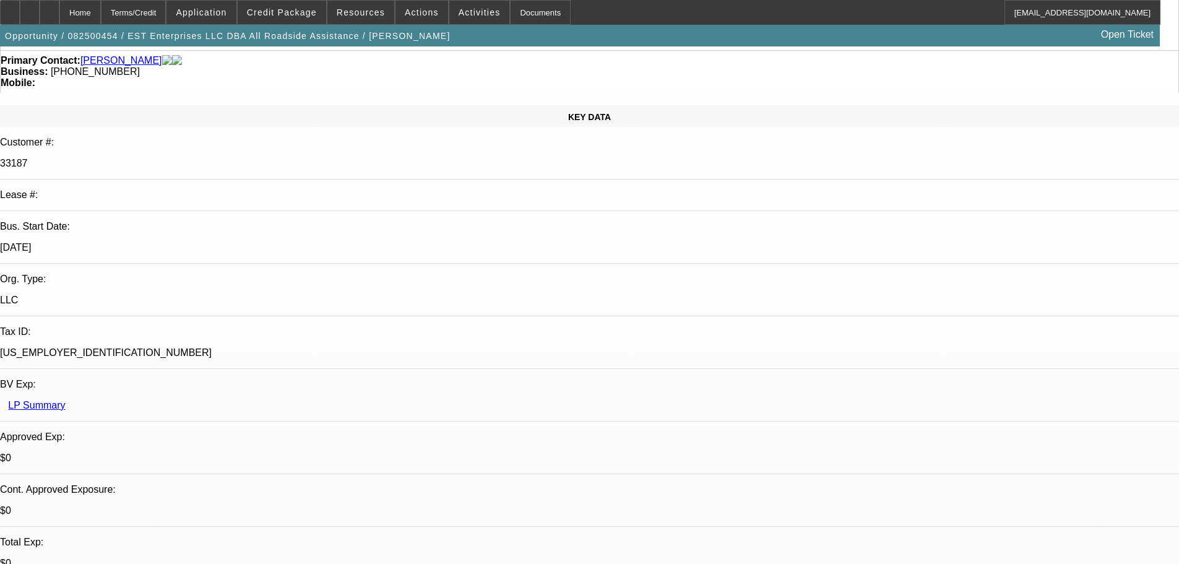
scroll to position [247, 0]
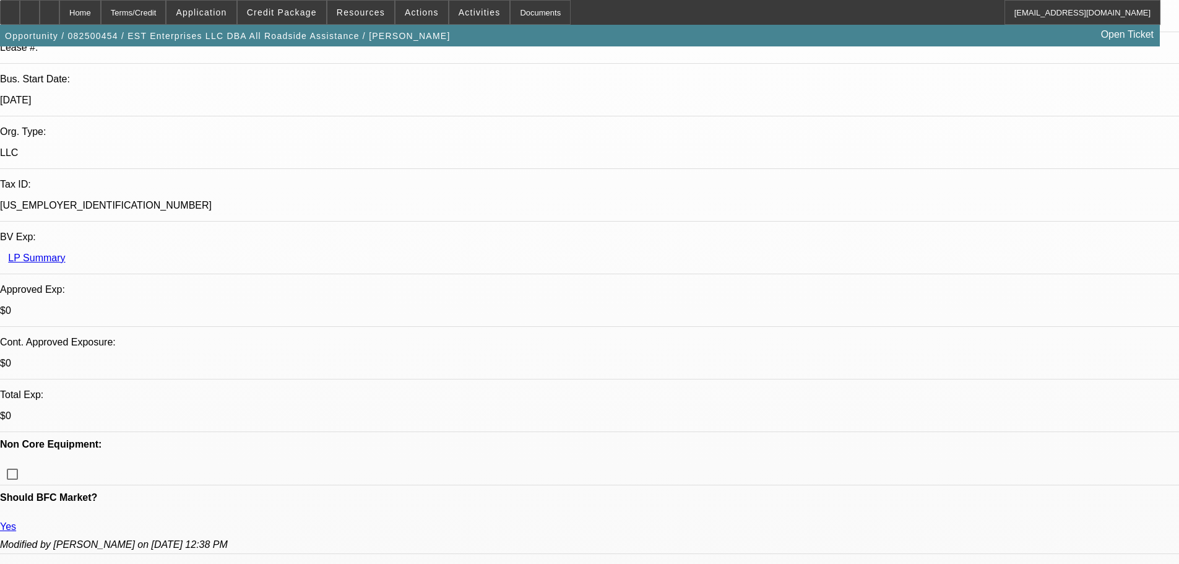
type textarea "THIS IS A BIG PURCHASE FOR THE BUSINESS CONSIDERING THE LIGHTER / NEWER PERSONA…"
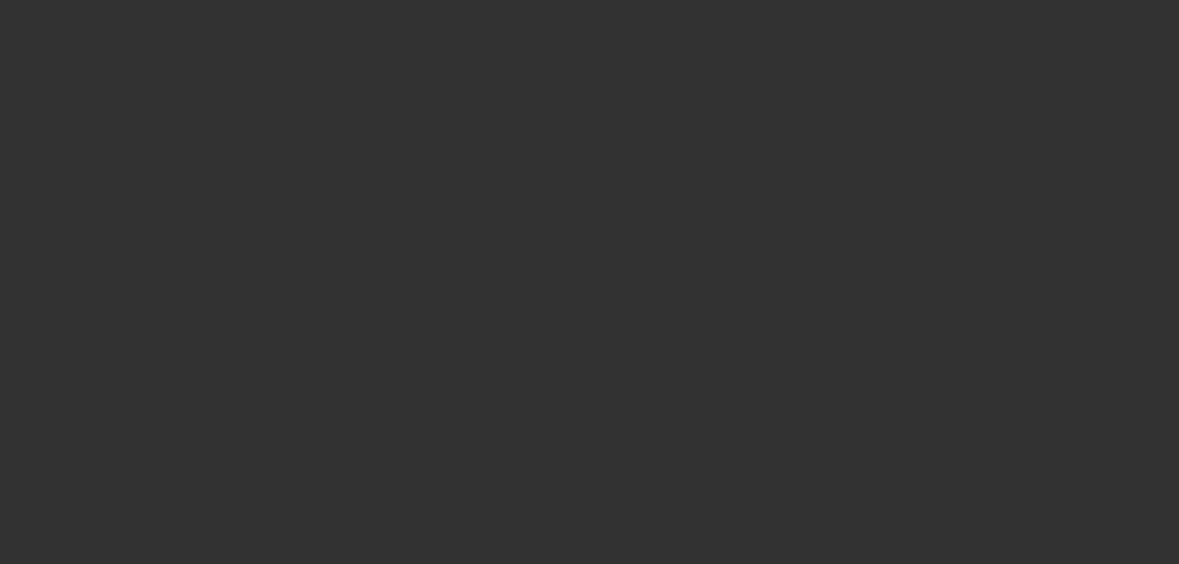
scroll to position [0, 0]
select select "0"
select select "2"
select select "0.1"
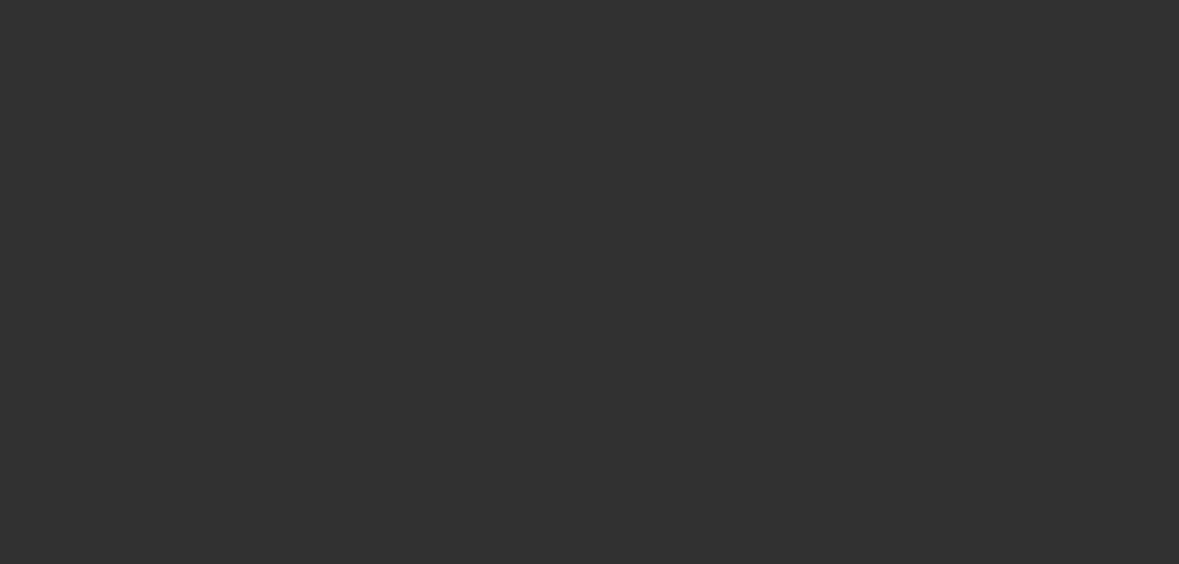
select select "4"
select select "0.1"
select select "2"
select select "0.1"
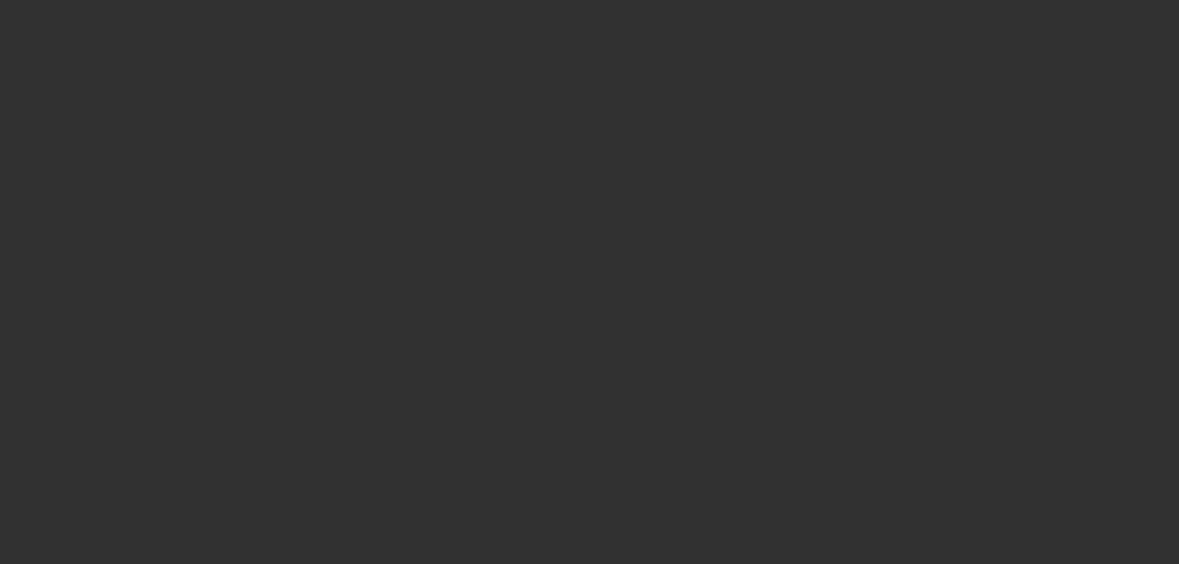
select select "4"
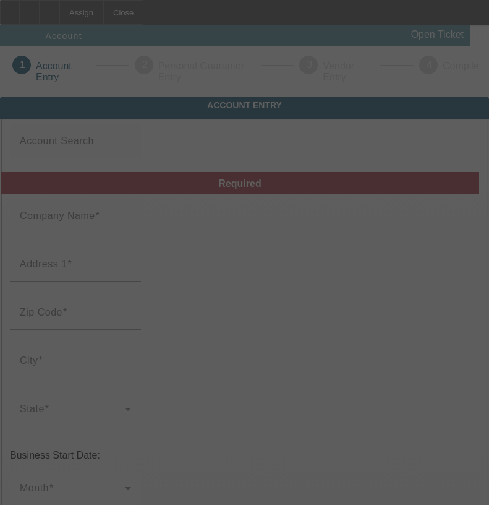
type input "[DATE]"
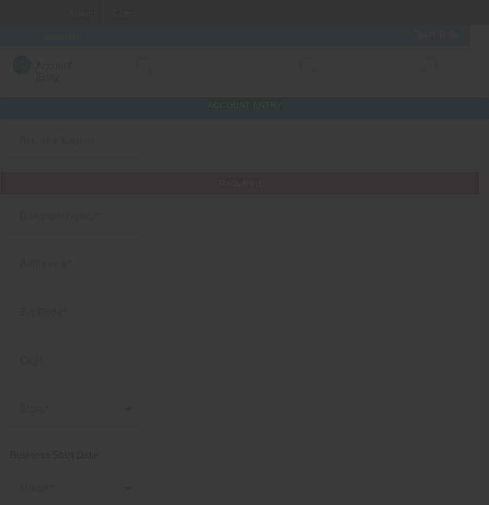
type input "EST Enterprises LLC"
type input "[STREET_ADDRESS][PERSON_NAME]"
type input "07631"
type input "[GEOGRAPHIC_DATA]"
type input "[PHONE_NUMBER]"
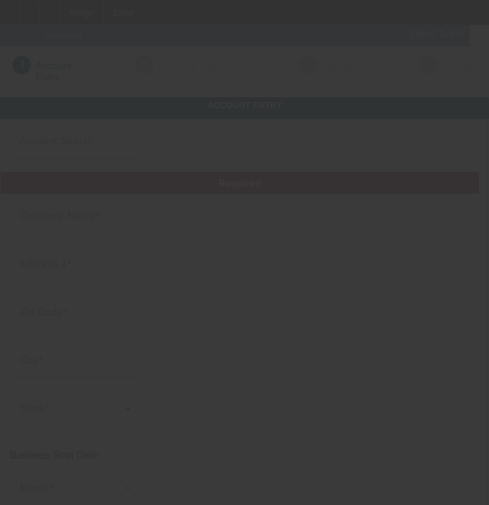
type input "All Roadside Assistance"
type input "[EMAIL_ADDRESS][DOMAIN_NAME]"
type input "Bergen"
type input "[US_EMPLOYER_IDENTIFICATION_NUMBER]"
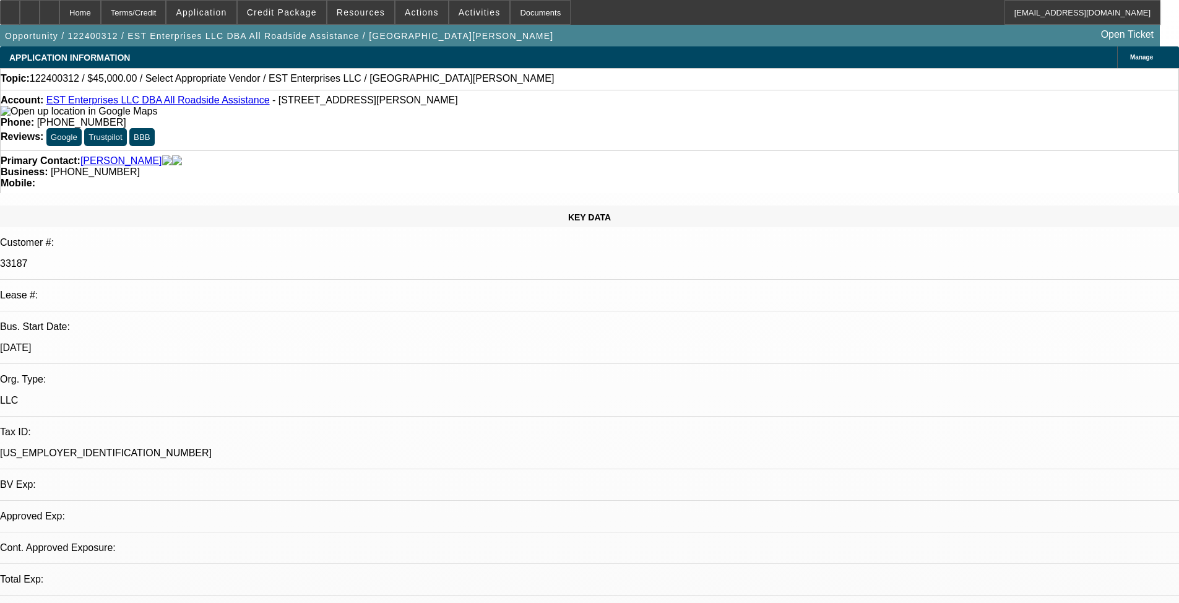
select select "0"
select select "2"
select select "0.1"
select select "1"
select select "2"
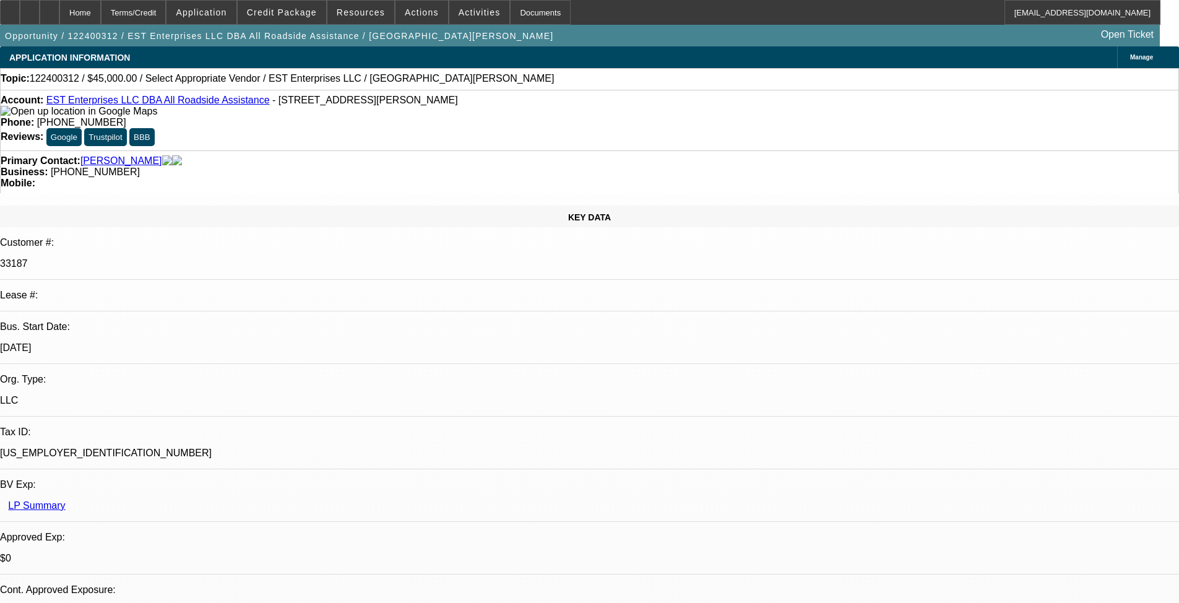
select select "4"
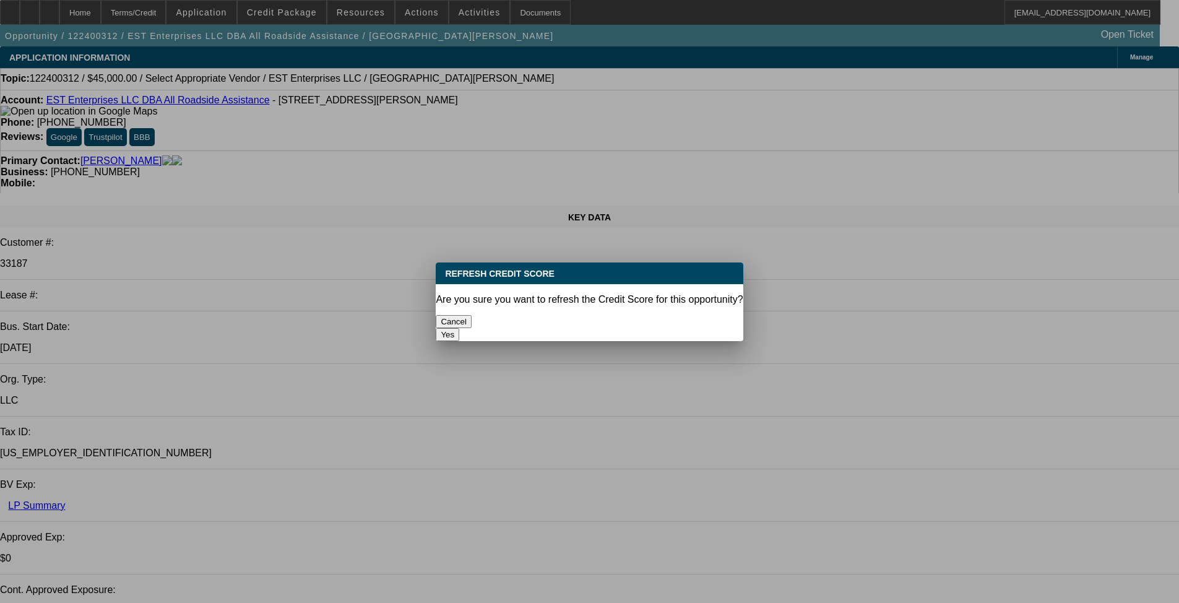
click at [459, 328] on button "Yes" at bounding box center [448, 334] width 24 height 13
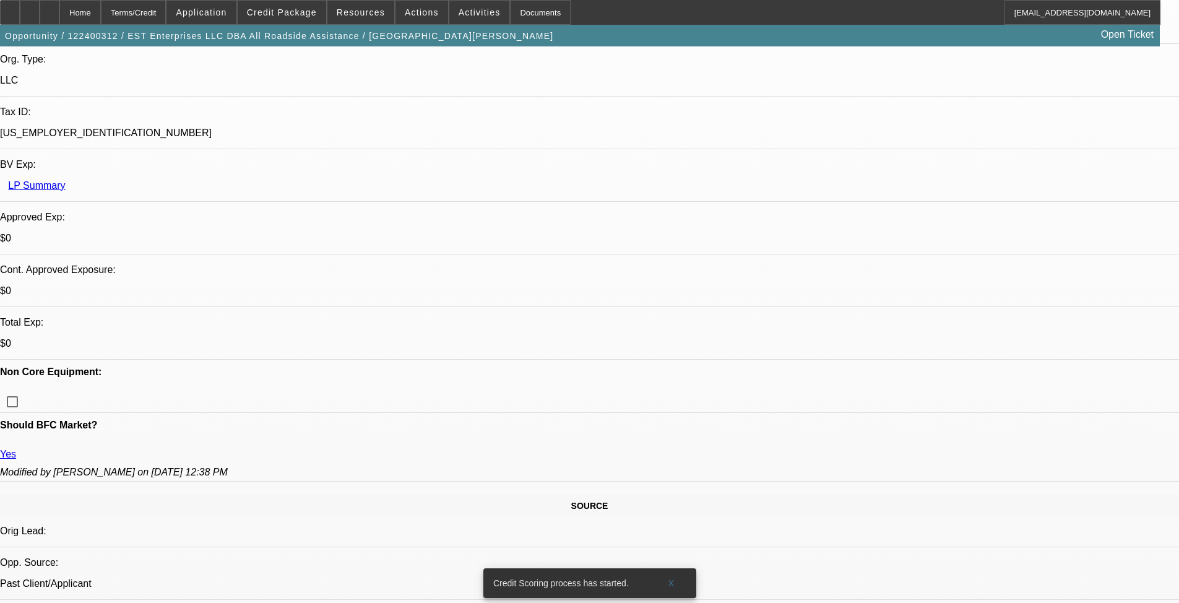
scroll to position [51, 0]
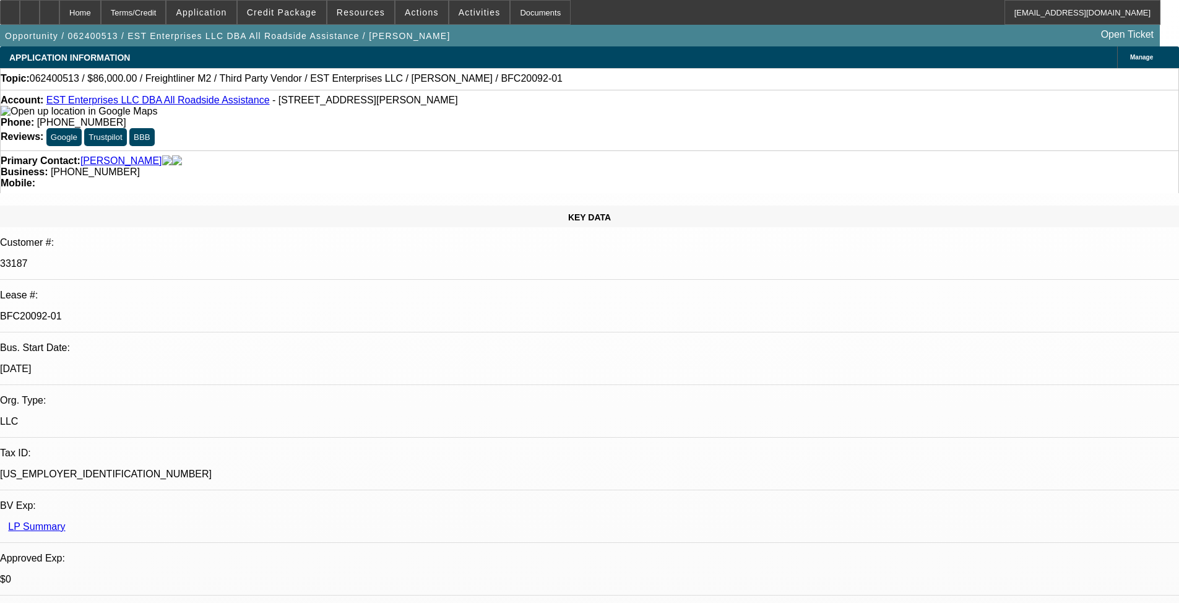
select select "0.1"
select select "2"
select select "0"
select select "2"
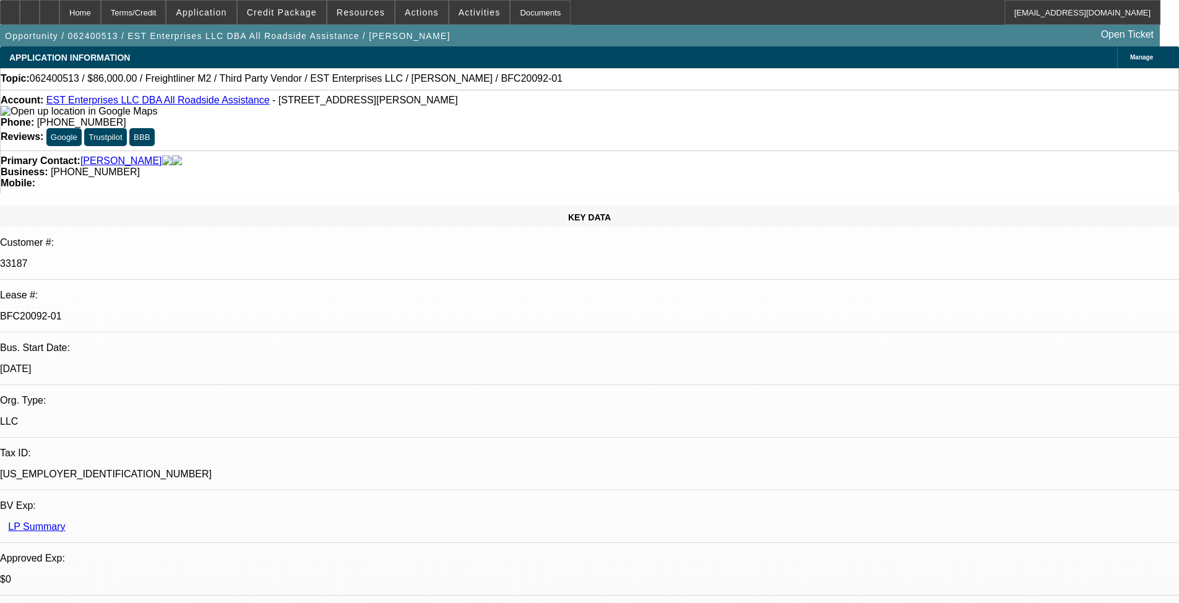
select select "0"
select select "2"
select select "0"
select select "1"
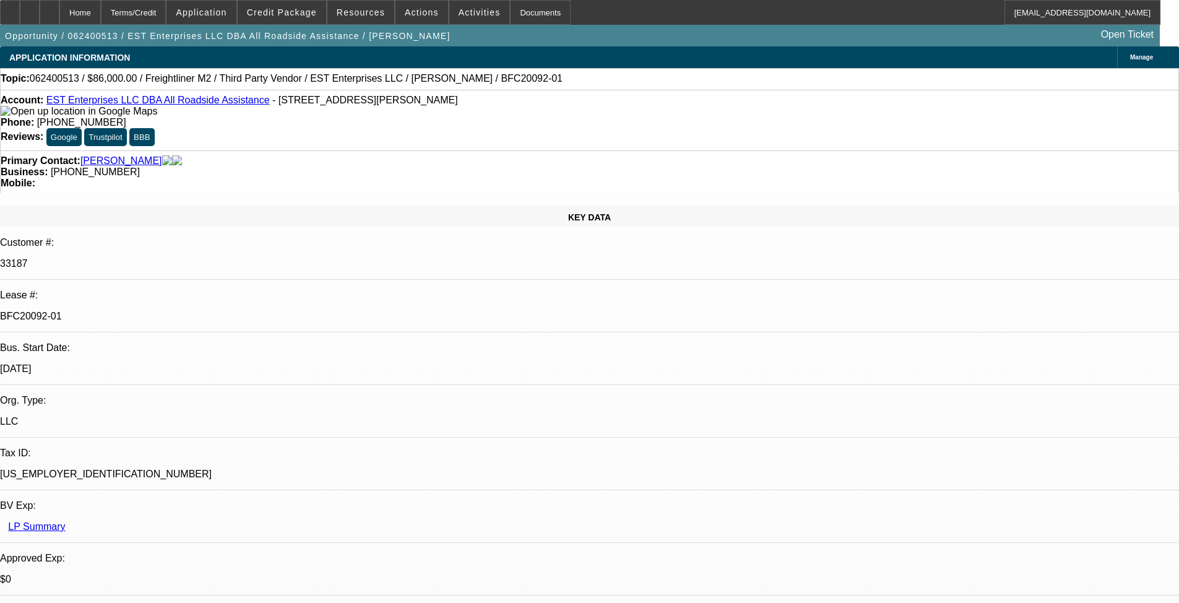
select select "2"
select select "6"
select select "1"
select select "2"
select select "6"
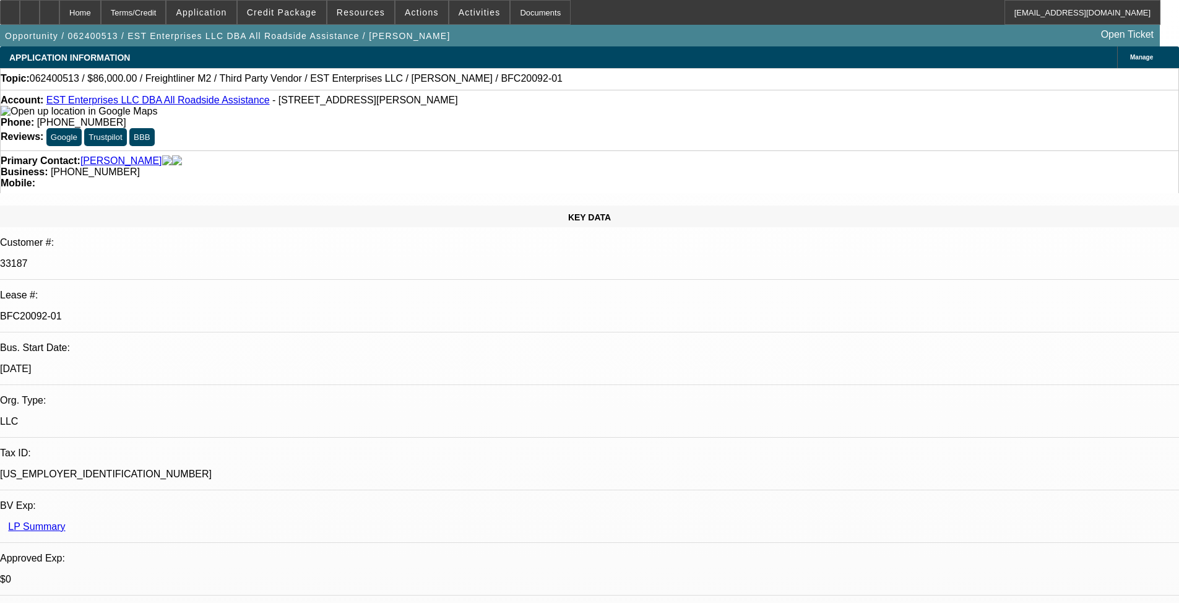
select select "1"
select select "2"
select select "6"
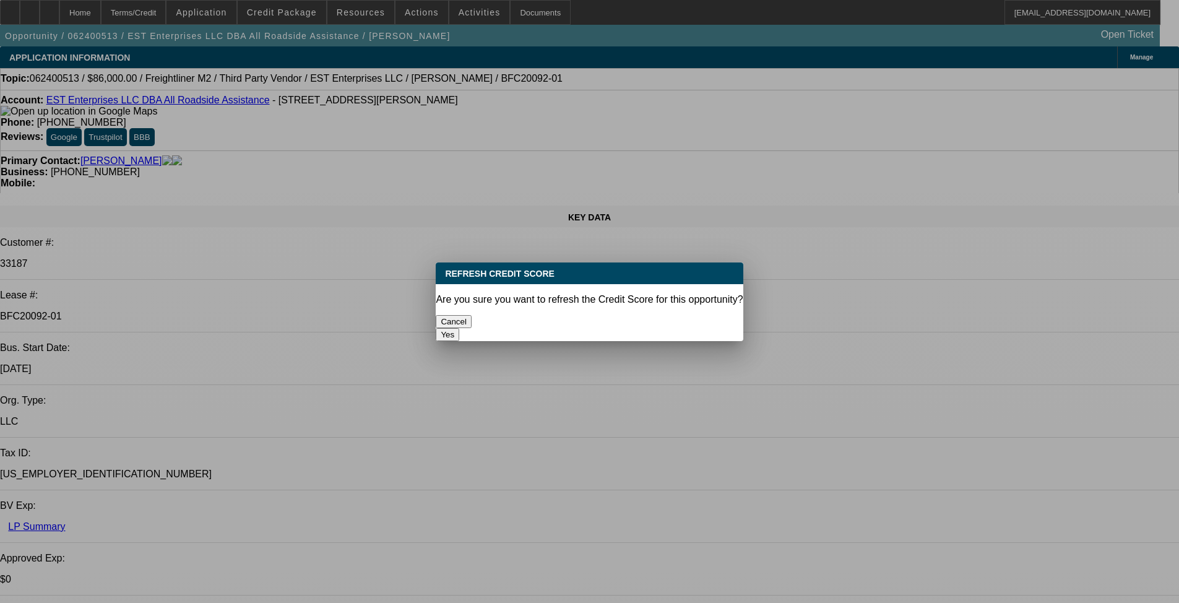
click at [459, 328] on button "Yes" at bounding box center [448, 334] width 24 height 13
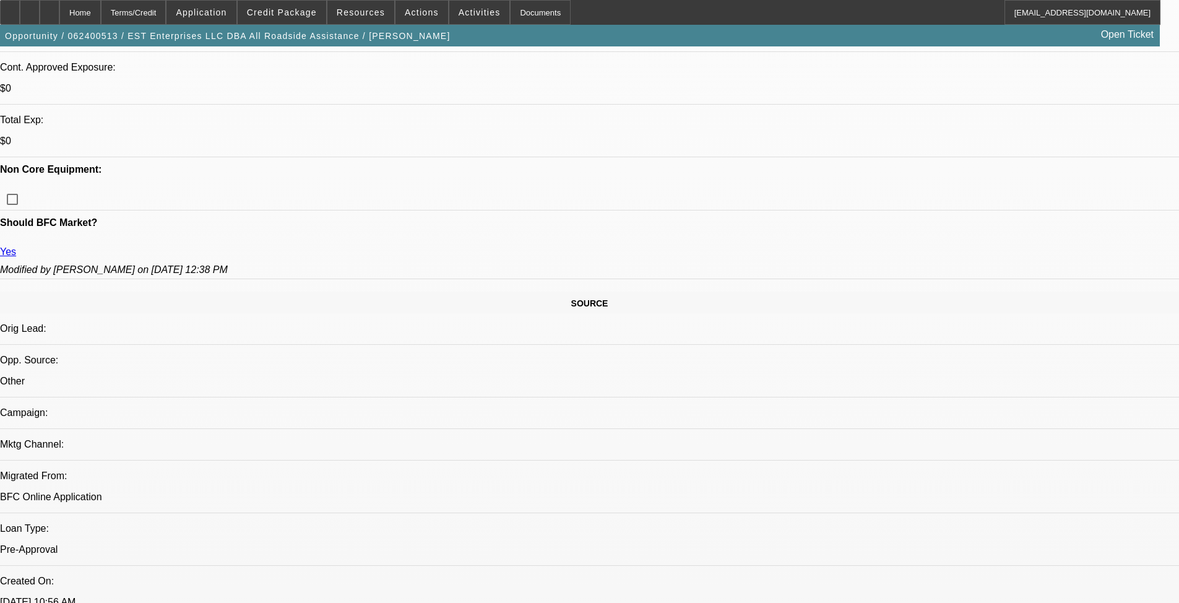
scroll to position [433, 0]
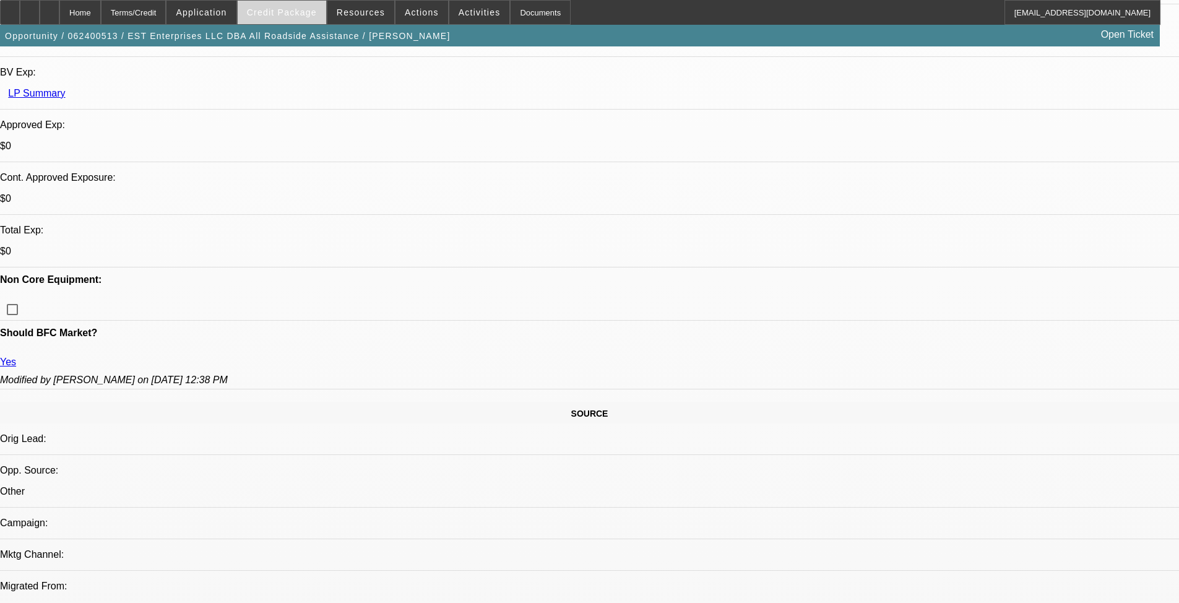
click at [302, 15] on span "Credit Package" at bounding box center [282, 12] width 70 height 10
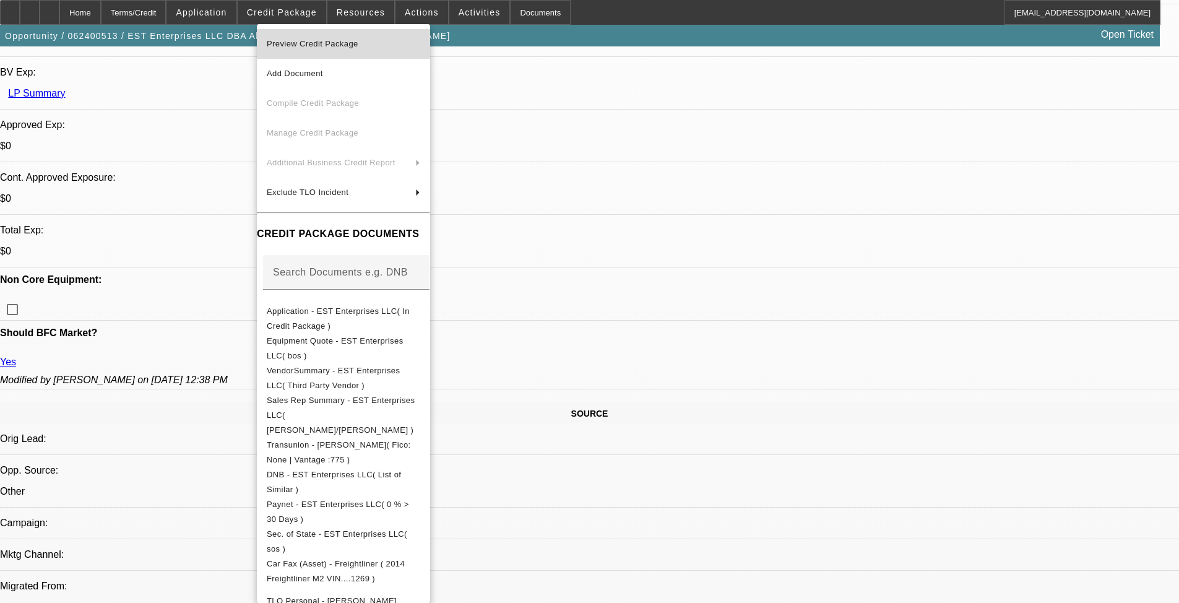
click at [298, 41] on span "Preview Credit Package" at bounding box center [313, 43] width 92 height 9
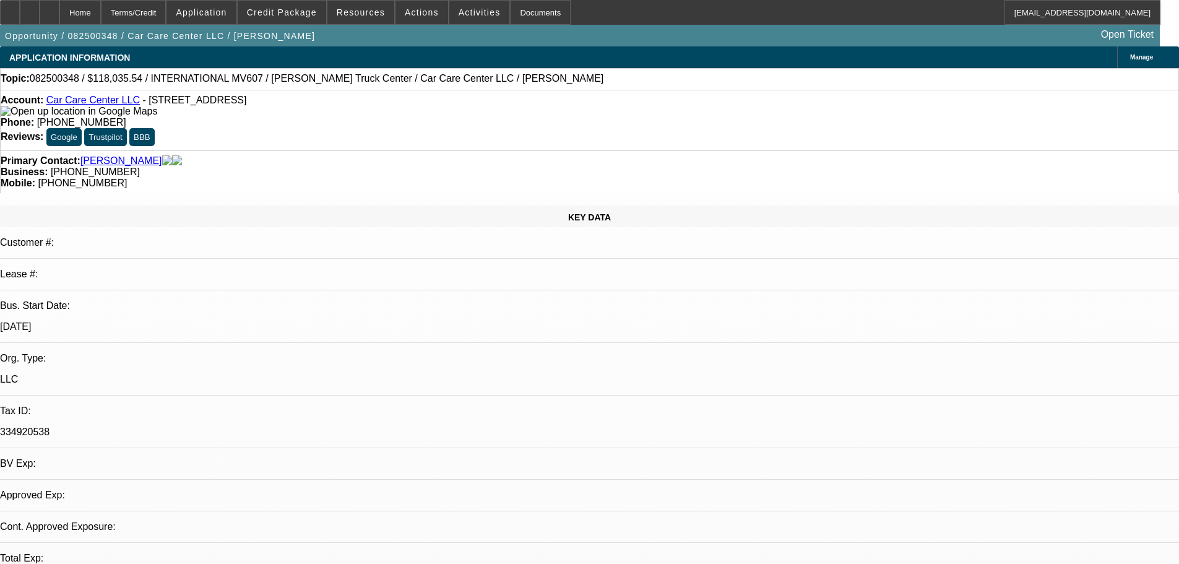
select select "0.2"
select select "2"
select select "0"
select select "6"
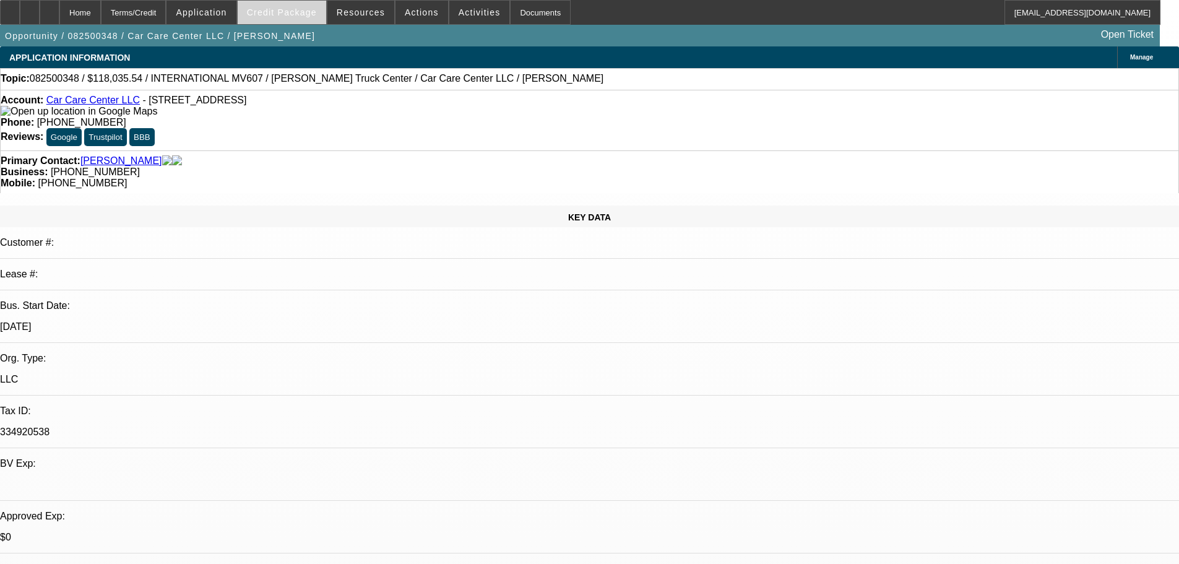
click at [299, 16] on span "Credit Package" at bounding box center [282, 12] width 70 height 10
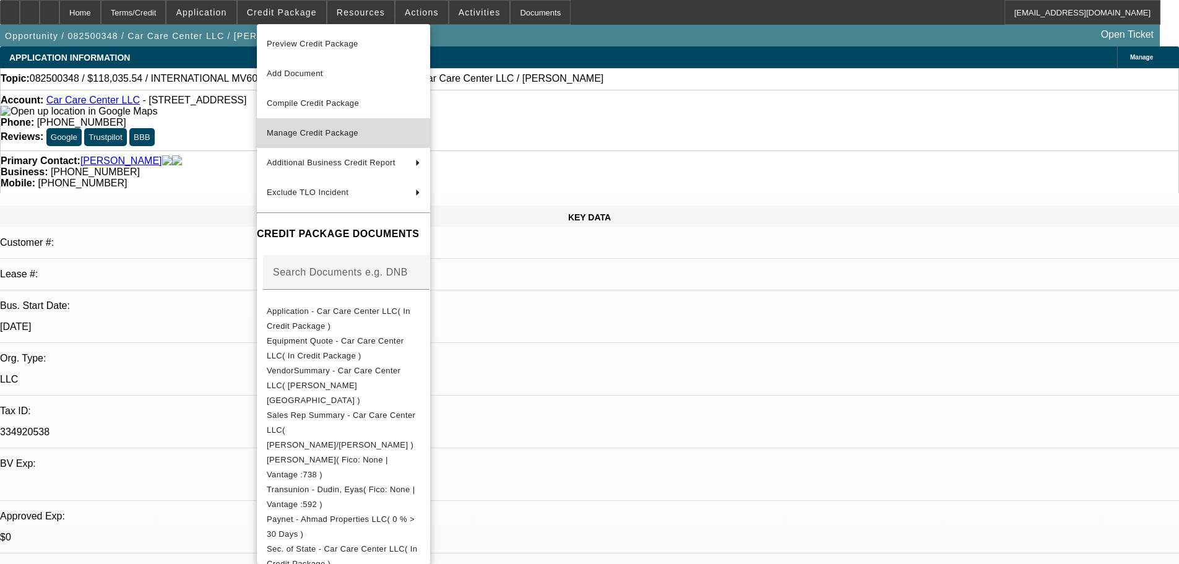
click at [306, 135] on span "Manage Credit Package" at bounding box center [313, 132] width 92 height 9
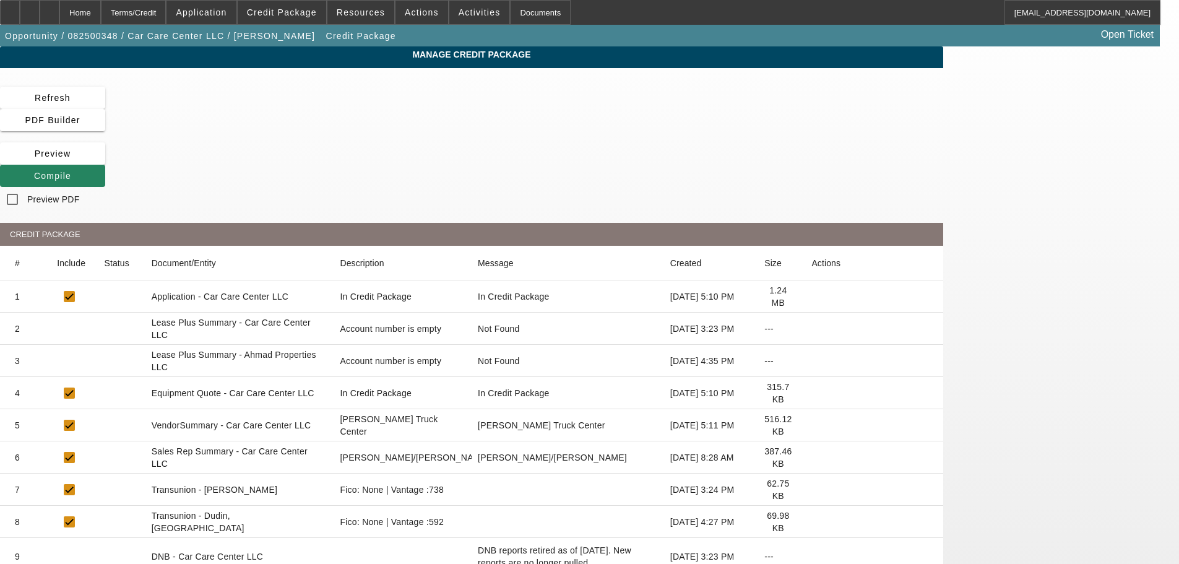
click at [811, 329] on icon at bounding box center [811, 329] width 0 height 0
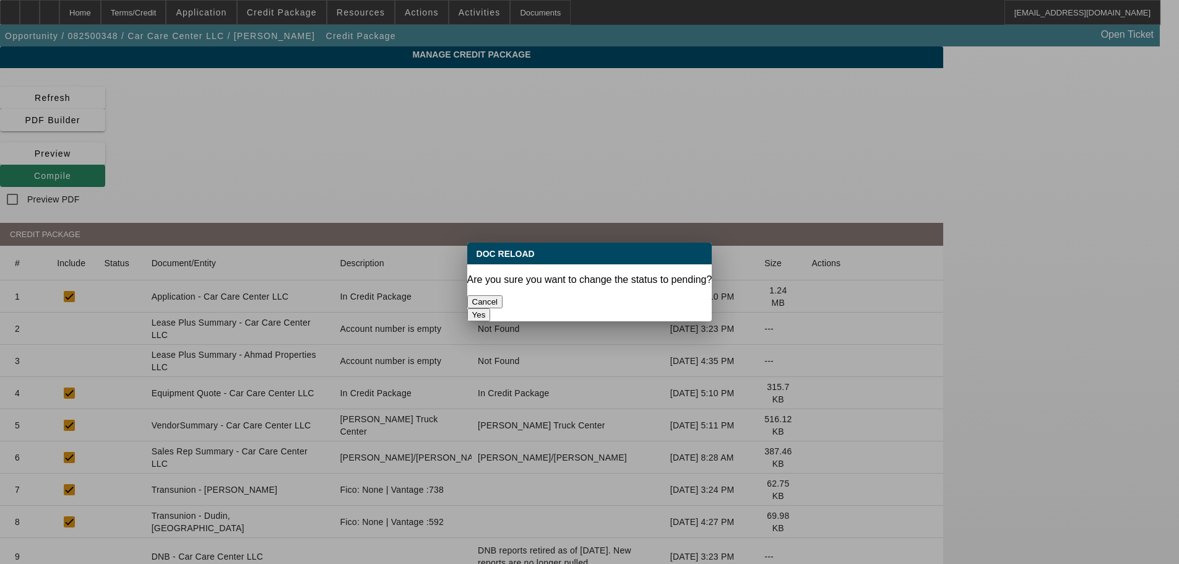
drag, startPoint x: 661, startPoint y: 300, endPoint x: 649, endPoint y: 300, distance: 11.8
click at [491, 308] on button "Yes" at bounding box center [479, 314] width 24 height 13
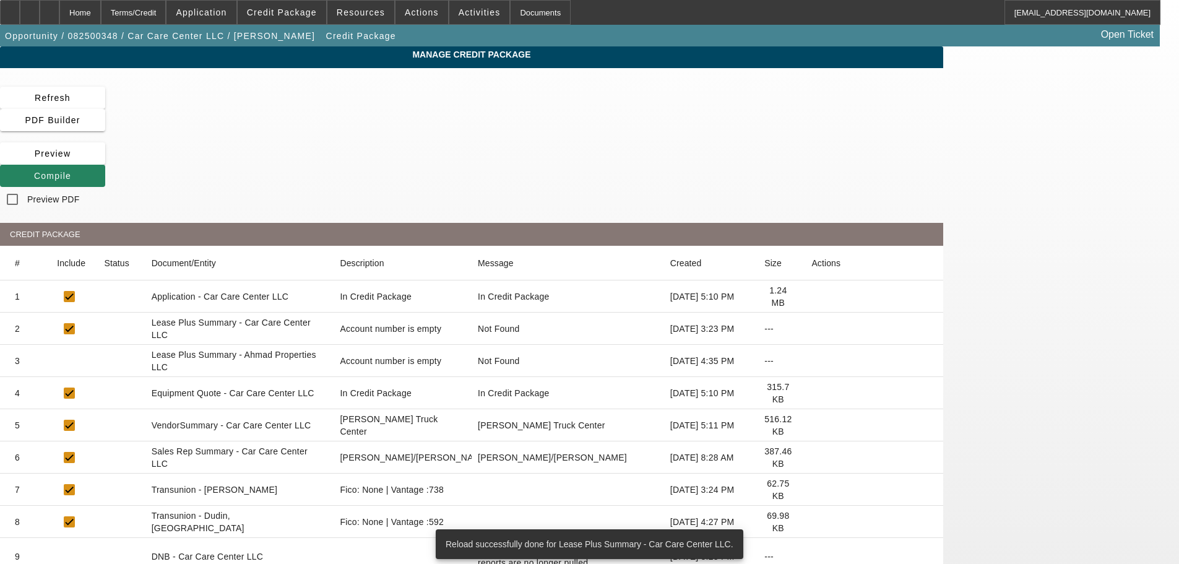
click at [811, 361] on icon at bounding box center [811, 361] width 0 height 0
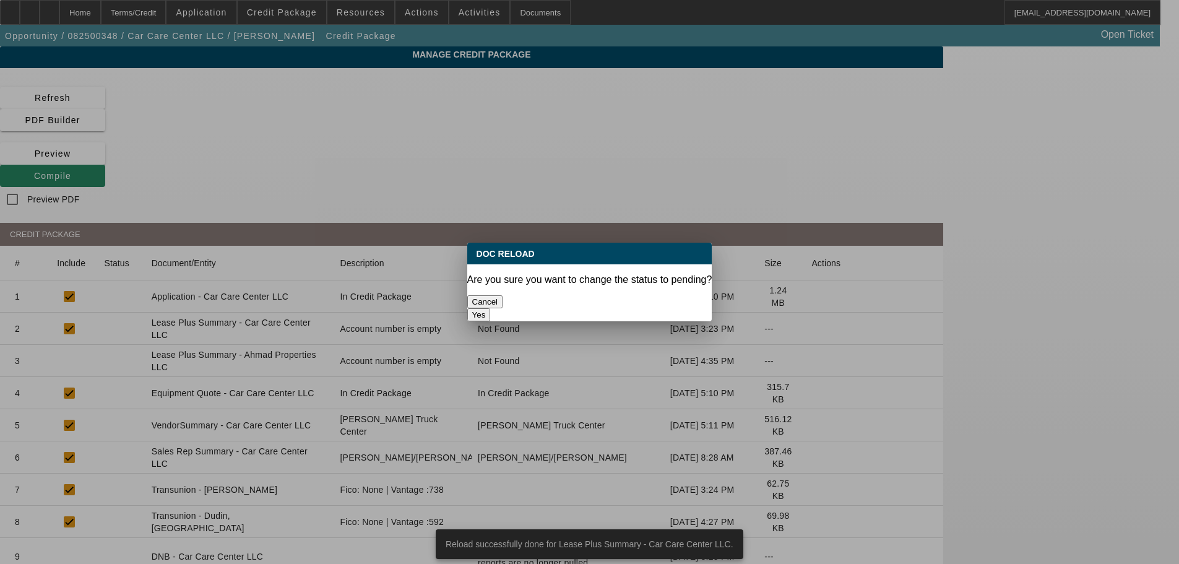
click at [491, 308] on button "Yes" at bounding box center [479, 314] width 24 height 13
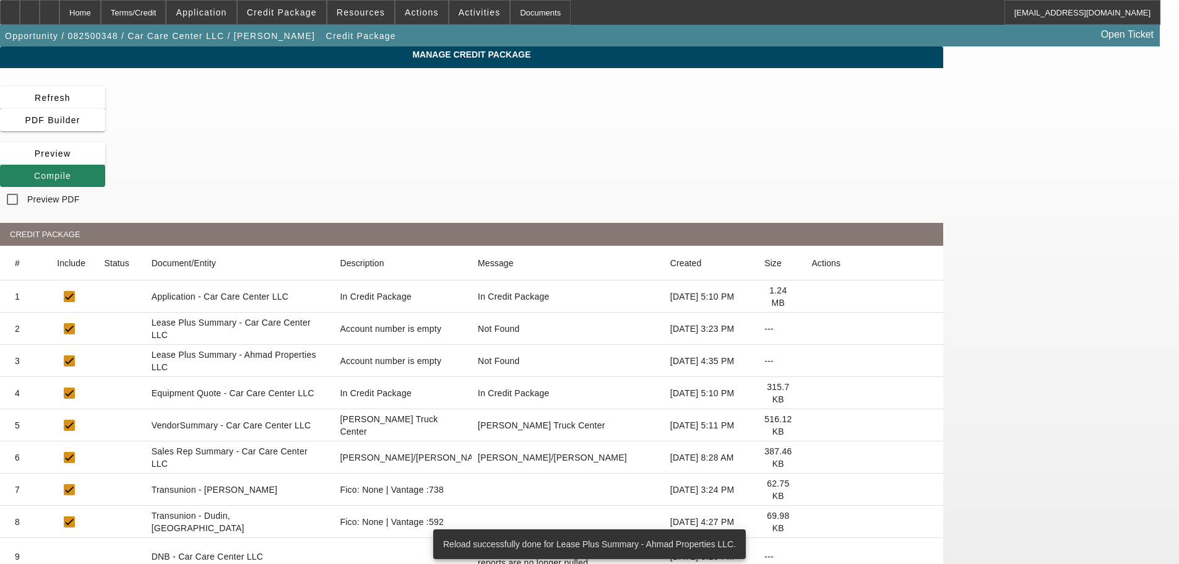
click at [811, 425] on icon at bounding box center [811, 425] width 0 height 0
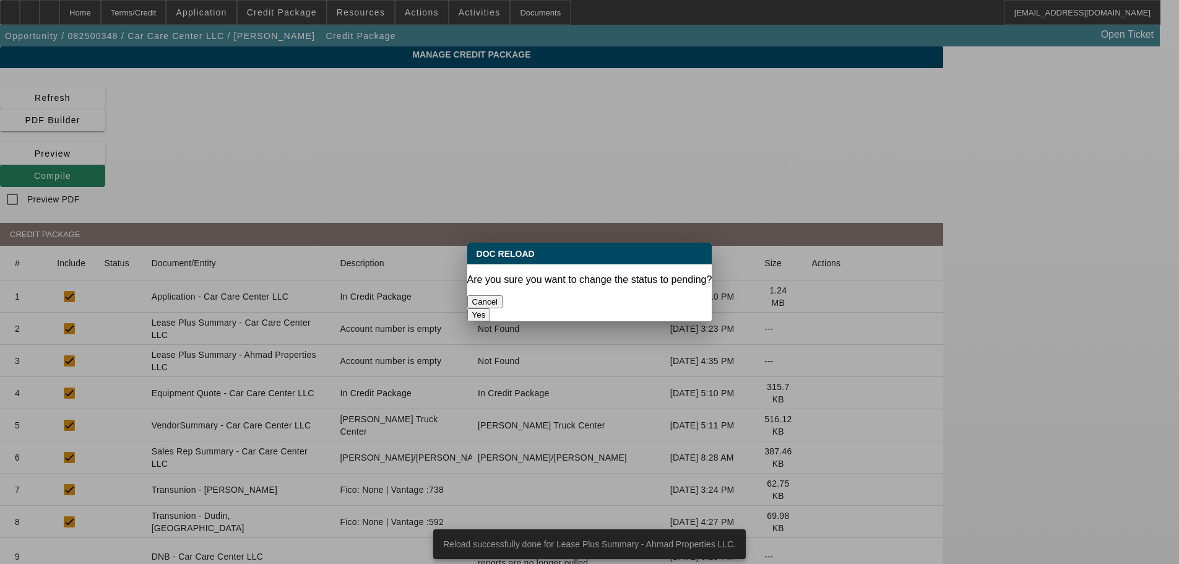
click at [491, 308] on button "Yes" at bounding box center [479, 314] width 24 height 13
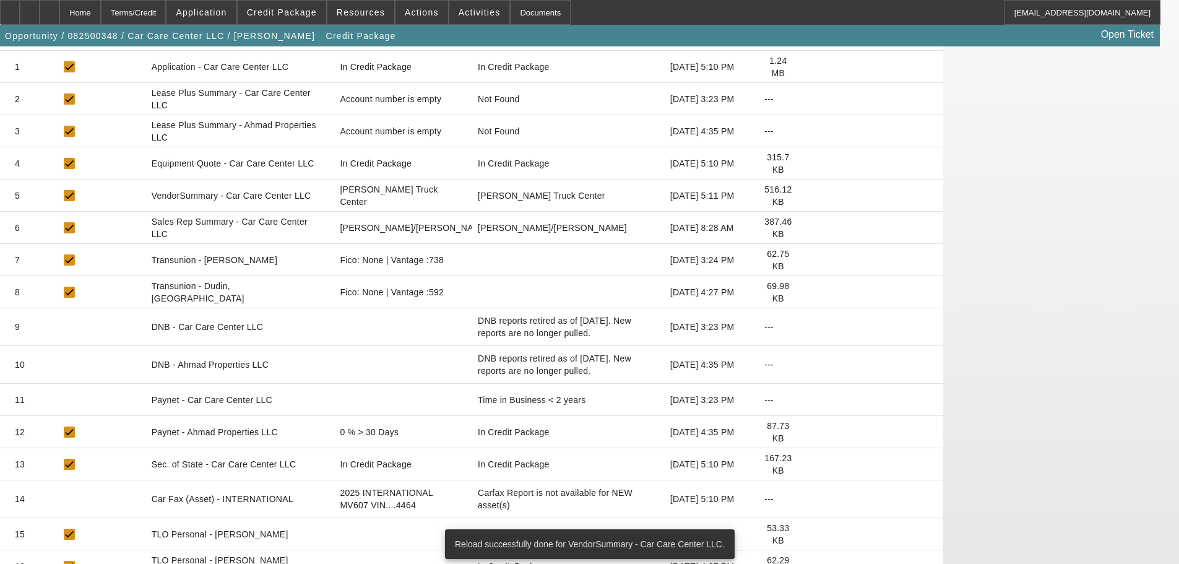
scroll to position [247, 0]
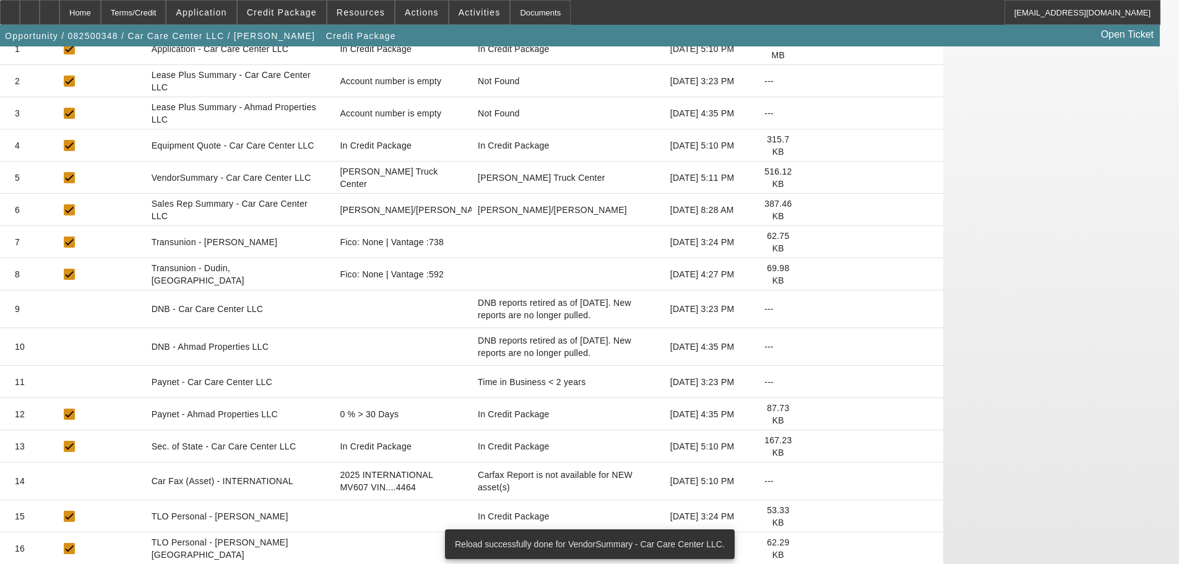
click at [811, 446] on icon at bounding box center [811, 446] width 0 height 0
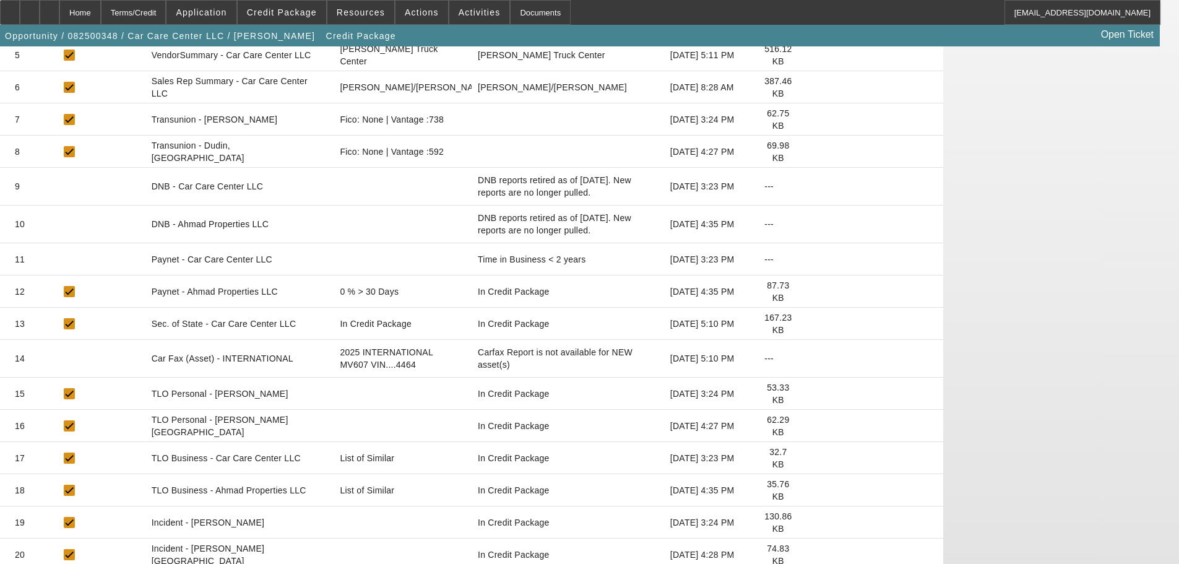
scroll to position [371, 0]
click at [811, 457] on icon at bounding box center [811, 457] width 0 height 0
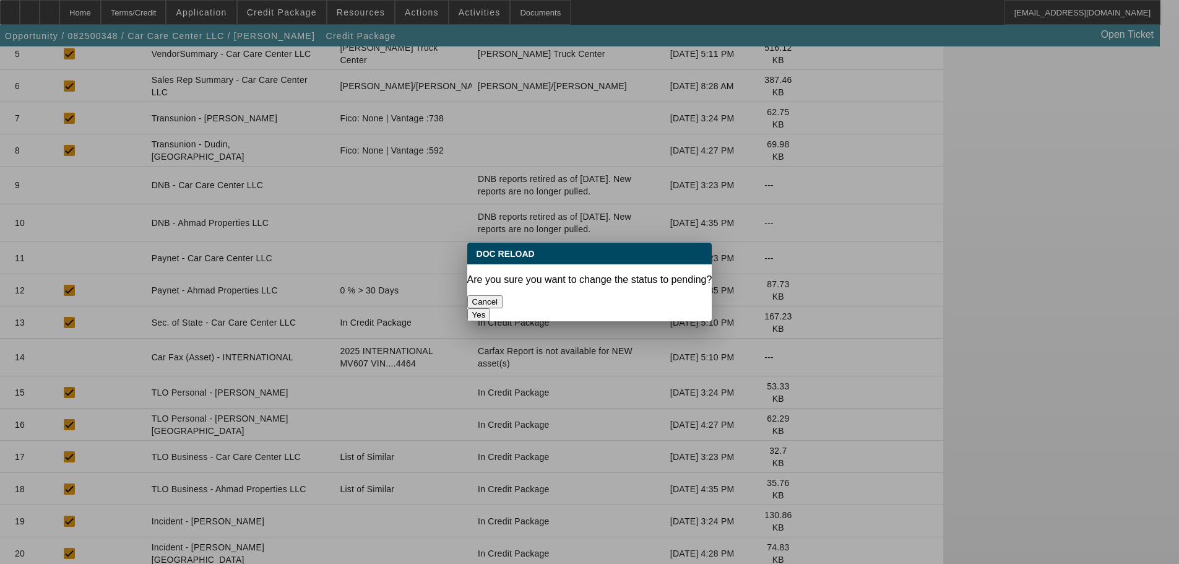
scroll to position [0, 0]
click at [491, 308] on button "Yes" at bounding box center [479, 314] width 24 height 13
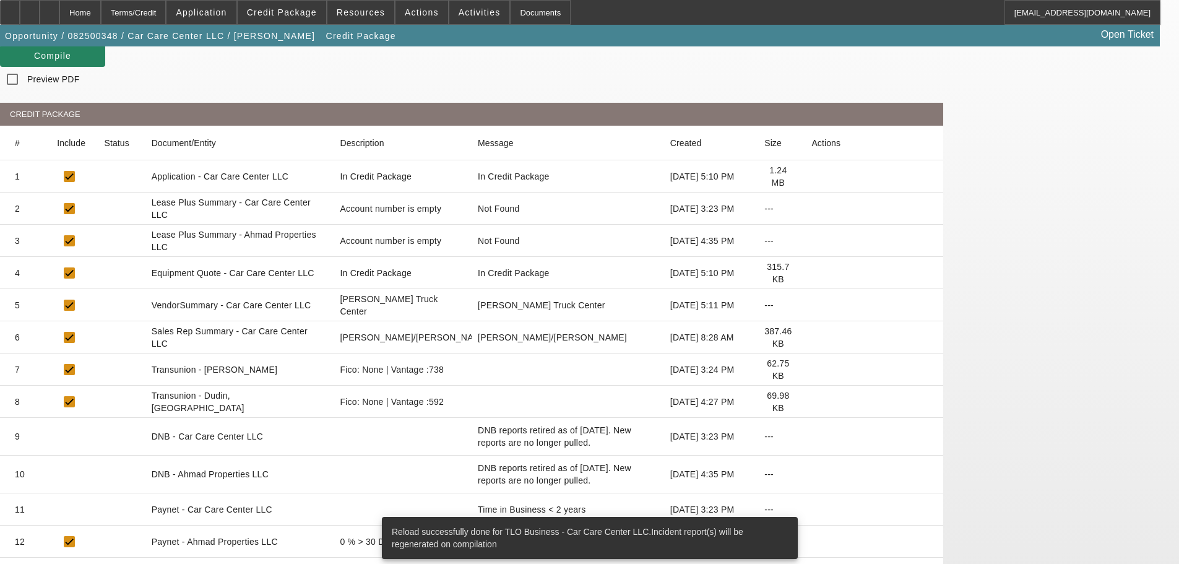
scroll to position [247, 0]
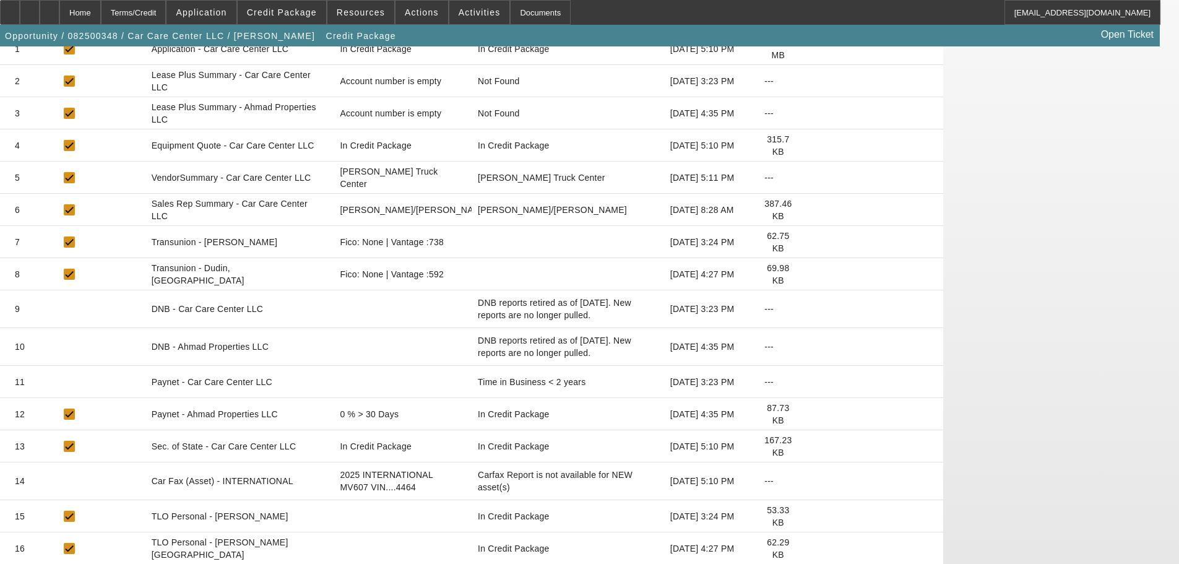
click at [811, 414] on icon at bounding box center [811, 414] width 0 height 0
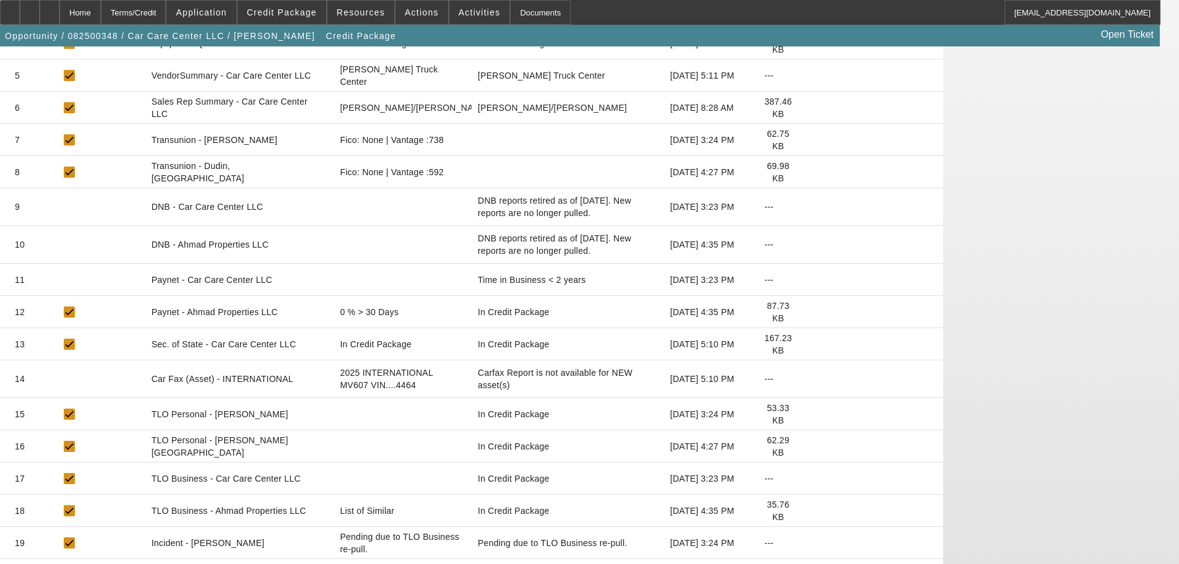
scroll to position [371, 0]
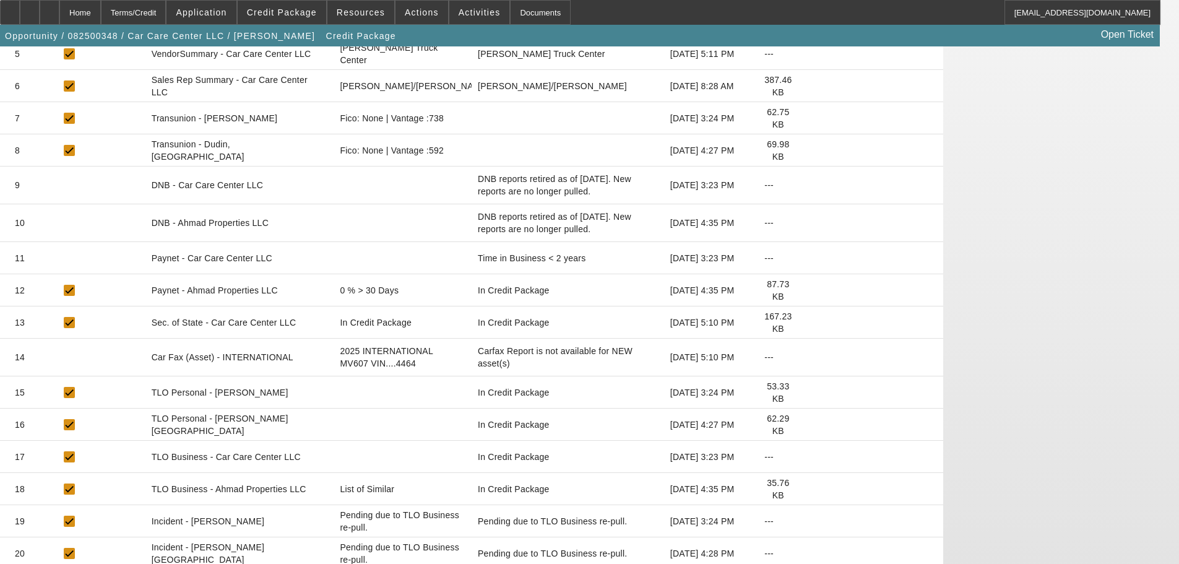
click at [811, 489] on icon at bounding box center [811, 489] width 0 height 0
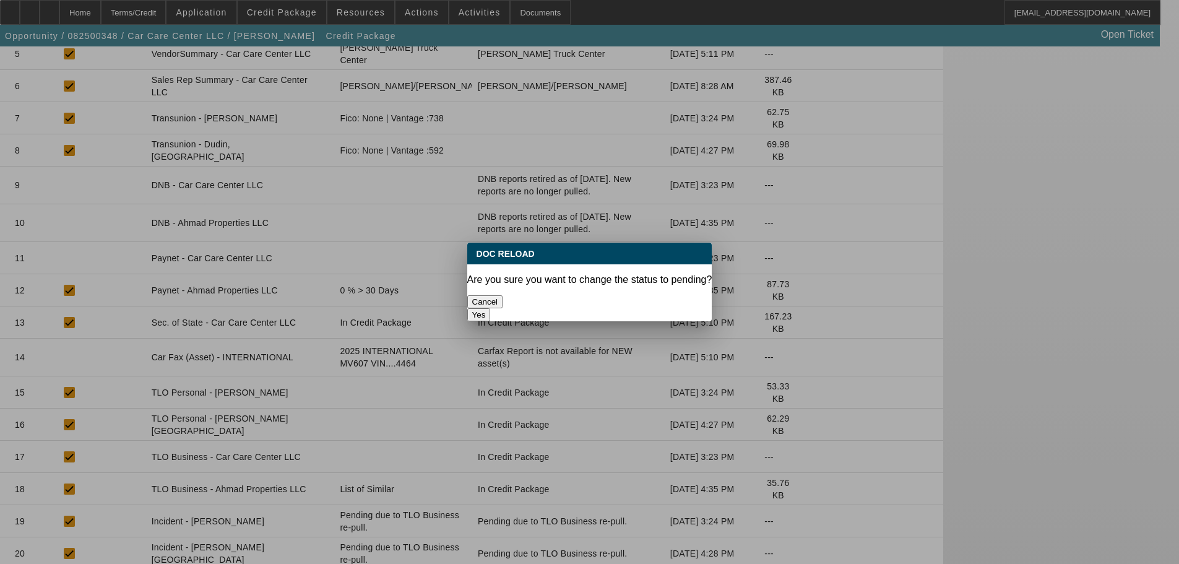
click at [491, 308] on button "Yes" at bounding box center [479, 314] width 24 height 13
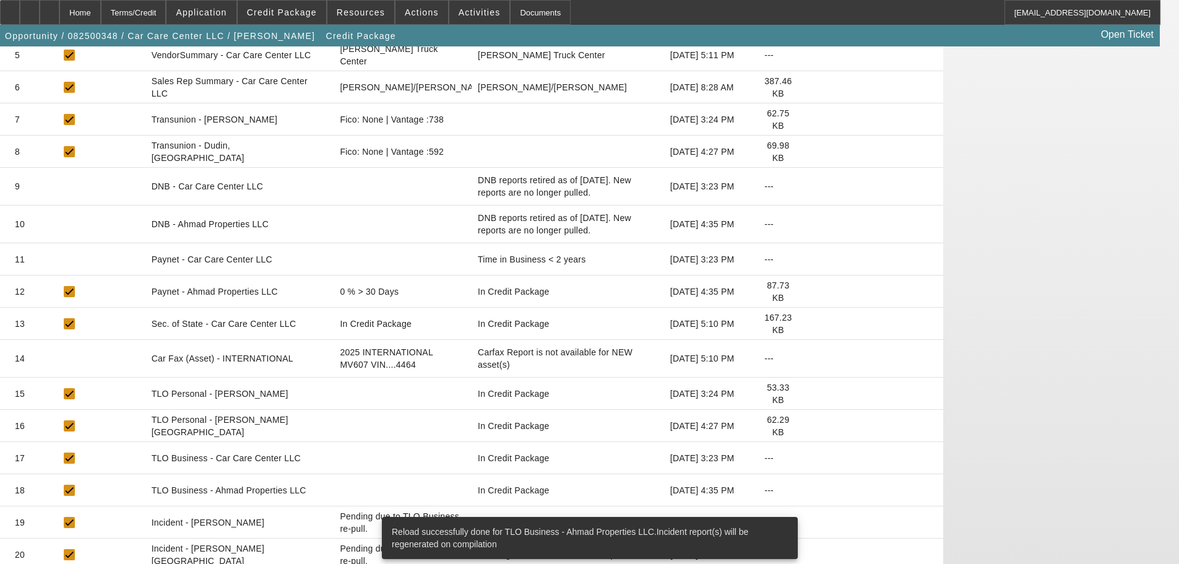
scroll to position [371, 0]
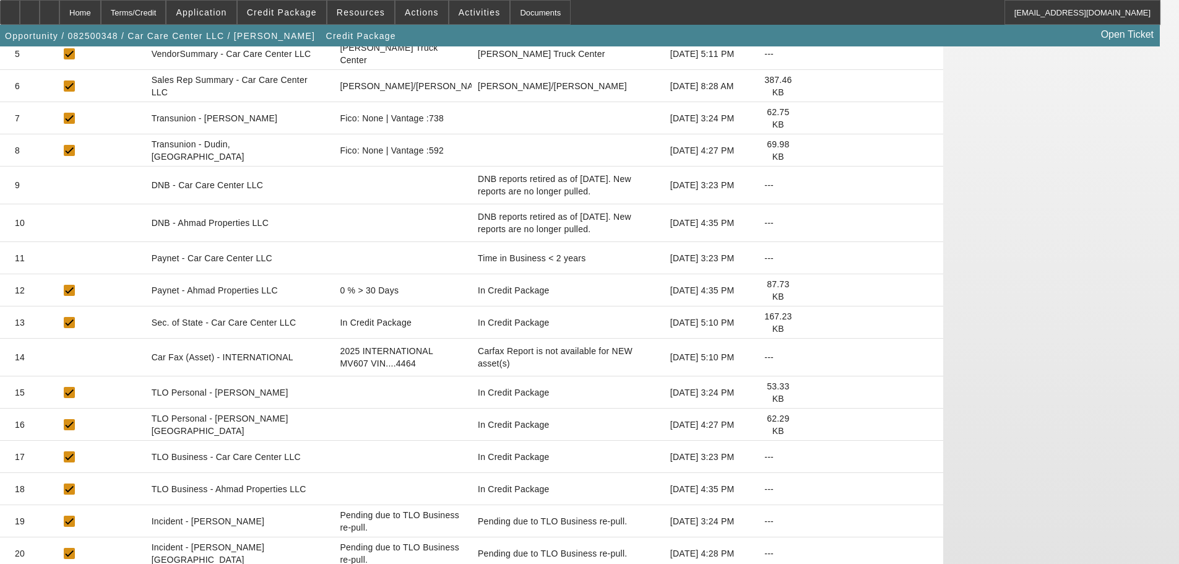
click at [811, 290] on icon at bounding box center [811, 290] width 0 height 0
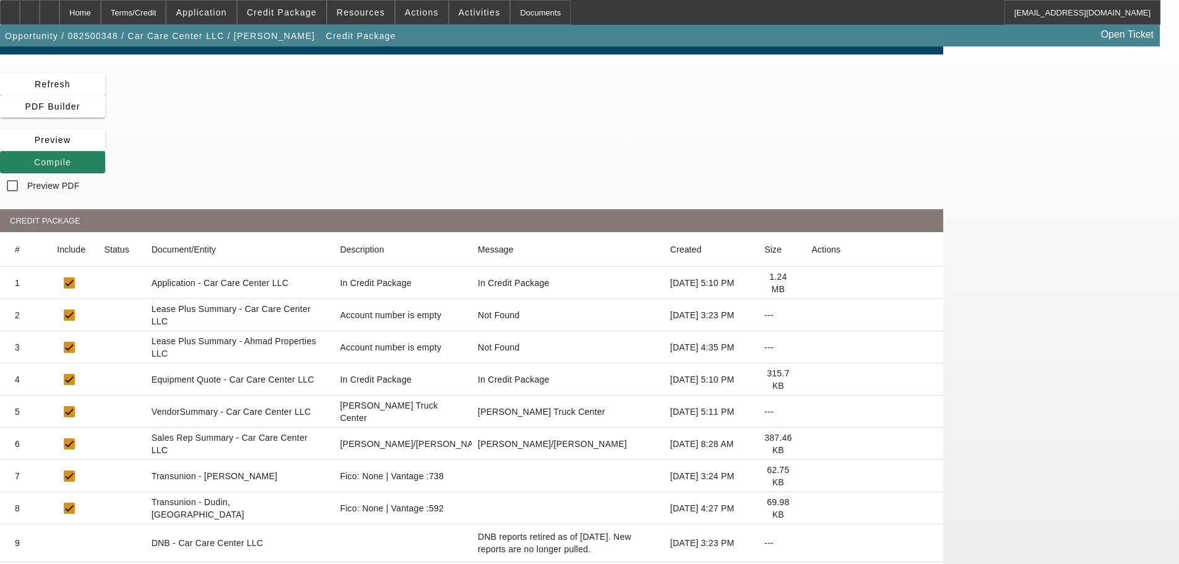
scroll to position [0, 0]
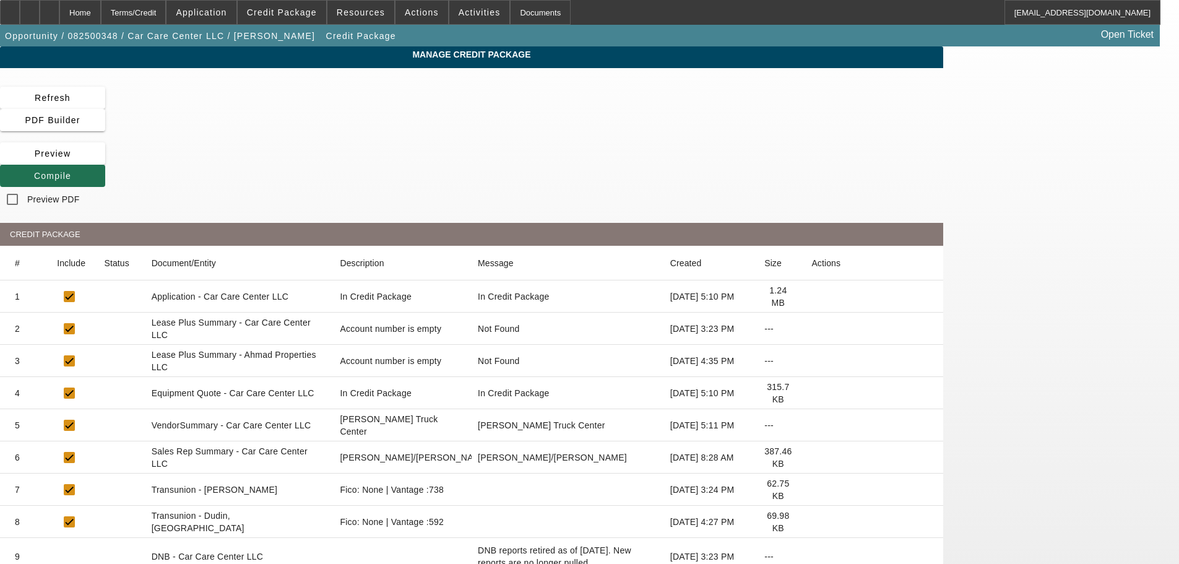
click at [71, 171] on span "Compile" at bounding box center [52, 176] width 37 height 10
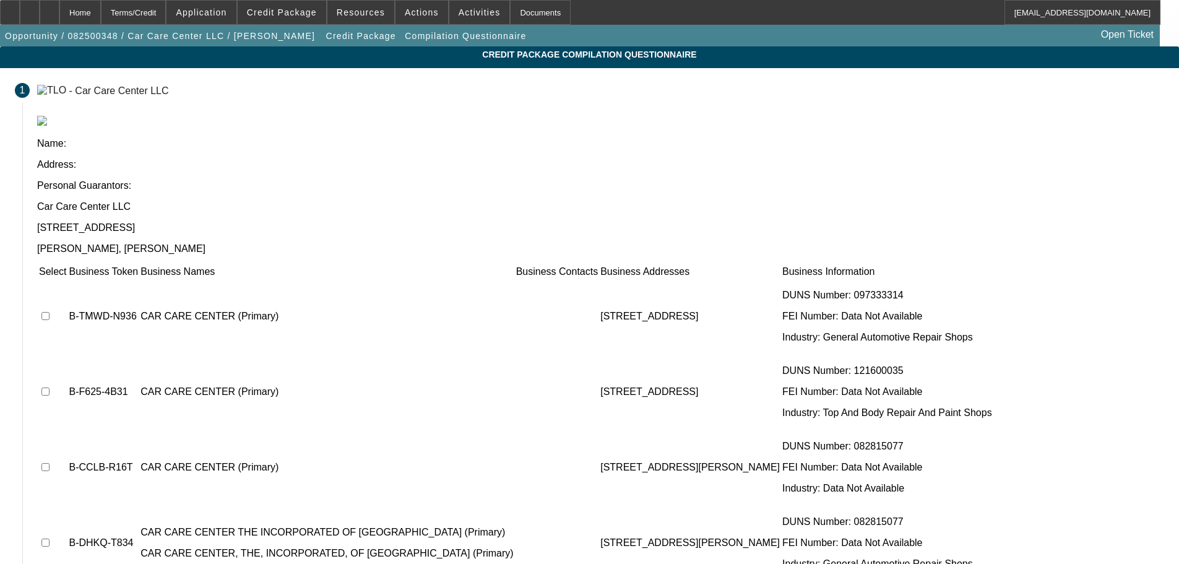
click at [49, 312] on input "checkbox" at bounding box center [45, 316] width 8 height 8
checkbox input "true"
click at [49, 387] on input "checkbox" at bounding box center [45, 391] width 8 height 8
checkbox input "true"
click at [49, 463] on input "checkbox" at bounding box center [45, 467] width 8 height 8
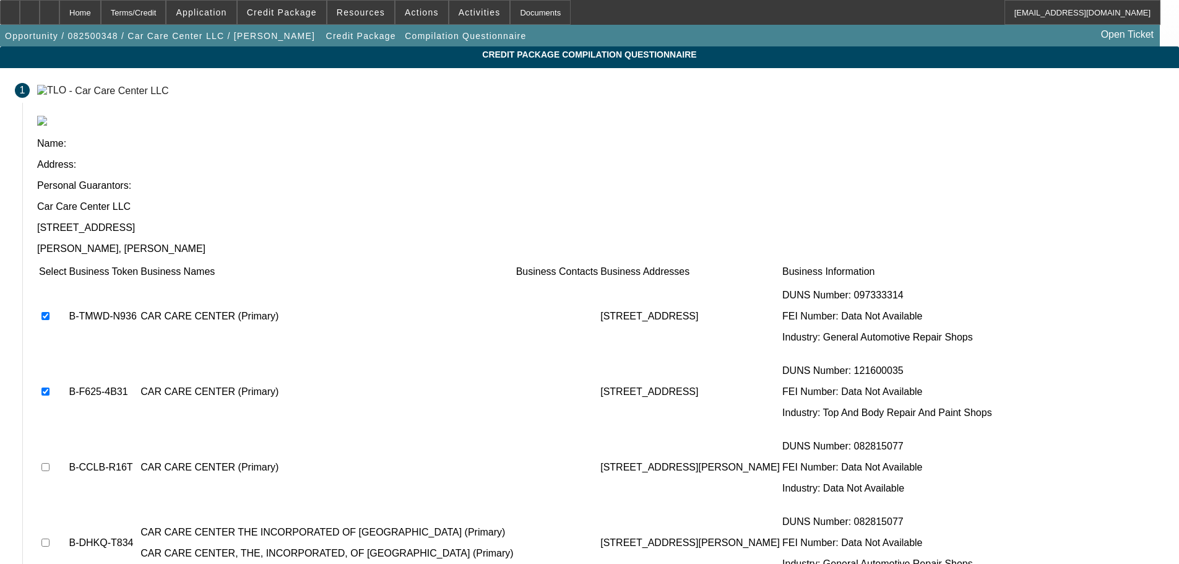
checkbox input "true"
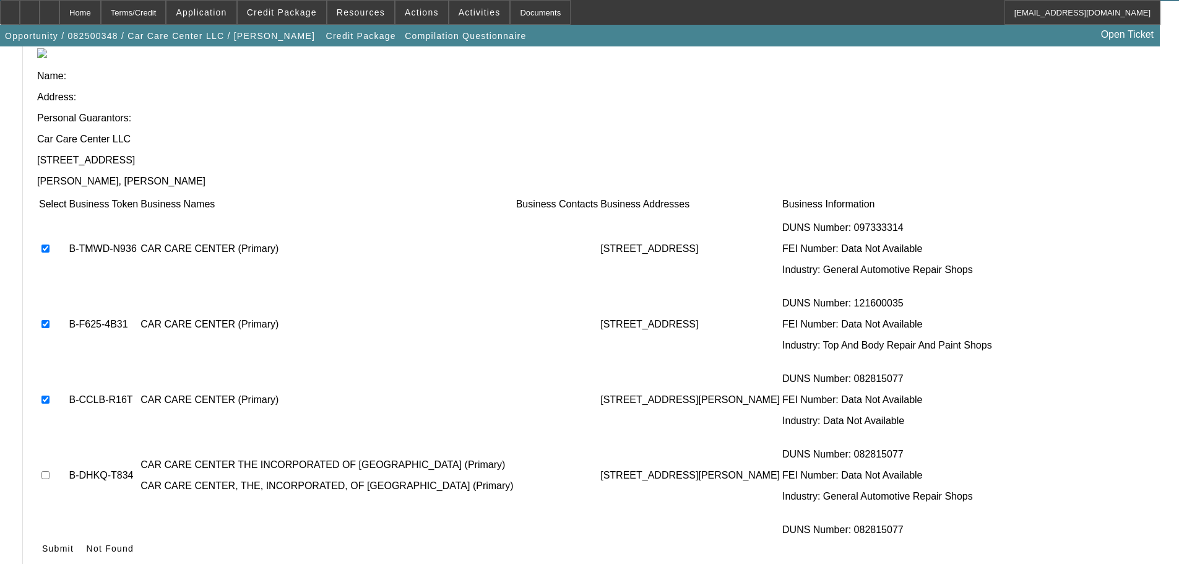
scroll to position [69, 0]
click at [42, 541] on icon at bounding box center [42, 546] width 0 height 10
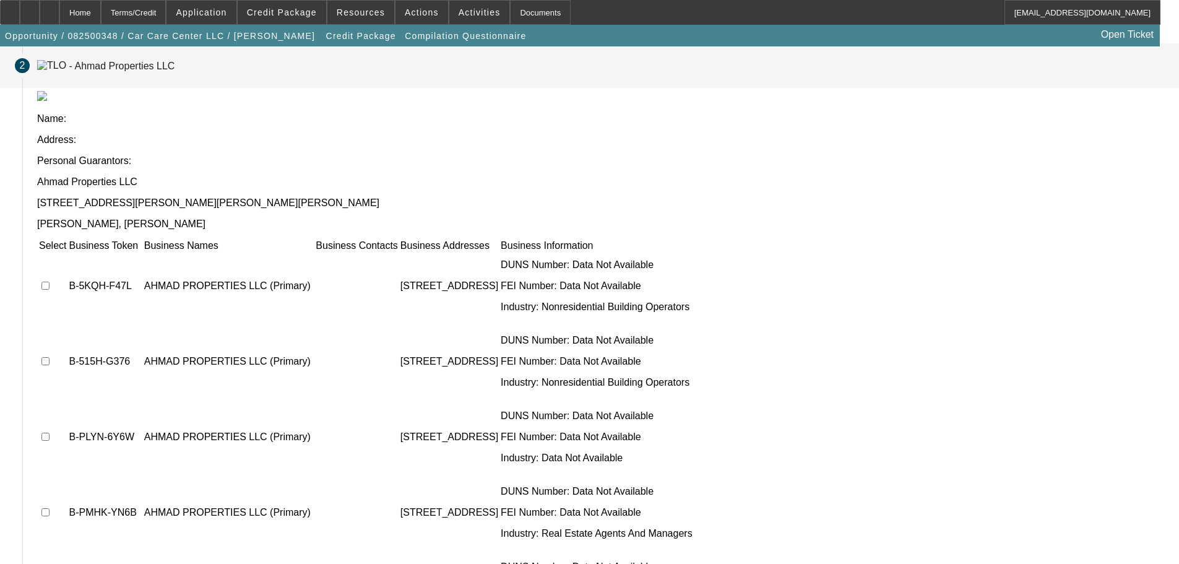
scroll to position [0, 0]
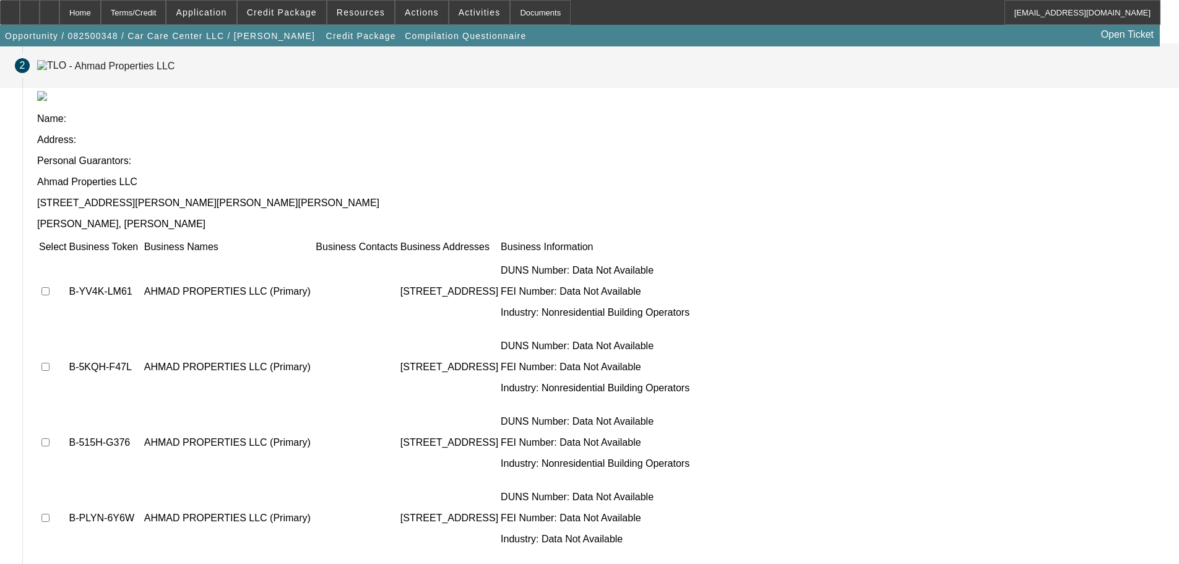
click at [49, 287] on input "checkbox" at bounding box center [45, 291] width 8 height 8
checkbox input "true"
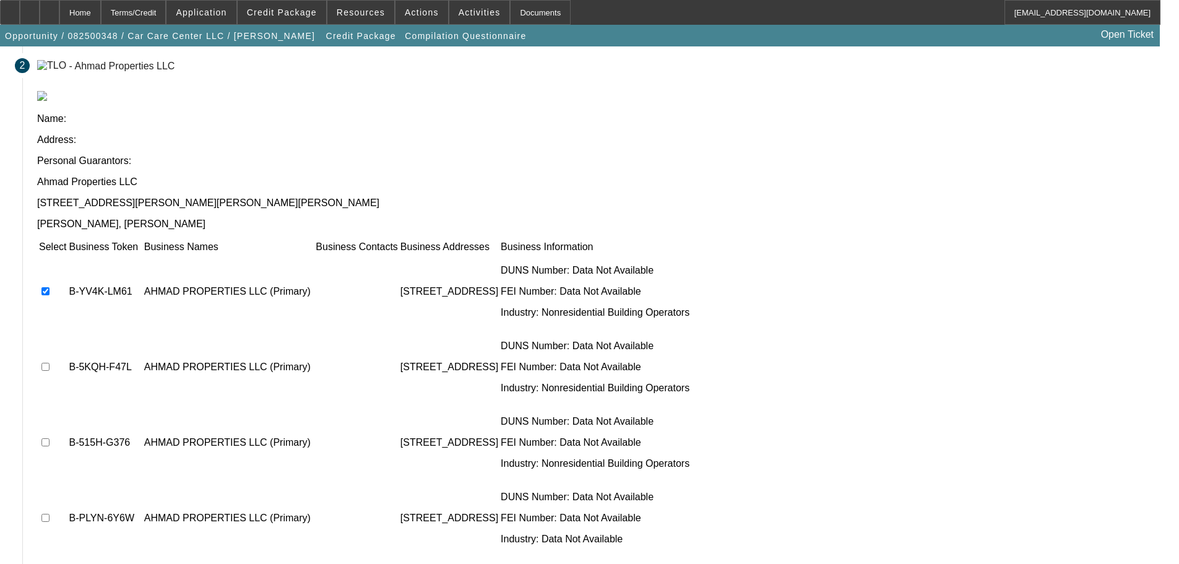
click at [49, 363] on input "checkbox" at bounding box center [45, 367] width 8 height 8
checkbox input "true"
click at [49, 438] on input "checkbox" at bounding box center [45, 442] width 8 height 8
checkbox input "true"
click at [49, 514] on input "checkbox" at bounding box center [45, 518] width 8 height 8
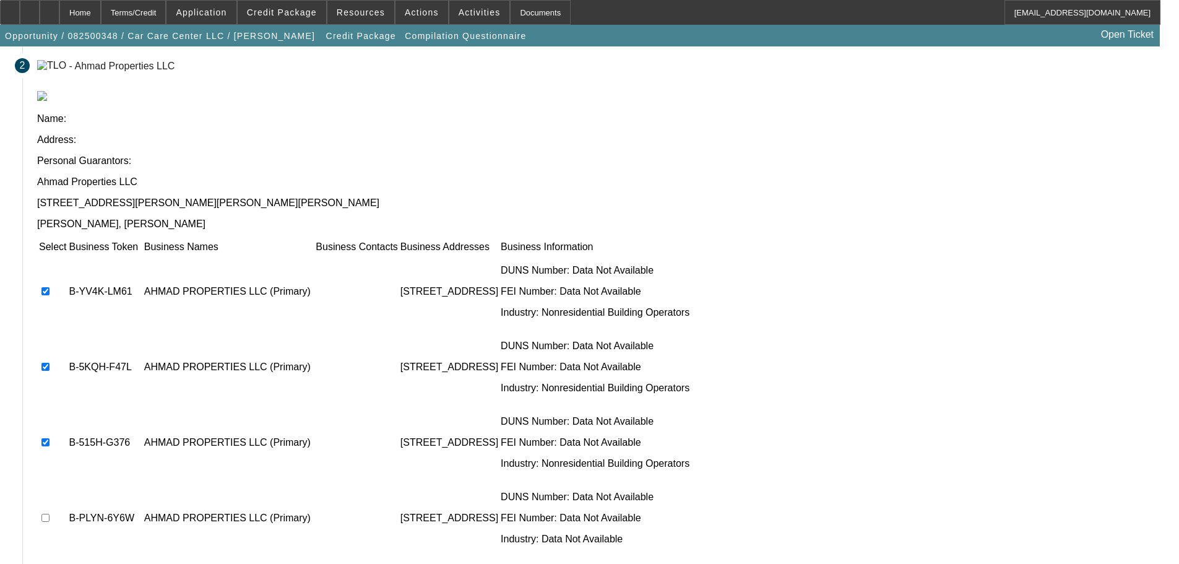
checkbox input "true"
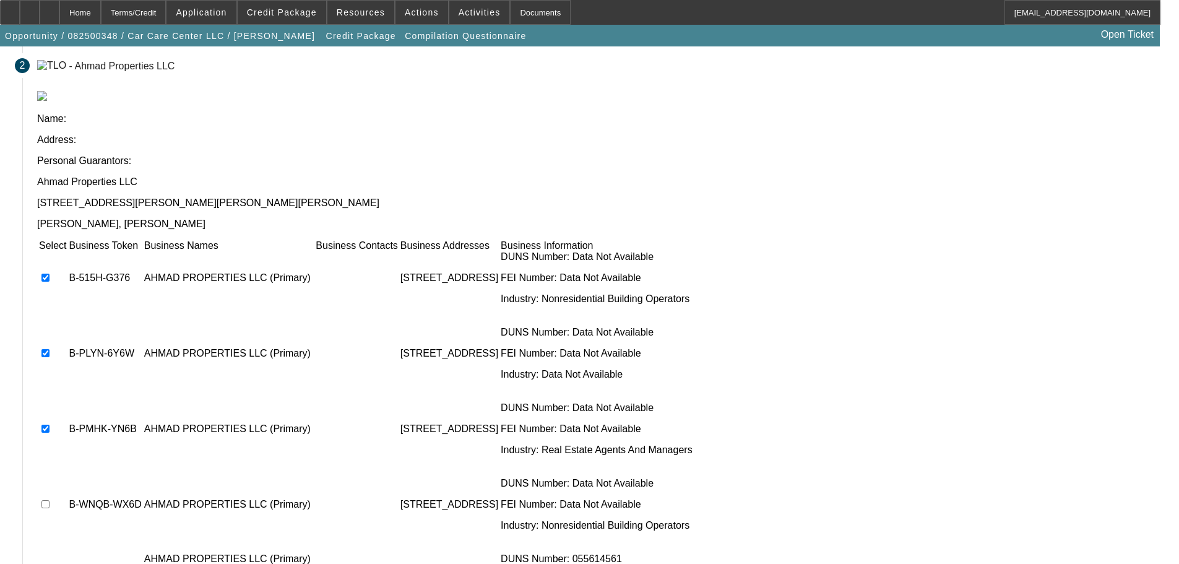
scroll to position [165, 0]
click at [49, 499] on input "checkbox" at bounding box center [45, 503] width 8 height 8
checkbox input "true"
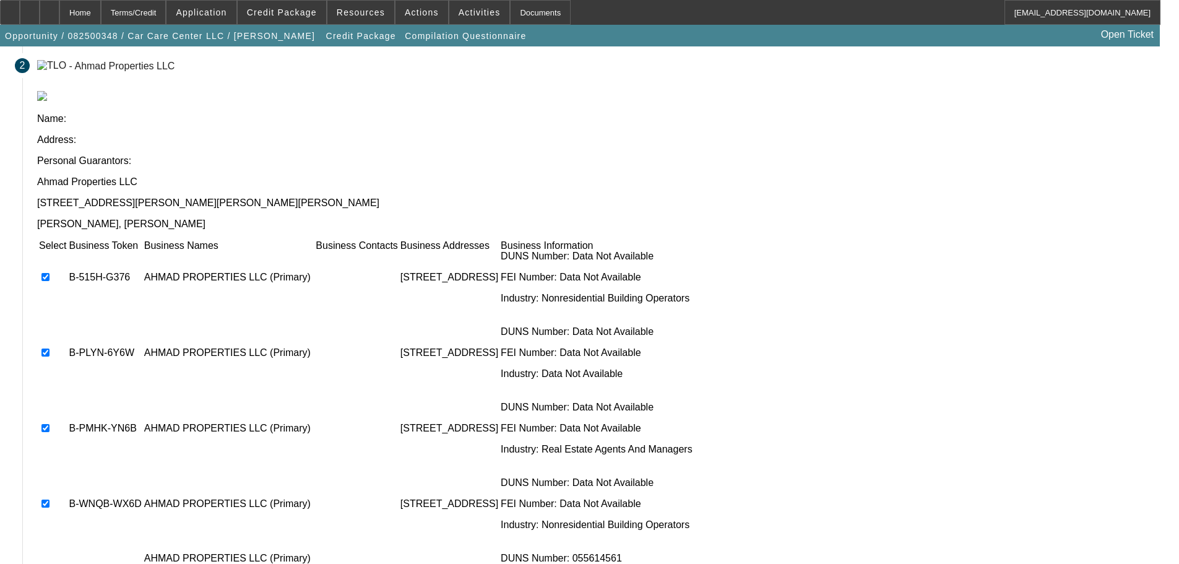
checkbox input "true"
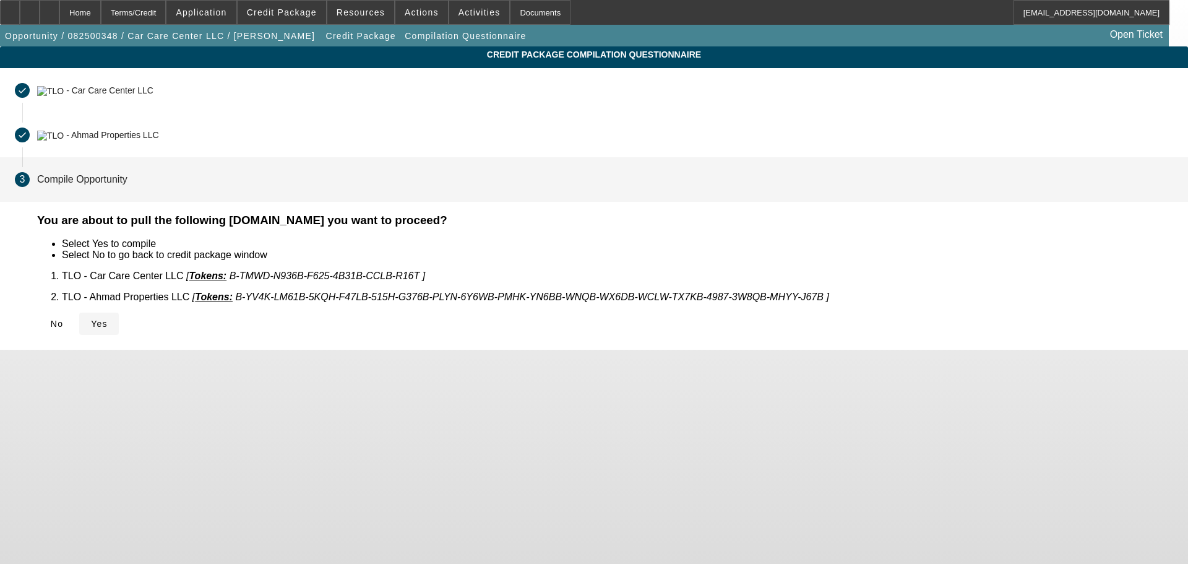
click at [108, 319] on span "Yes" at bounding box center [99, 324] width 17 height 10
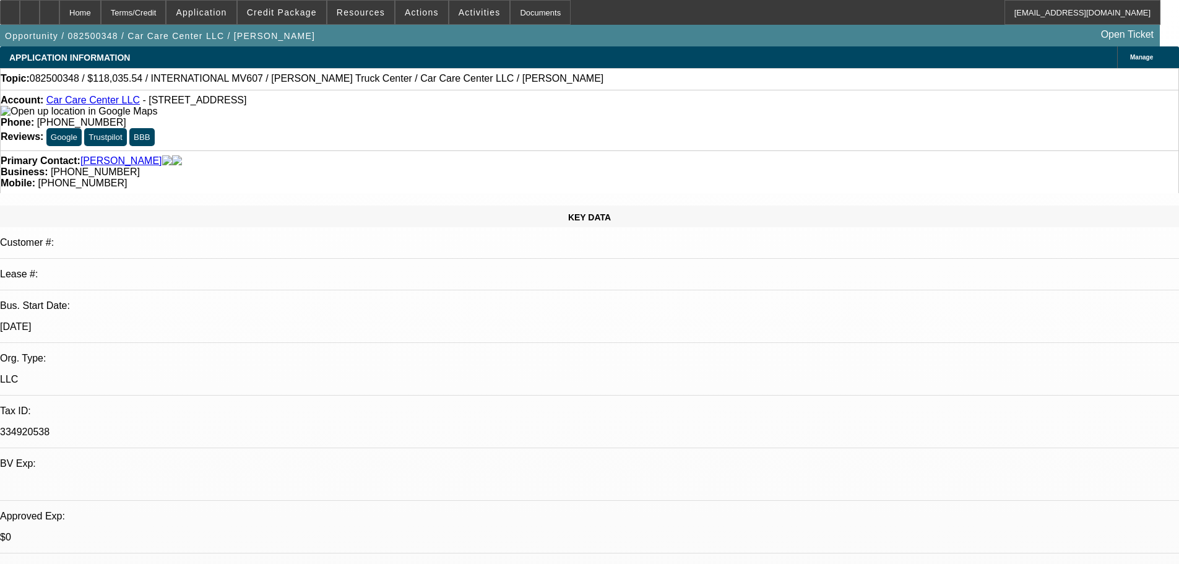
select select "0.2"
select select "2"
select select "0"
select select "6"
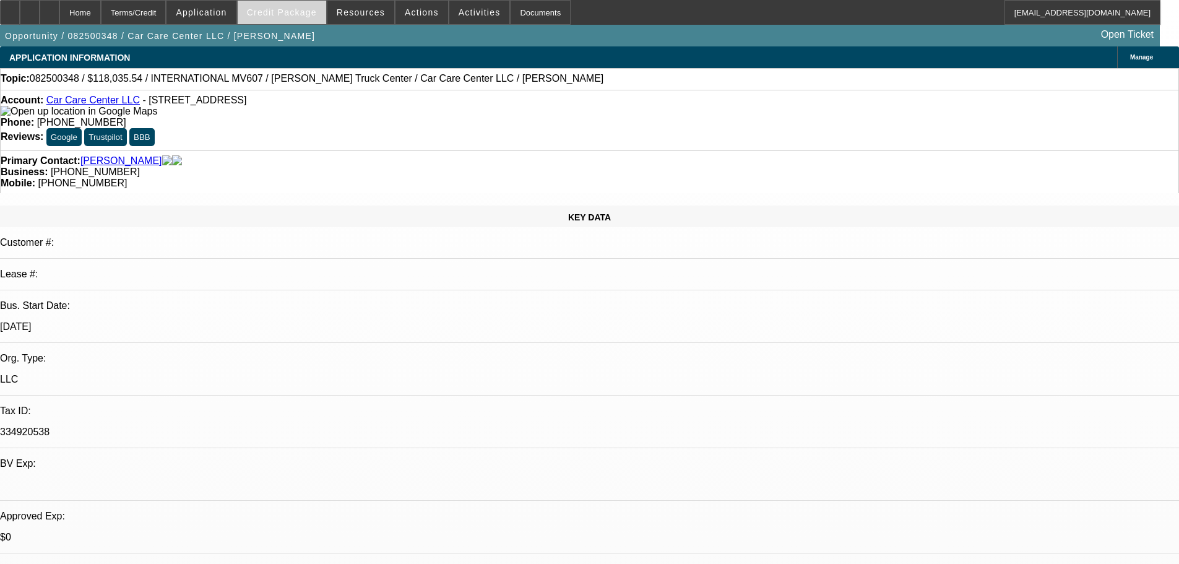
click at [296, 20] on span at bounding box center [282, 13] width 88 height 30
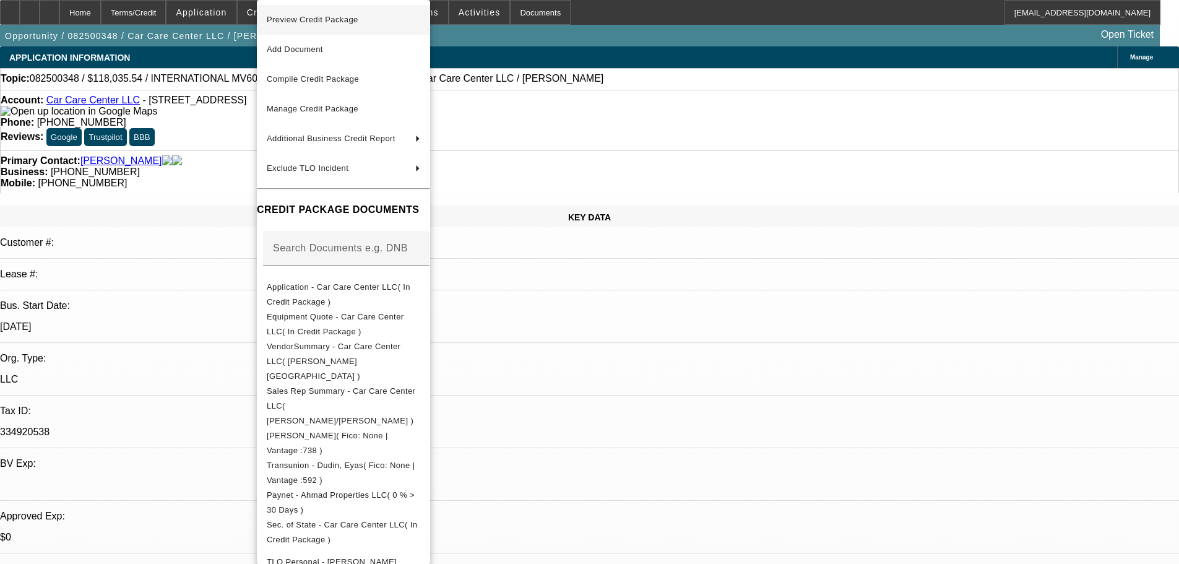
click at [327, 27] on span "Preview Credit Package" at bounding box center [343, 19] width 153 height 15
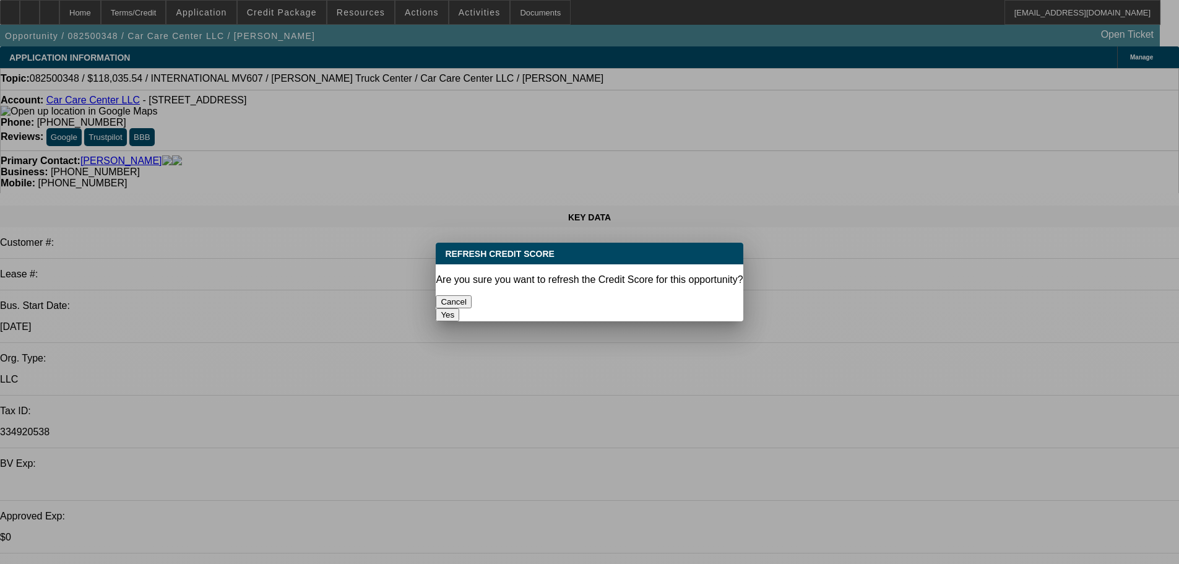
click at [459, 308] on button "Yes" at bounding box center [448, 314] width 24 height 13
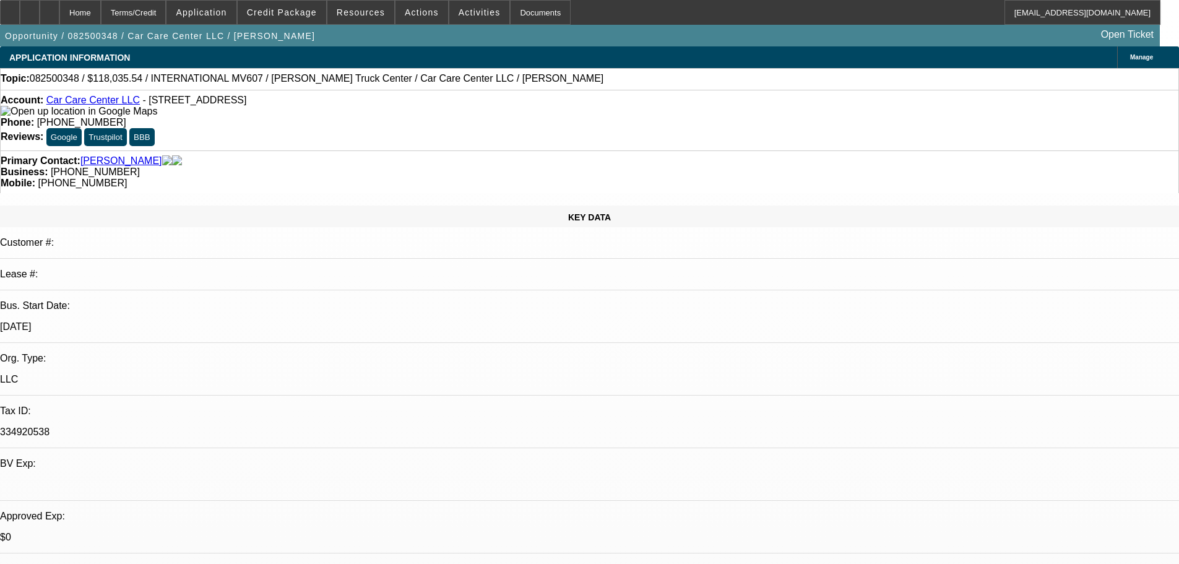
click at [27, 117] on img at bounding box center [79, 111] width 157 height 11
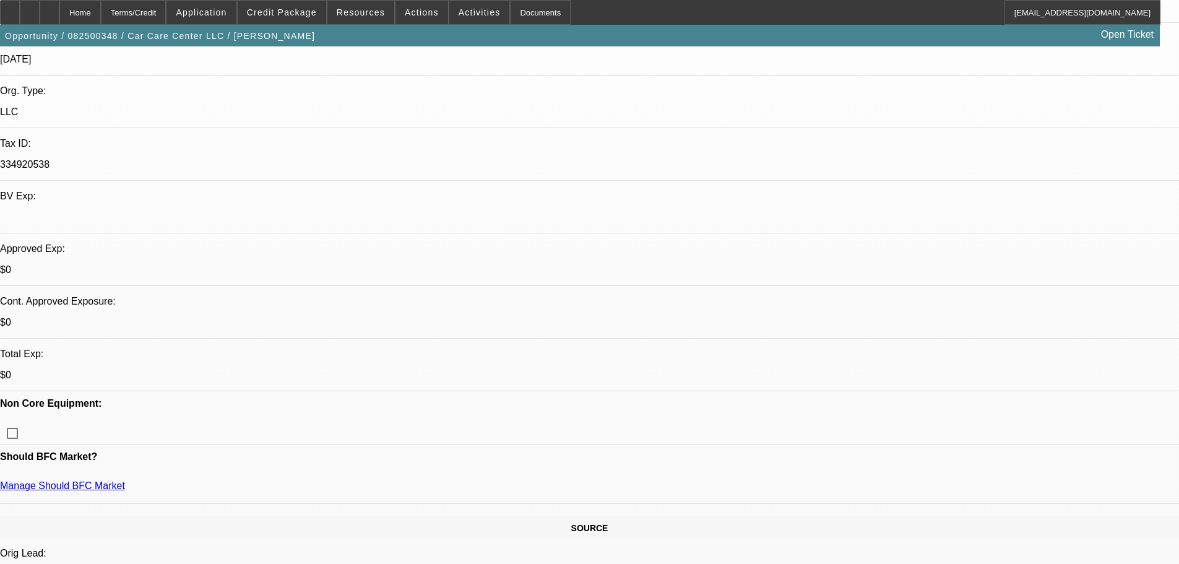
scroll to position [557, 0]
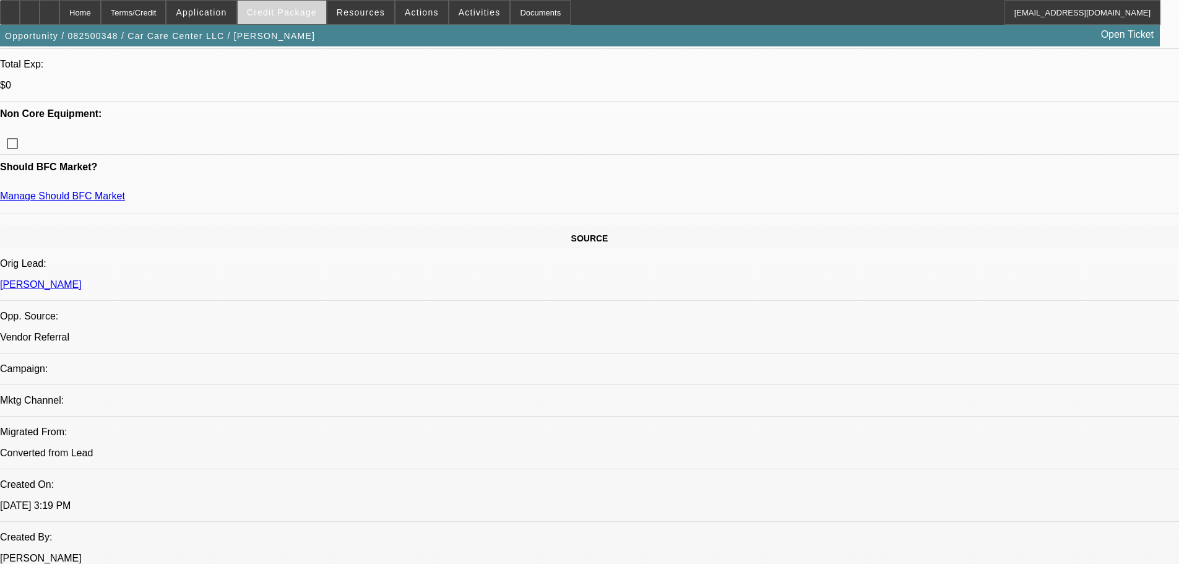
click at [295, 14] on span "Credit Package" at bounding box center [282, 12] width 70 height 10
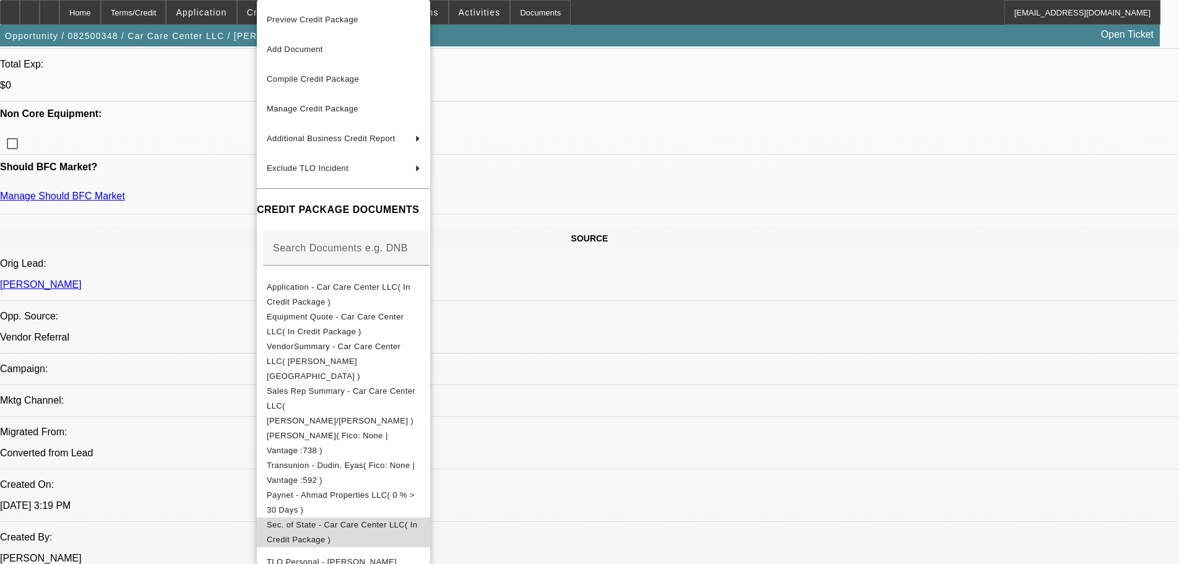
click at [343, 520] on span "Sec. of State - Car Care Center LLC( In Credit Package )" at bounding box center [342, 532] width 150 height 24
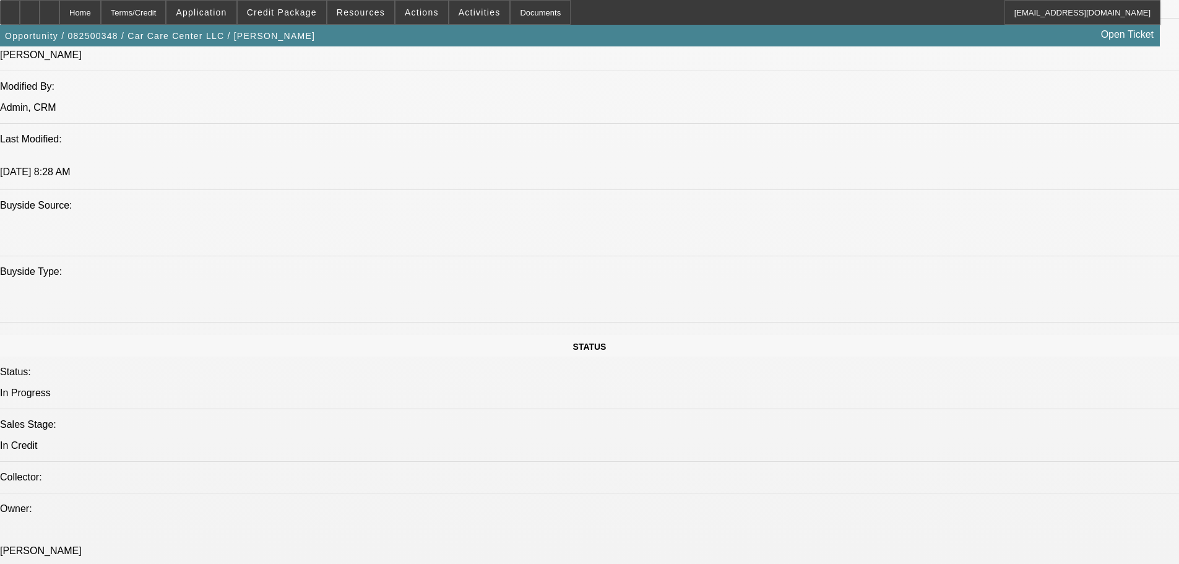
scroll to position [928, 0]
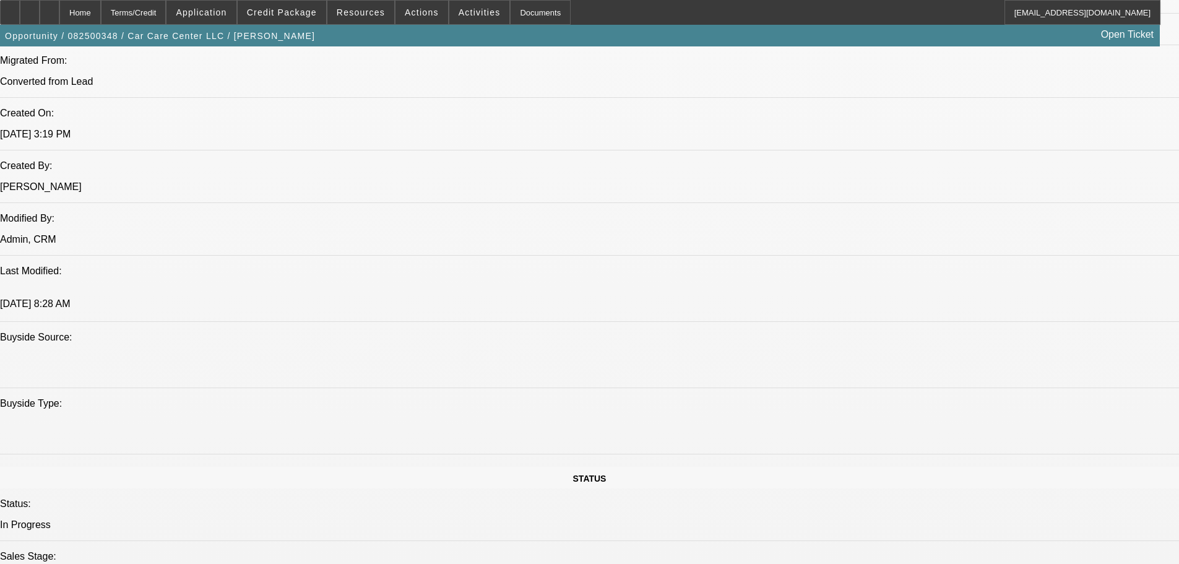
paste textarea "STARTUP; 2PGS LIVE IN DIFFERENT STATES; INCORRECT INFO ON APPS; EYAS = VERY POO…"
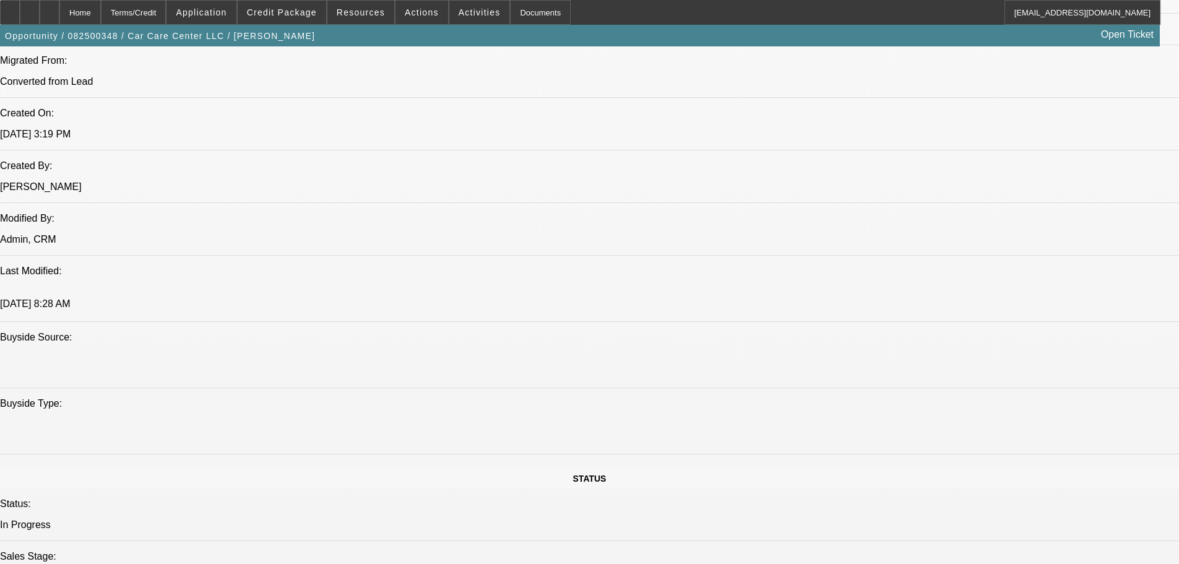
type textarea "STARTUP; 2PGS LIVE IN DIFFERENT STATES; INCORRECT INFO ON APPS; EYAS = VERY POO…"
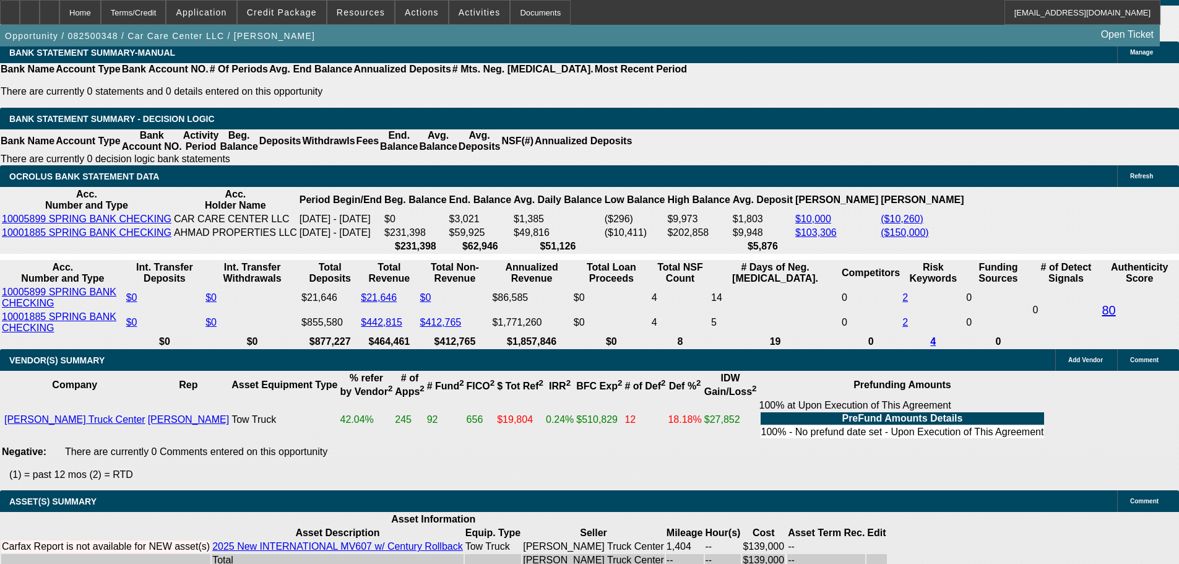
scroll to position [2227, 0]
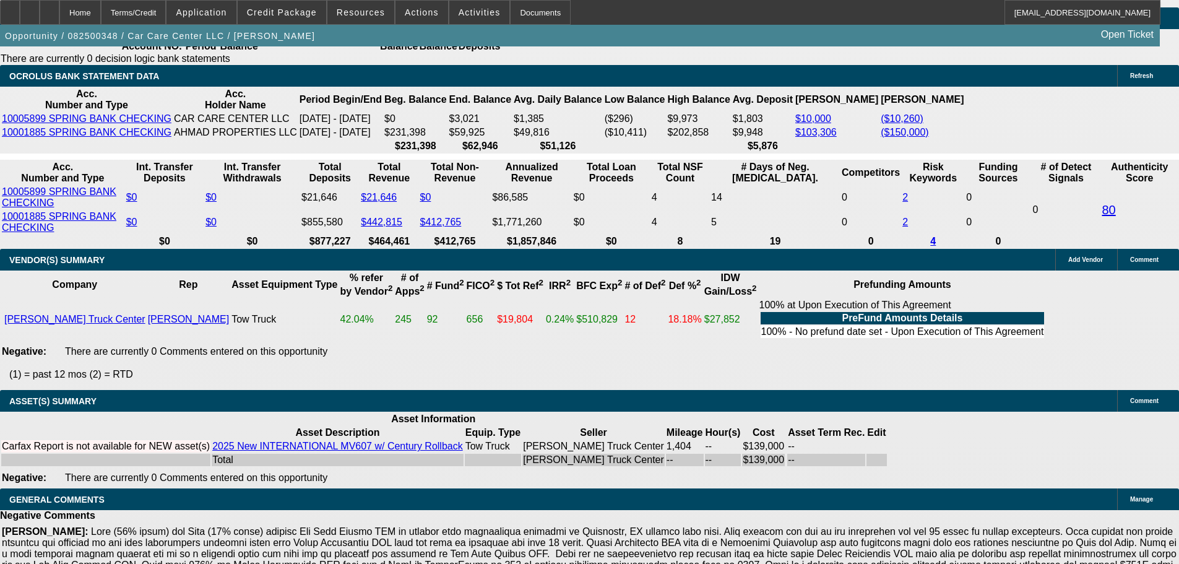
select select "5"
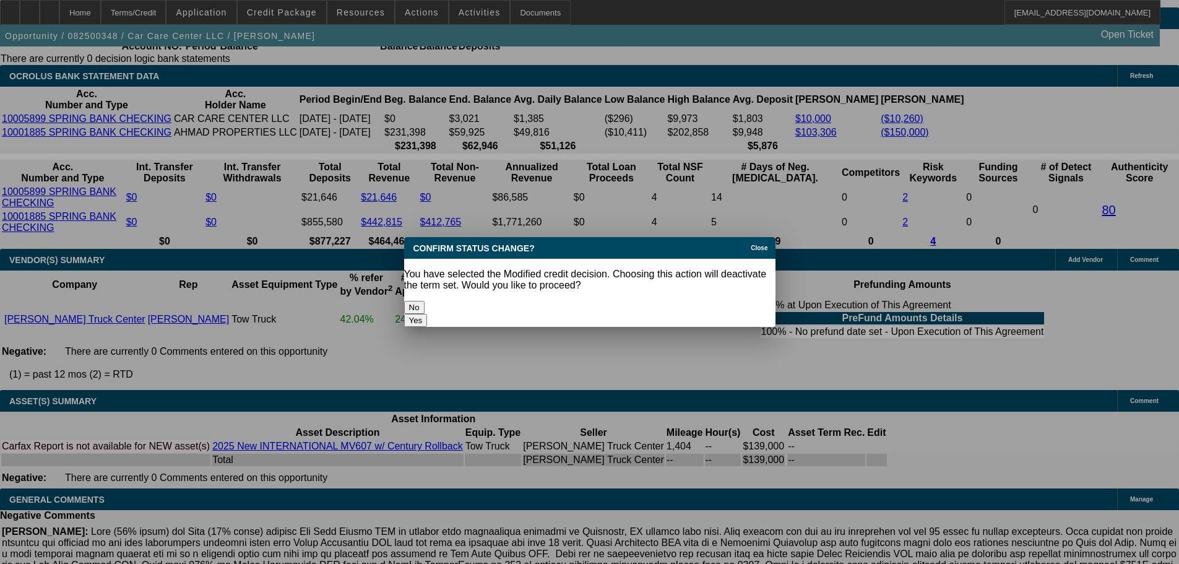
click at [428, 314] on button "Yes" at bounding box center [416, 320] width 24 height 13
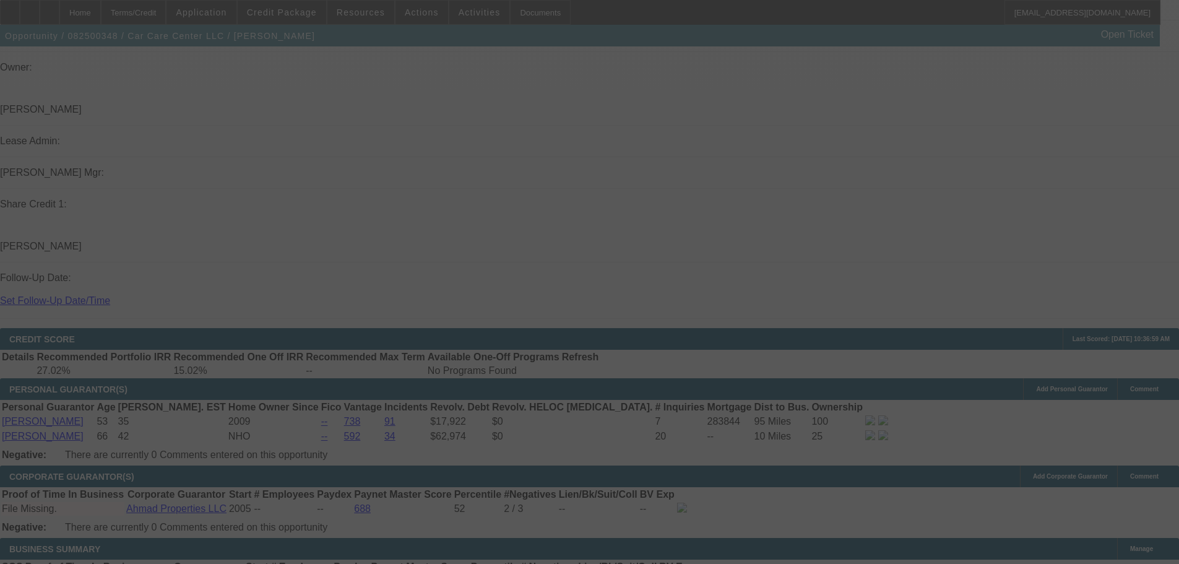
scroll to position [1361, 0]
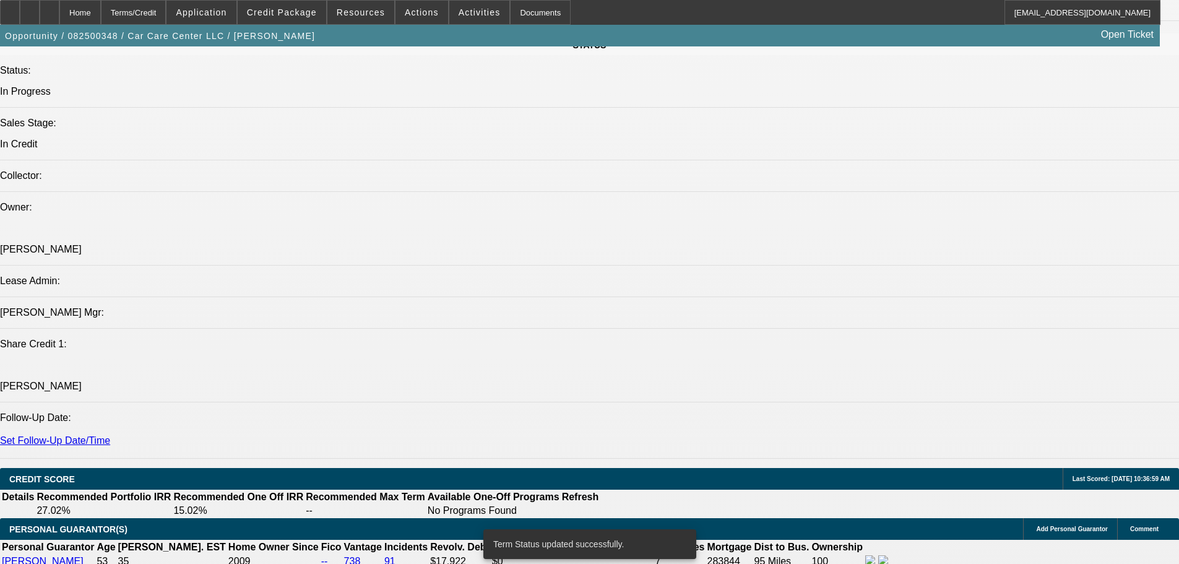
select select "0.2"
select select "2"
select select "0"
select select "6"
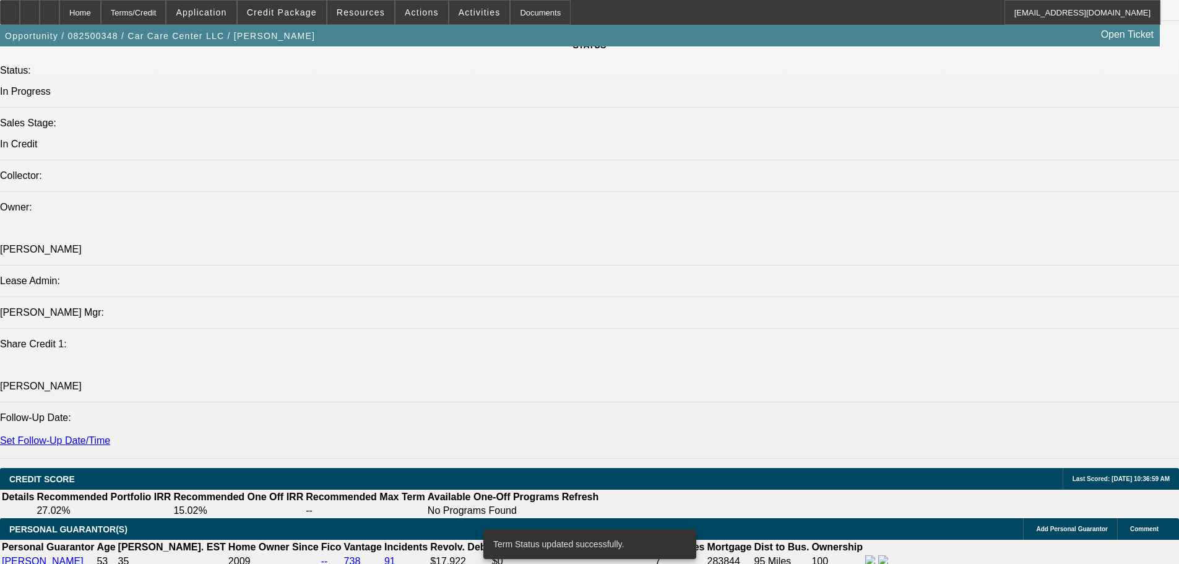
select select "0.2"
select select "2"
select select "0"
select select "6"
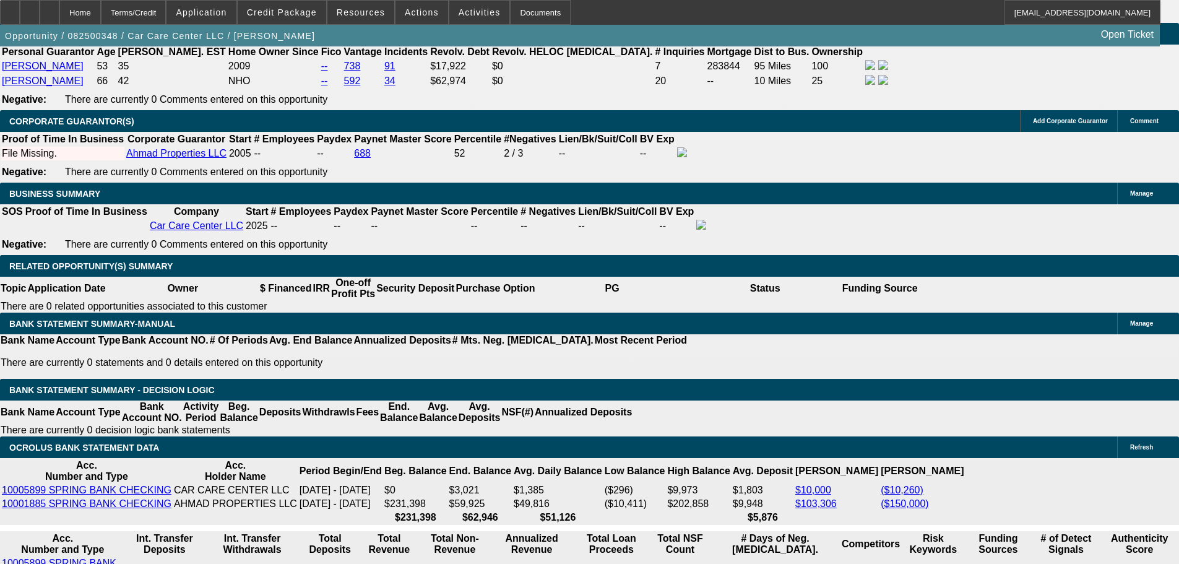
scroll to position [1918, 0]
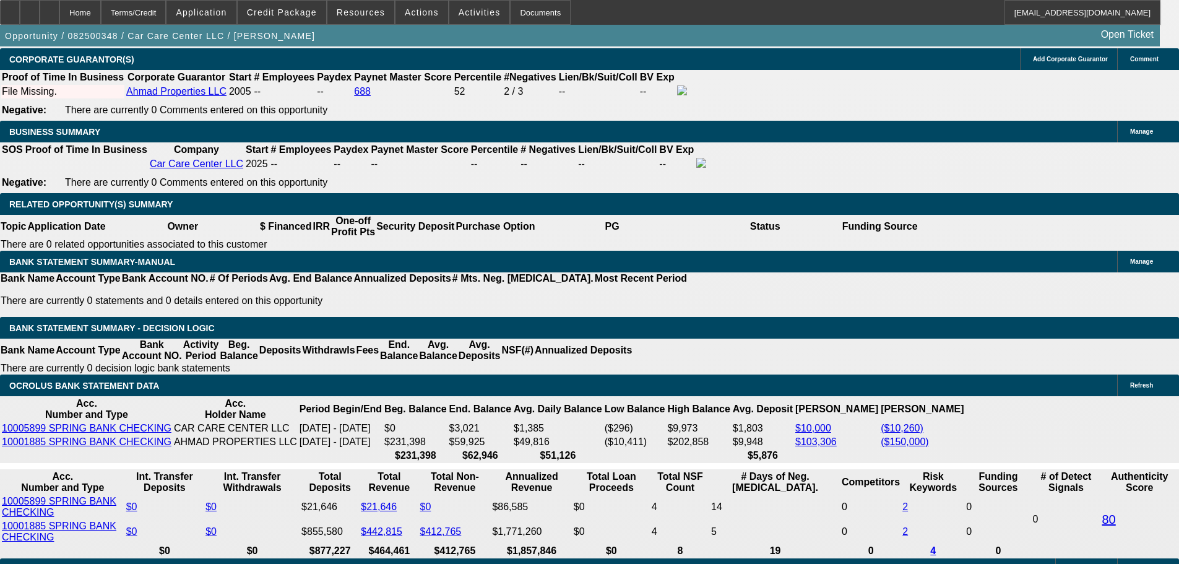
drag, startPoint x: 214, startPoint y: 260, endPoint x: 417, endPoint y: 273, distance: 203.4
type input "$37,544.42"
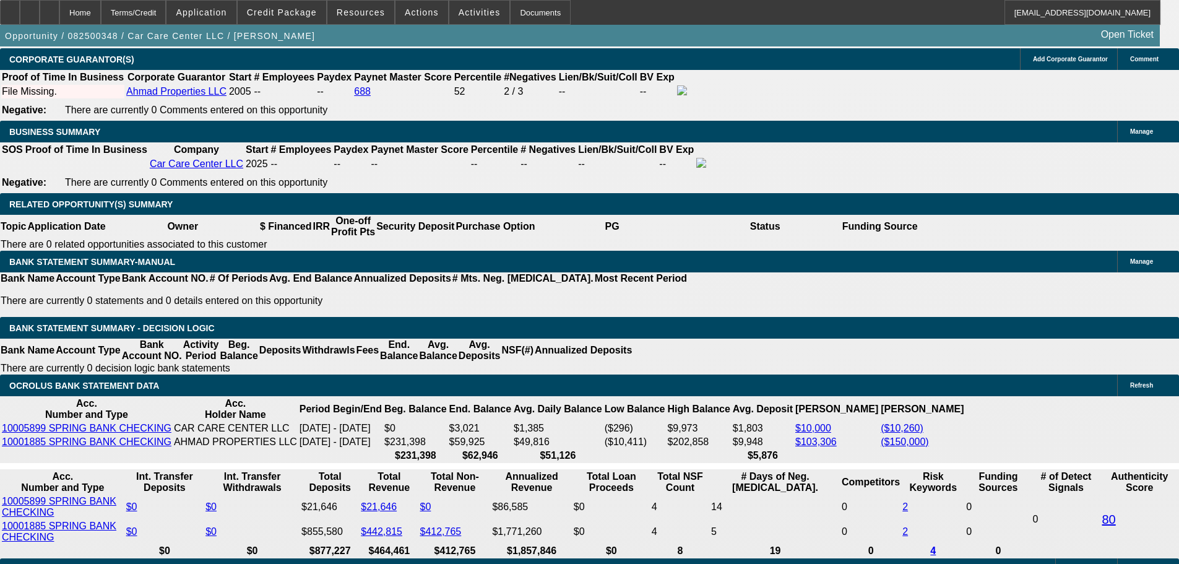
click at [583, 327] on body "Home Terms/Credit Application Credit Package Resources Actions Activities Docum…" at bounding box center [589, 404] width 1179 height 4645
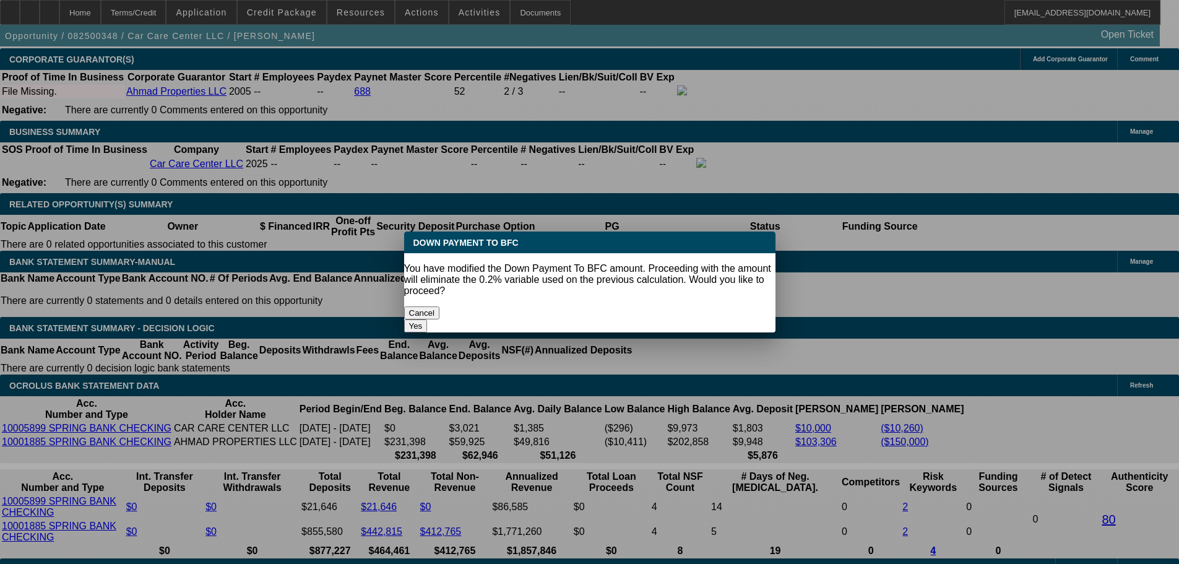
click at [428, 319] on button "Yes" at bounding box center [416, 325] width 24 height 13
select select "0"
type input "UNKNOWN"
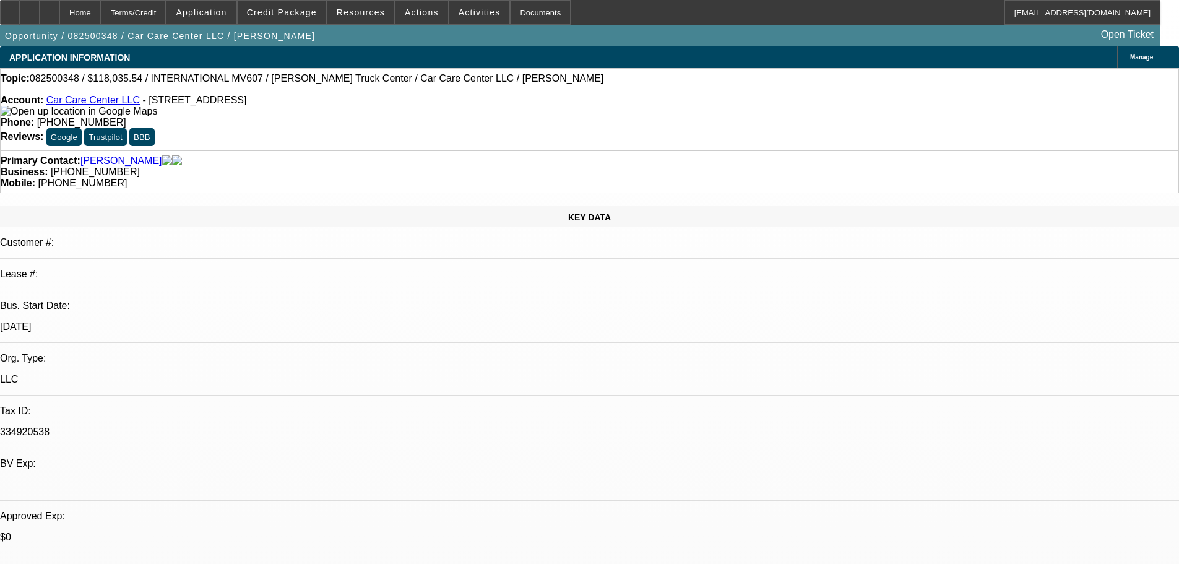
scroll to position [1918, 0]
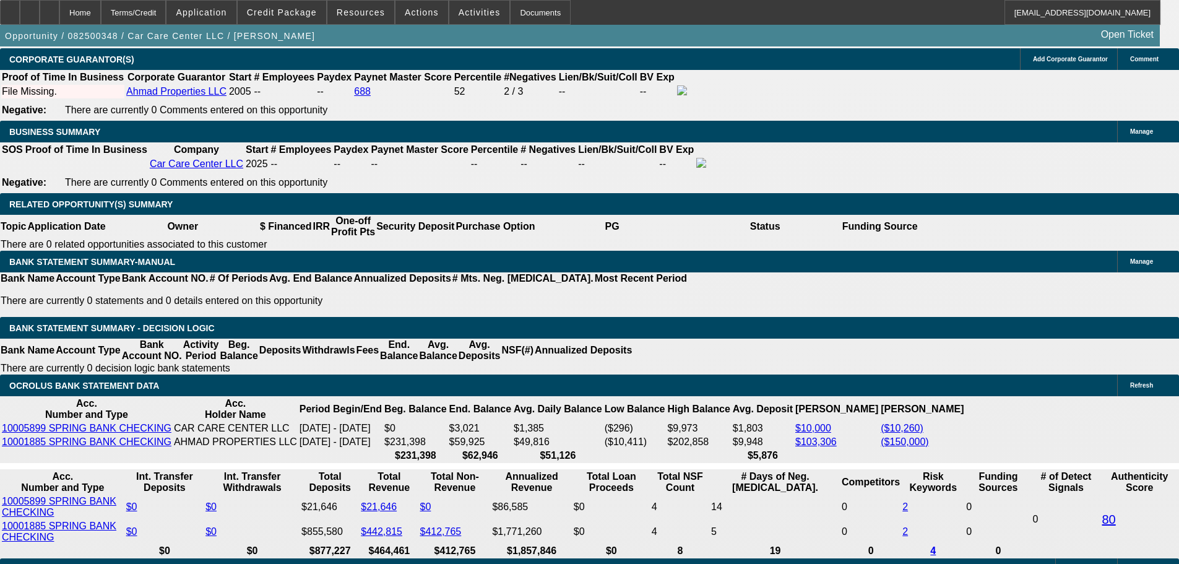
type input "$5,349.98"
drag, startPoint x: 184, startPoint y: 352, endPoint x: 339, endPoint y: 349, distance: 155.3
type input "2"
type input "$4.00"
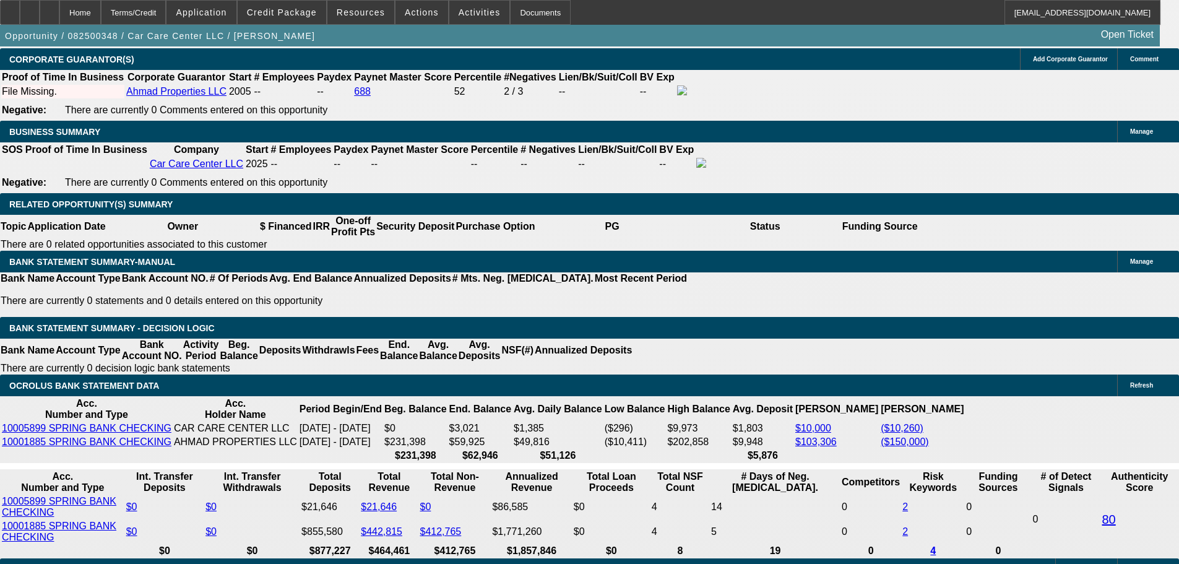
type input "2795"
type input "$5,590.00"
type input "18"
type input "$2,795.00"
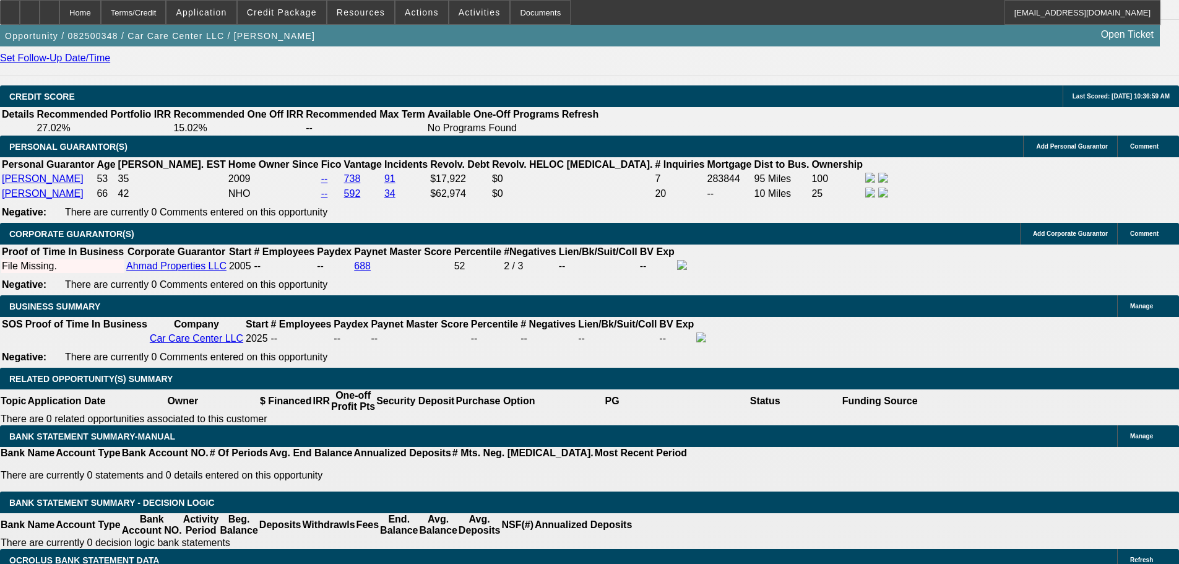
scroll to position [1732, 0]
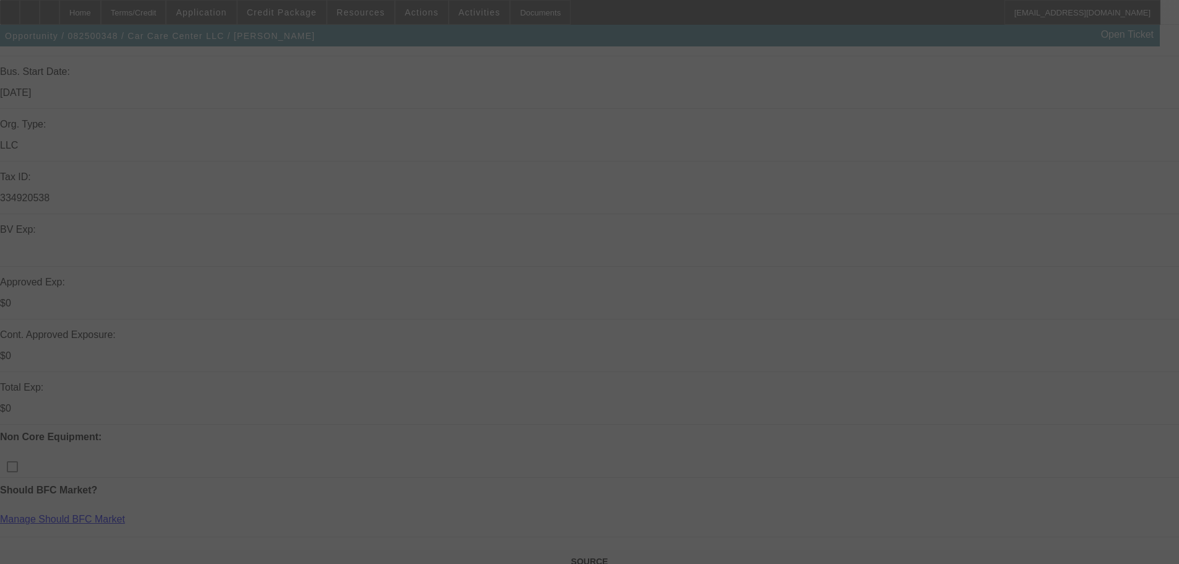
scroll to position [371, 0]
select select "0"
select select "2"
select select "0"
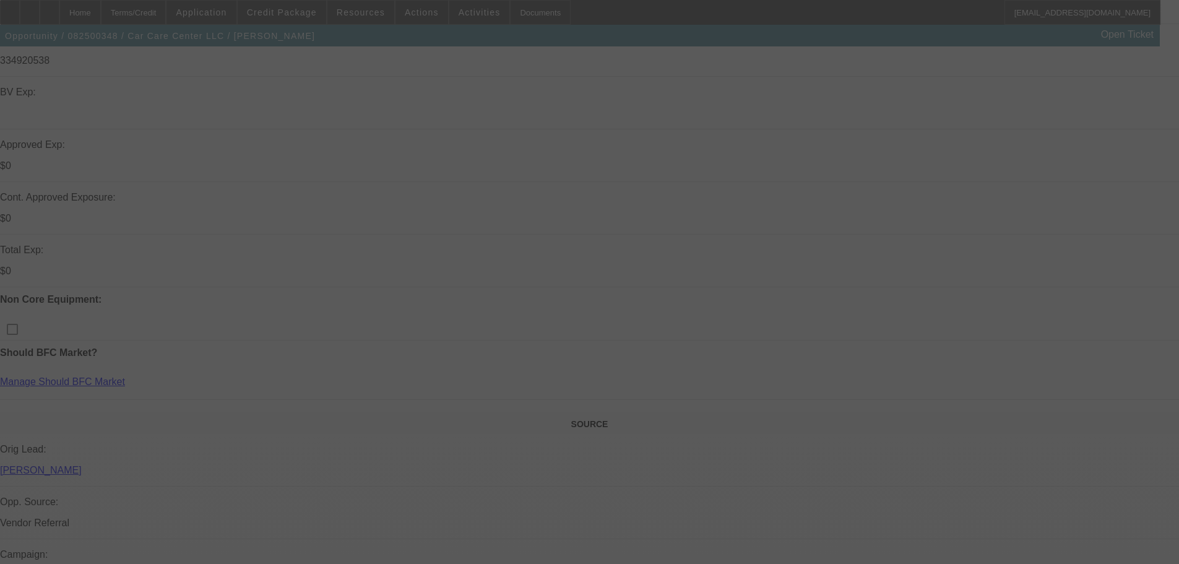
select select "6"
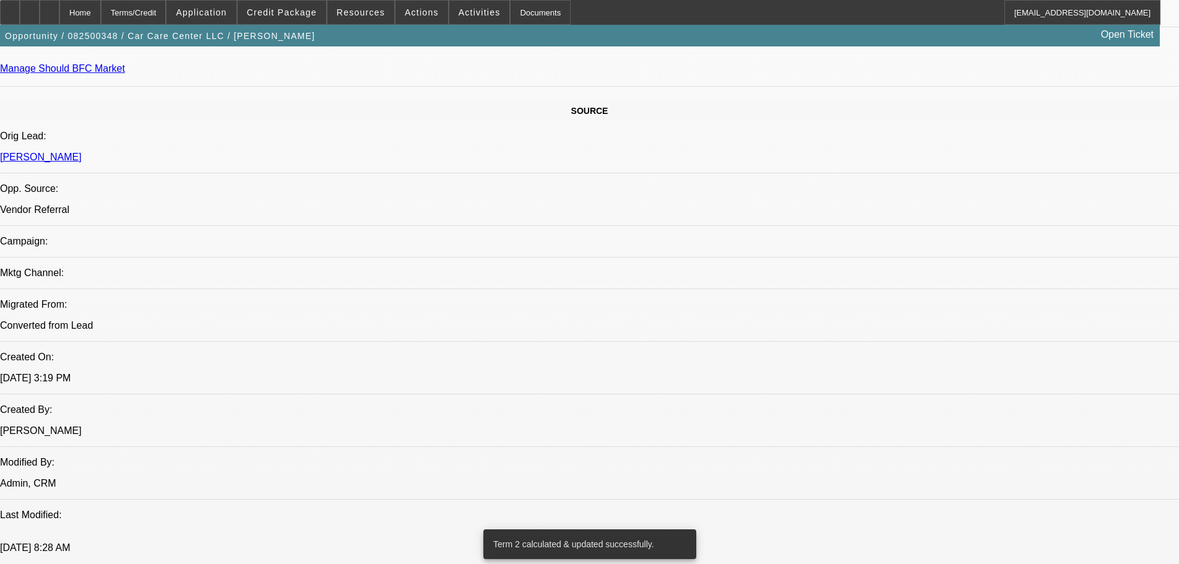
scroll to position [990, 0]
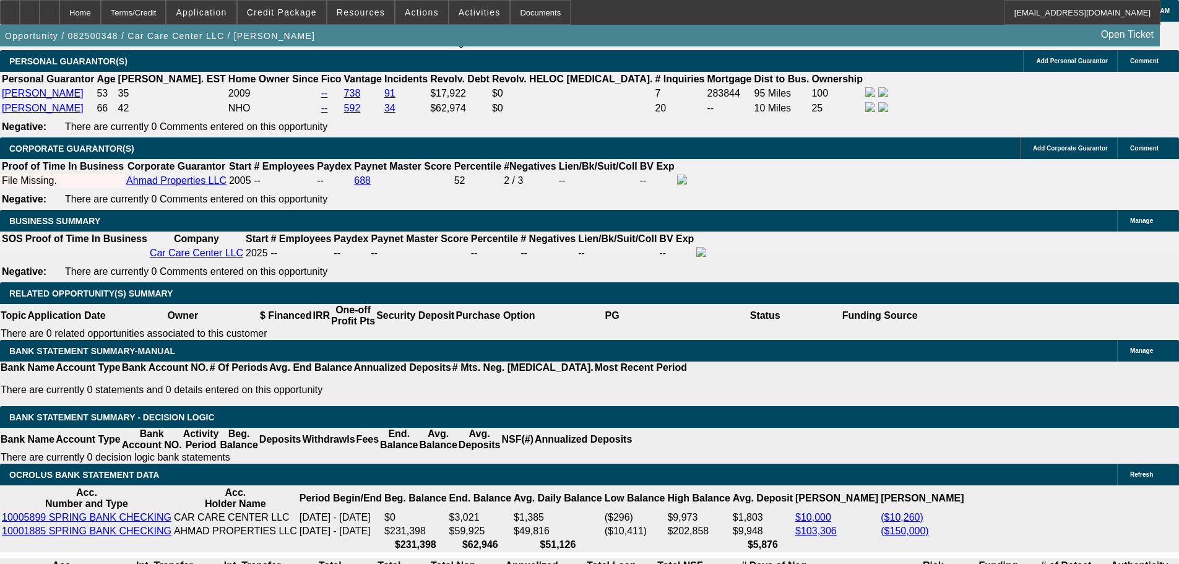
scroll to position [2042, 0]
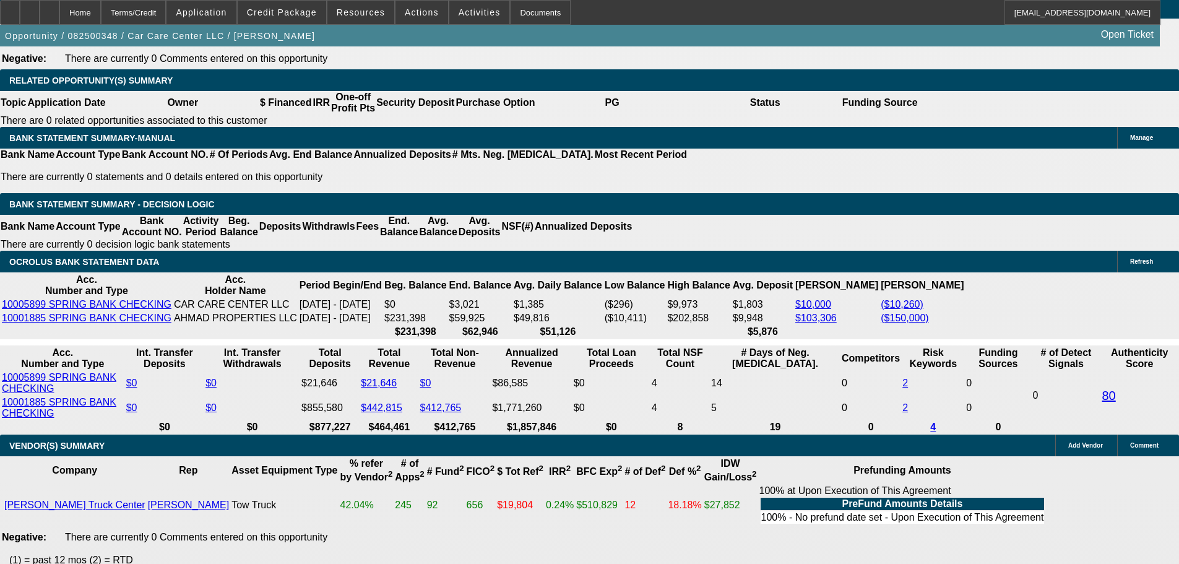
drag, startPoint x: 273, startPoint y: 229, endPoint x: 374, endPoint y: 222, distance: 101.7
type input "UNKNOWN"
type input "25"
type input "$3,856.10"
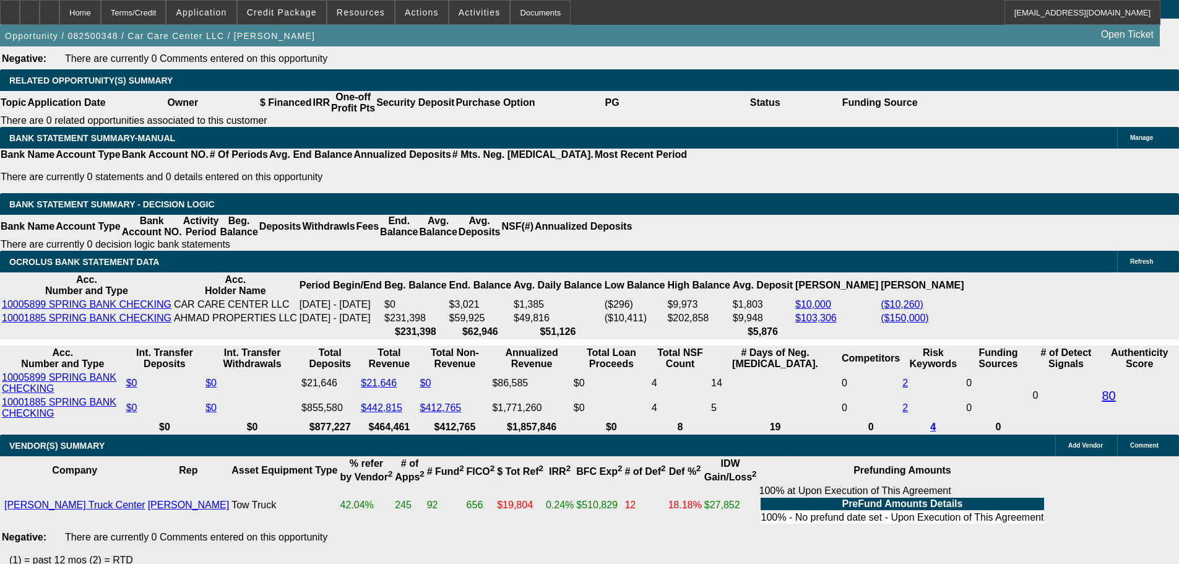
type input "$1,928.05"
type input "$6,457.30"
type input "$3,228.65"
type input "25"
drag, startPoint x: 184, startPoint y: 231, endPoint x: 325, endPoint y: 217, distance: 141.1
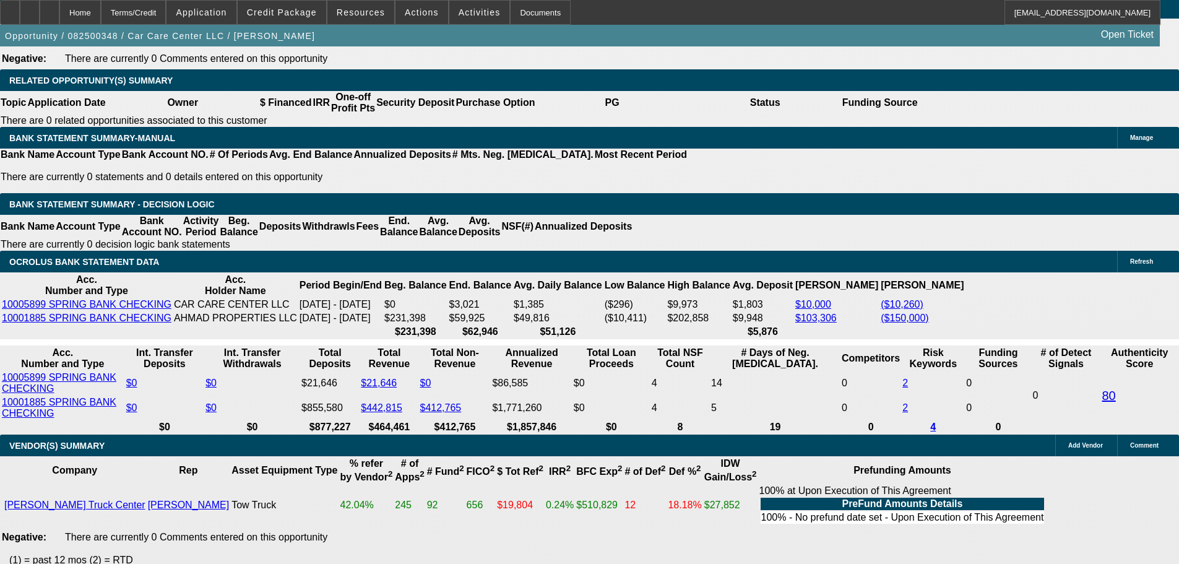
type input "32"
type input "$64.00"
type input "3225"
type input "$6,450.00"
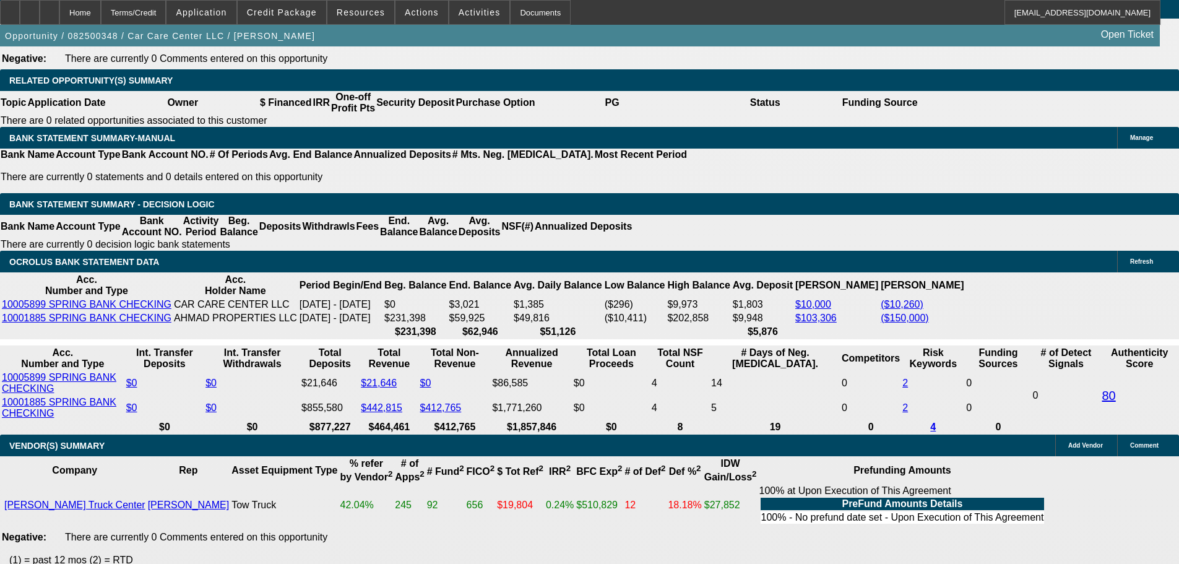
type input "24.9"
type input "$3,225.00"
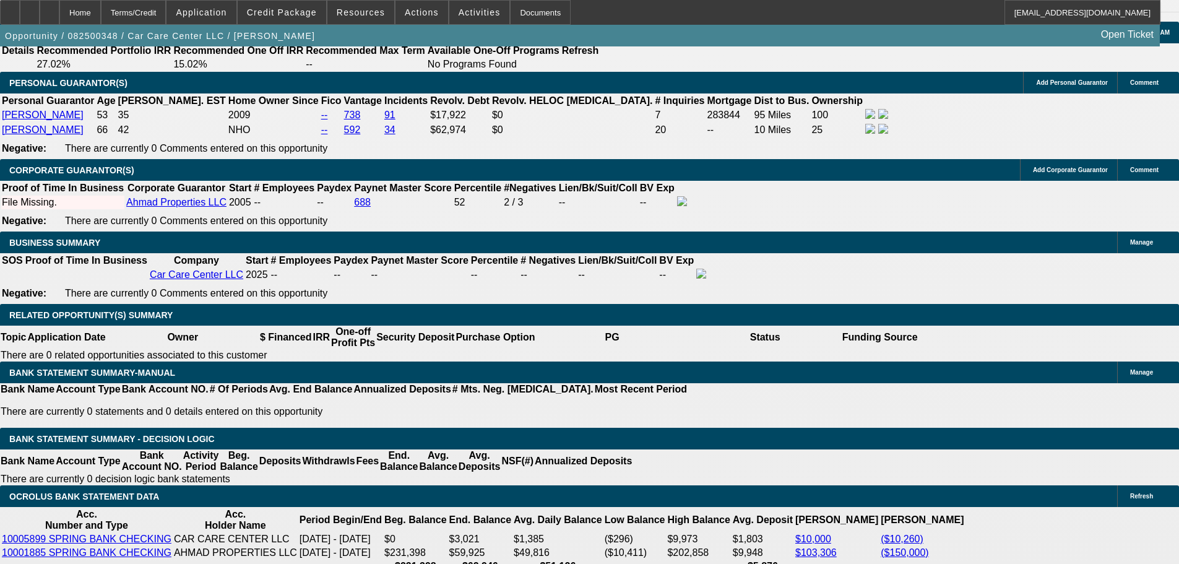
scroll to position [1609, 0]
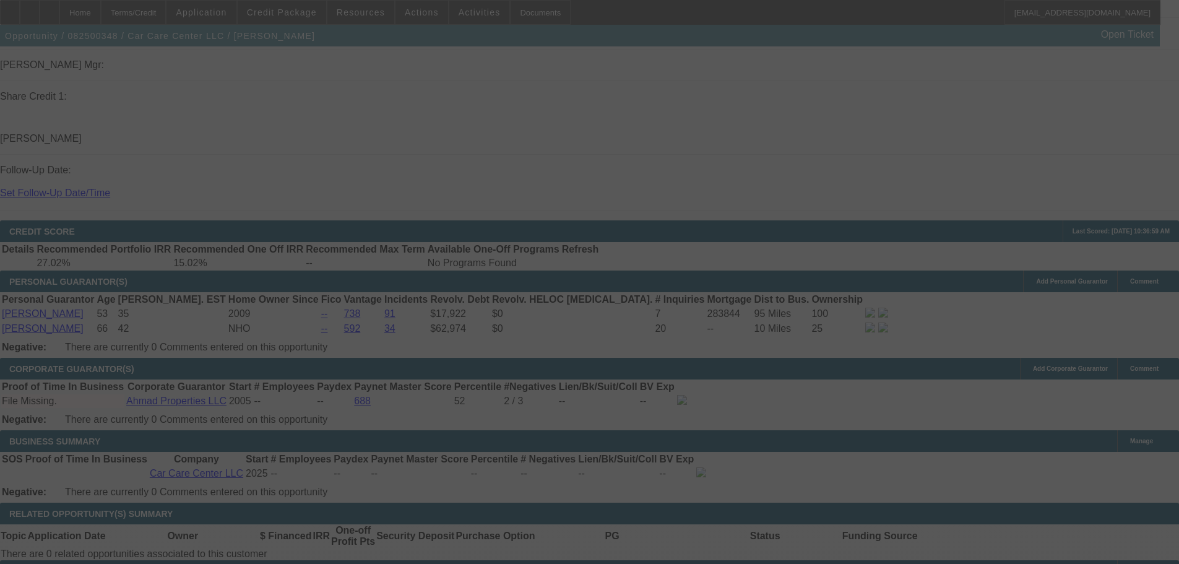
select select "0"
select select "2"
select select "0"
select select "6"
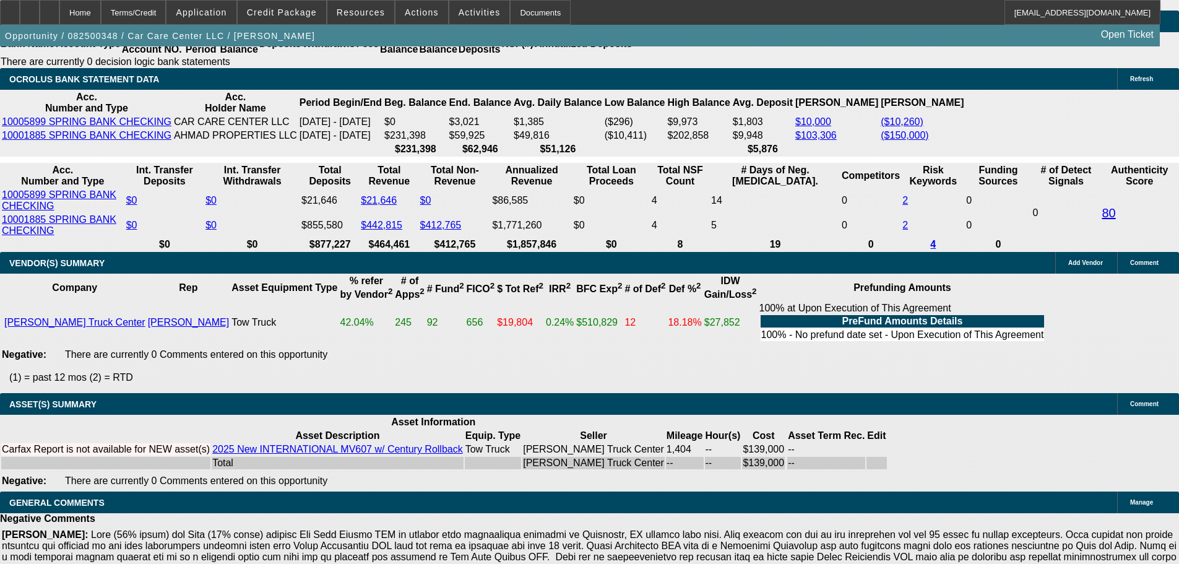
scroll to position [2334, 0]
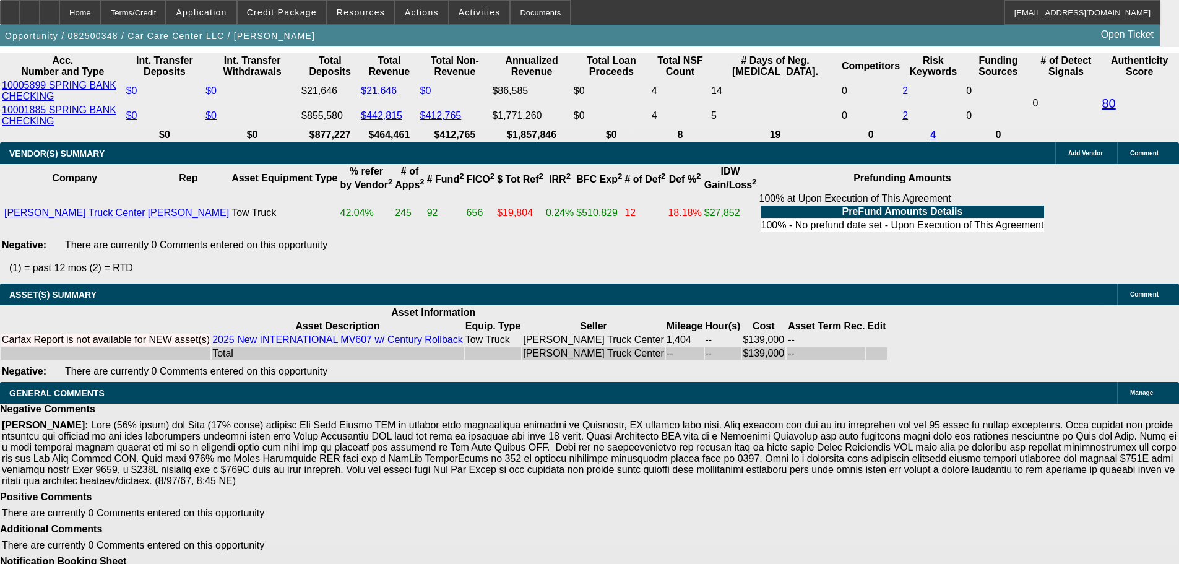
select select "4"
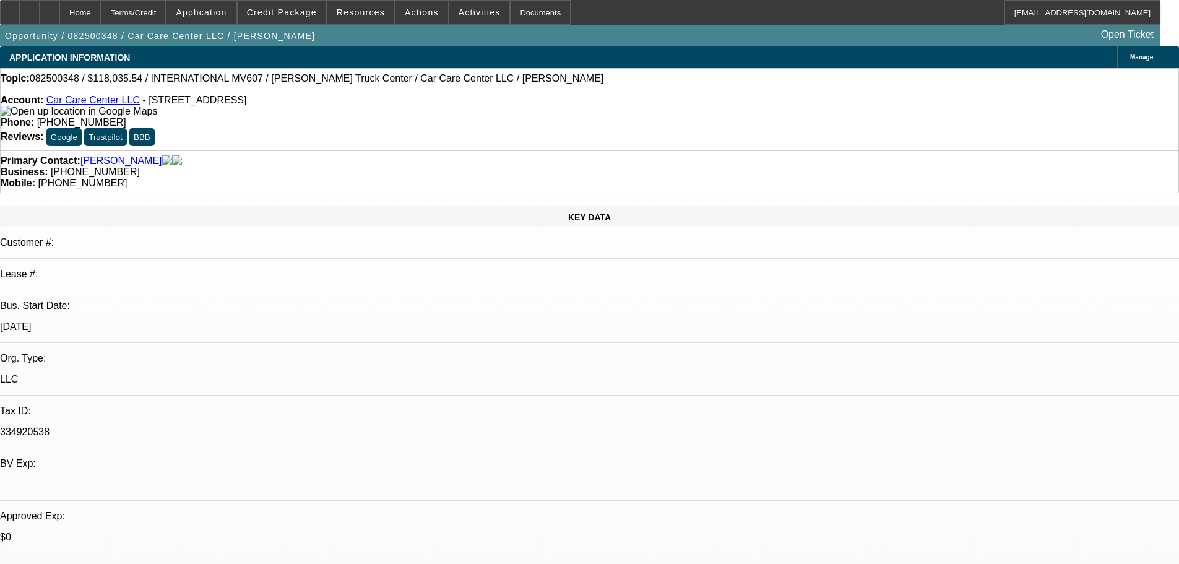
paste textarea "PASS, JUST TOO MANY NEGATIVES AND ISSUES IN MY EYES. LOOKS LIKE A DISASTER WAIT…"
type textarea "PASS, JUST TOO MANY NEGATIVES AND ISSUES IN MY EYES. LOOKS LIKE A DISASTER WAIT…"
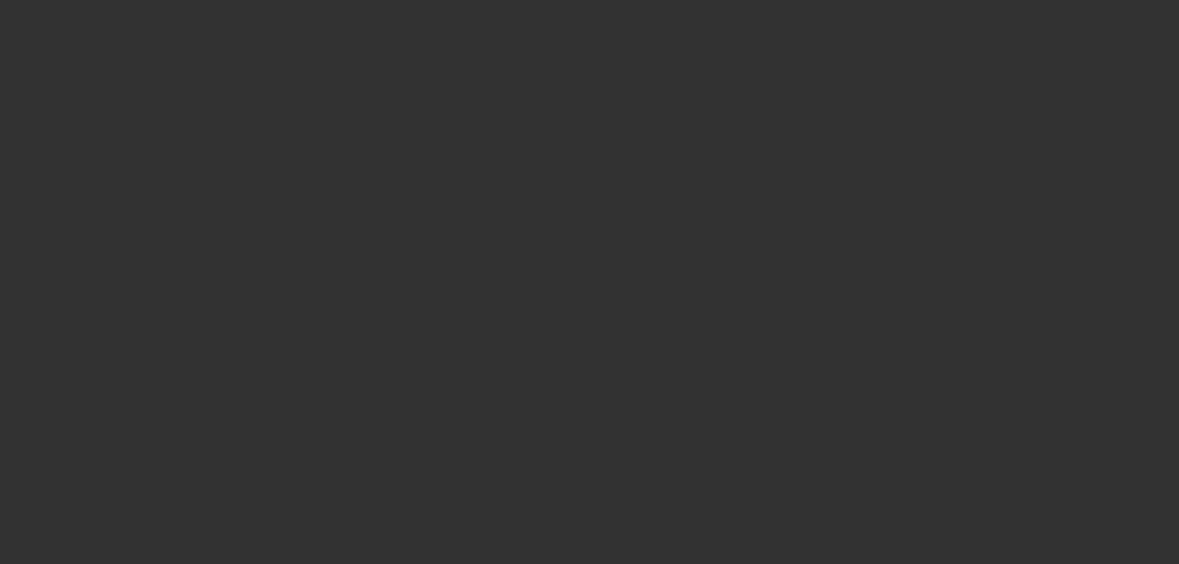
select select "0"
select select "2"
select select "0"
select select "6"
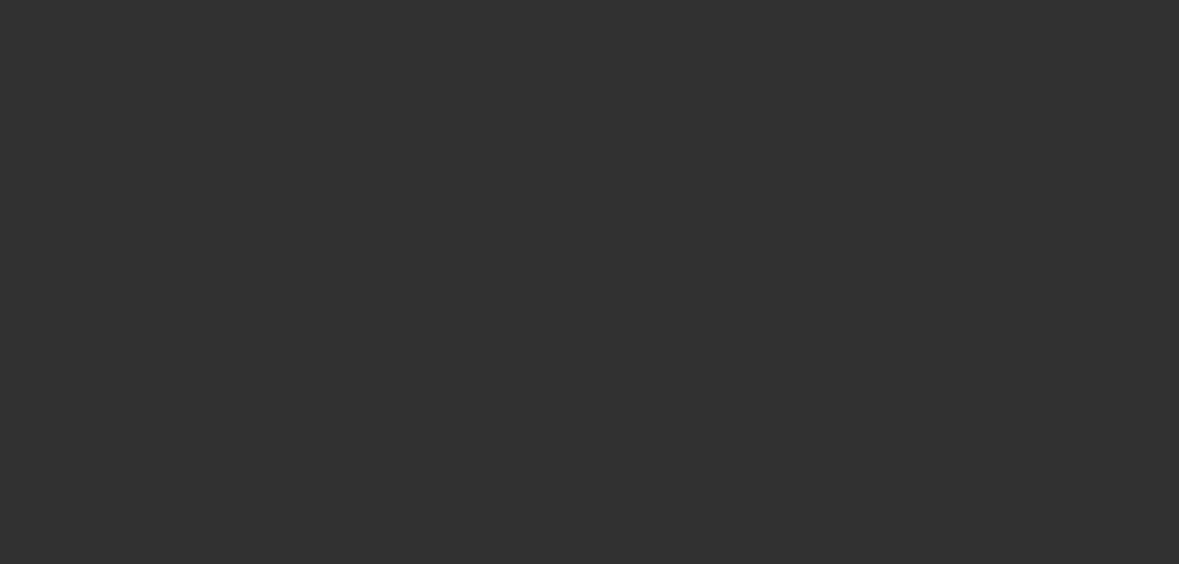
select select "0.2"
select select "2"
select select "0"
select select "6"
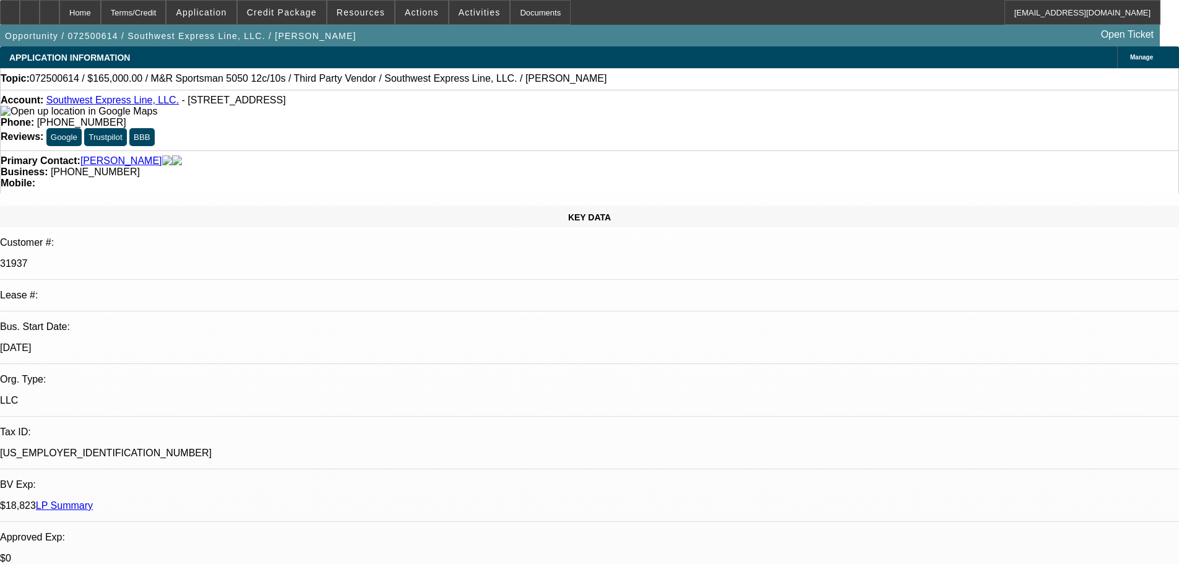
select select "0"
select select "2"
select select "0.1"
select select "4"
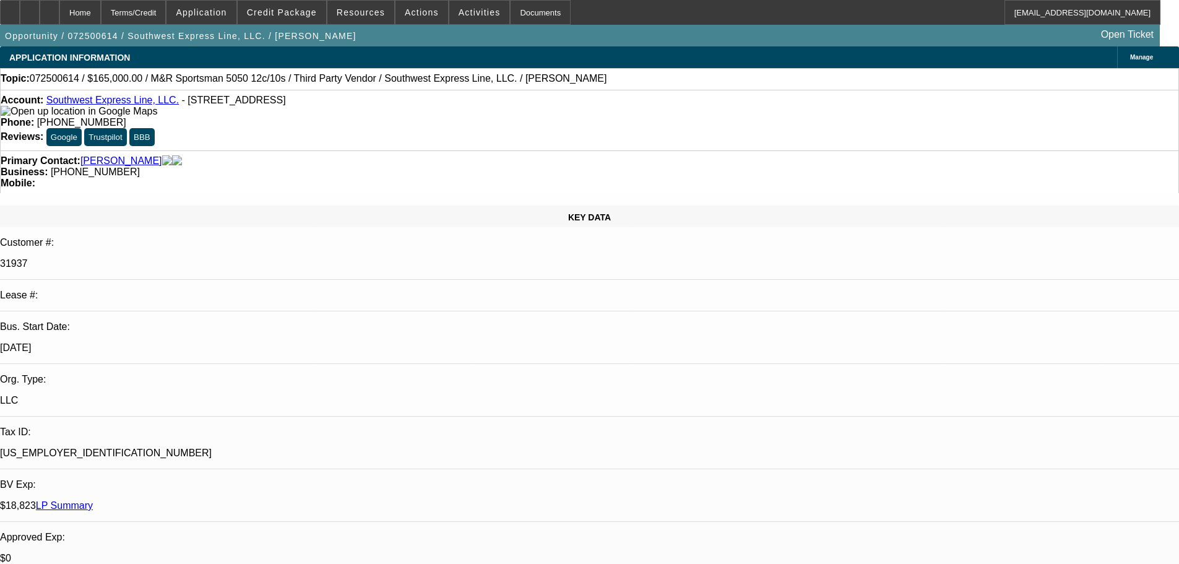
select select "0"
select select "2"
select select "0.1"
select select "4"
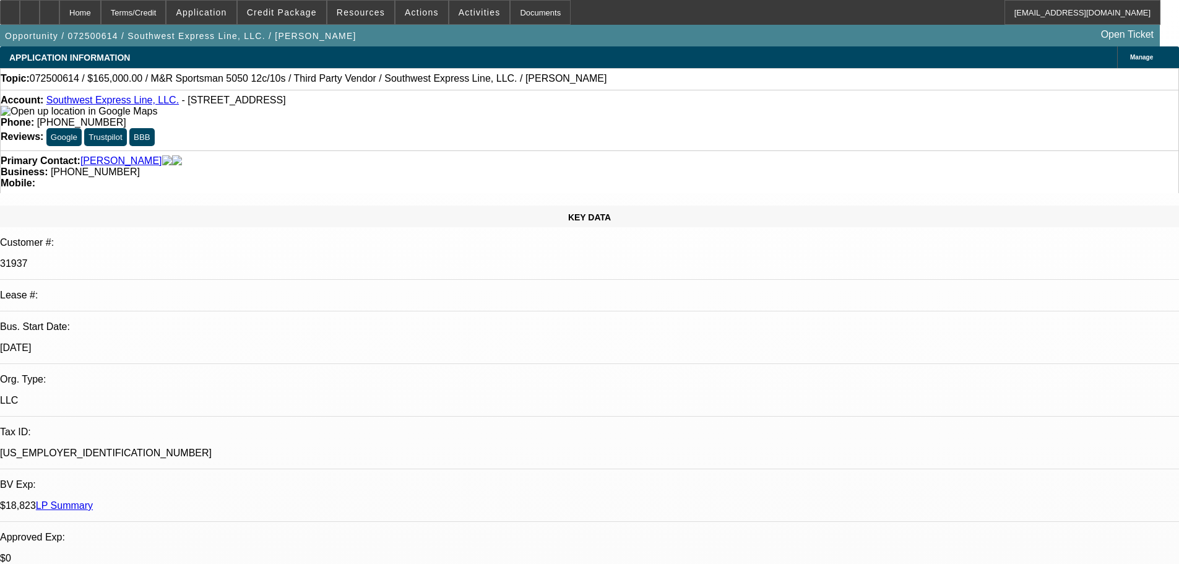
select select "0"
select select "2"
select select "0.1"
select select "4"
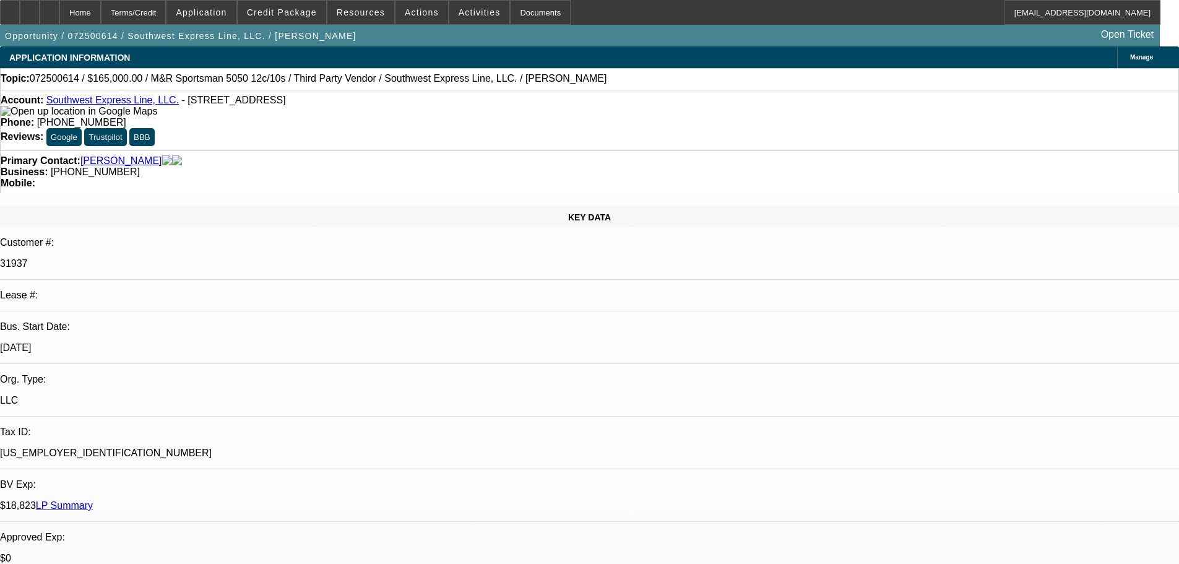
select select "0"
select select "2"
select select "0.1"
select select "4"
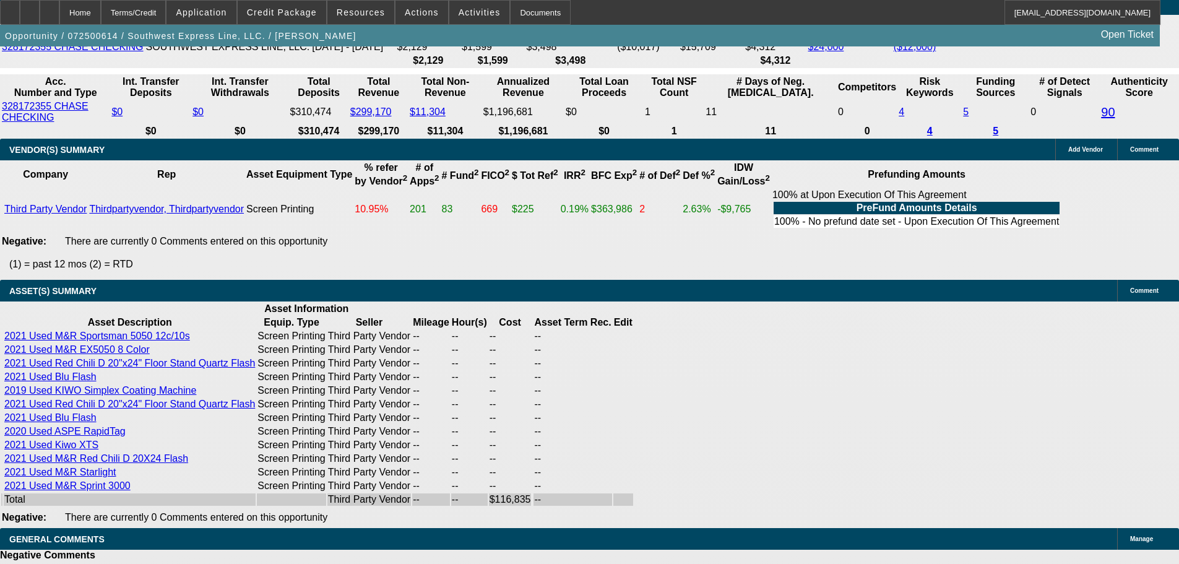
scroll to position [2665, 0]
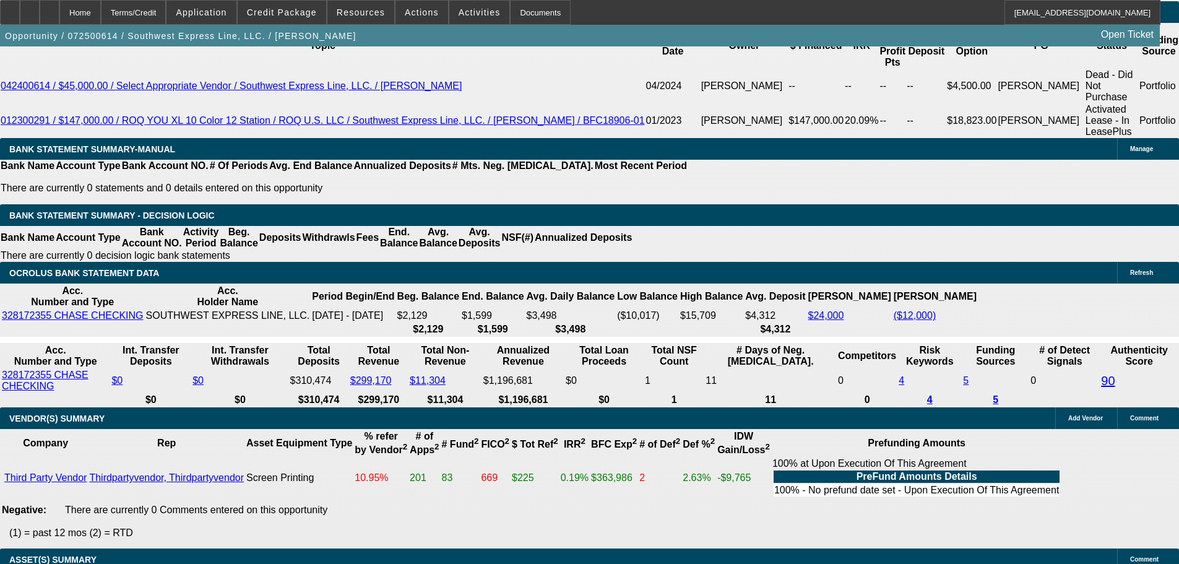
scroll to position [2109, 0]
